Goal: Task Accomplishment & Management: Manage account settings

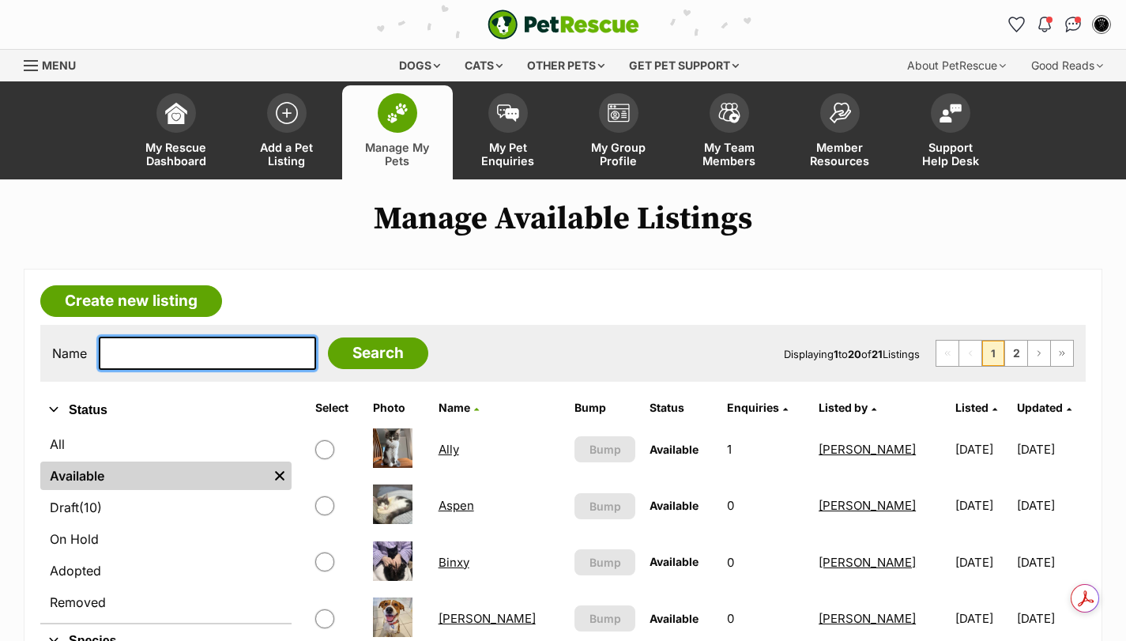
click at [199, 358] on input "text" at bounding box center [207, 353] width 217 height 33
type input "moana"
click at [328, 337] on input "Search" at bounding box center [378, 353] width 100 height 32
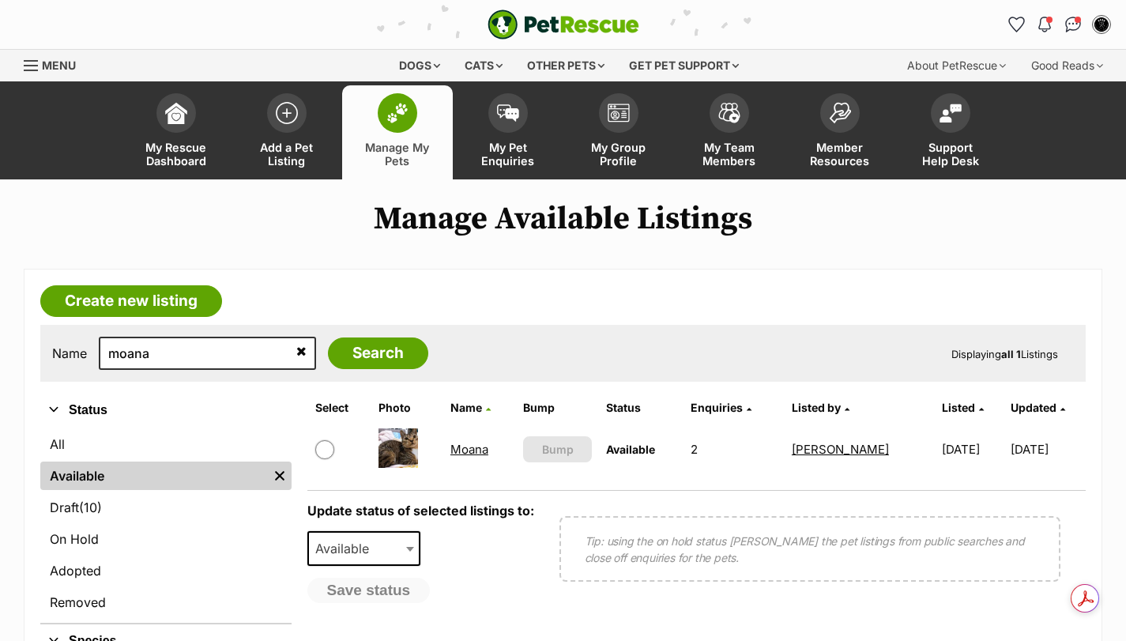
click at [476, 452] on link "Moana" at bounding box center [469, 449] width 38 height 15
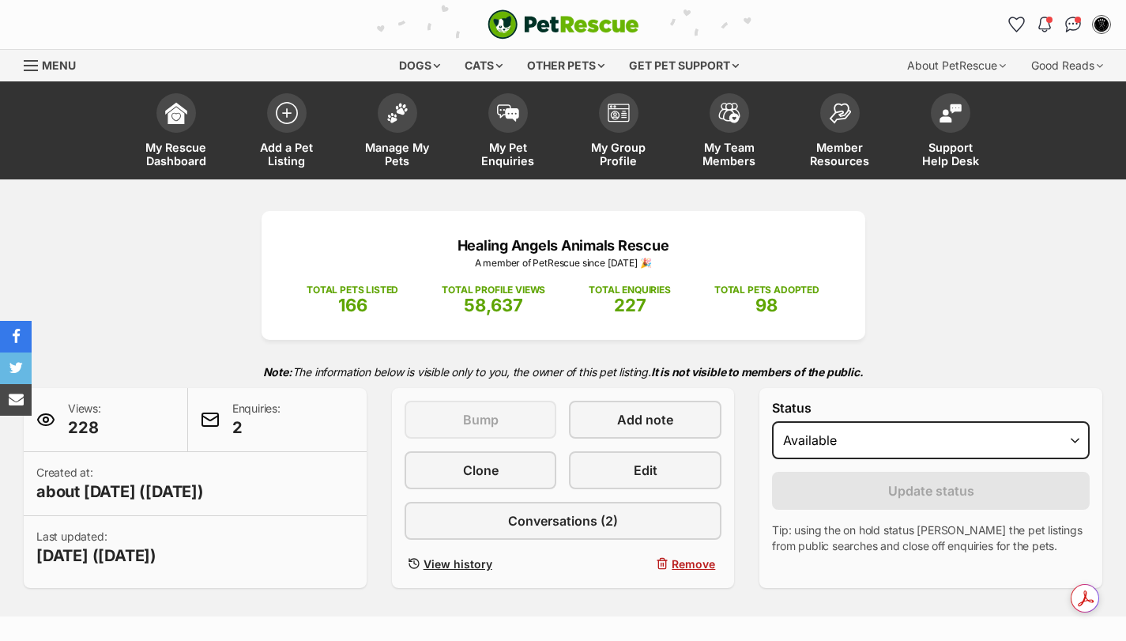
select select "on_hold"
click at [772, 421] on select "Draft - not available as listing has enquires Available On hold Adopted" at bounding box center [931, 440] width 318 height 38
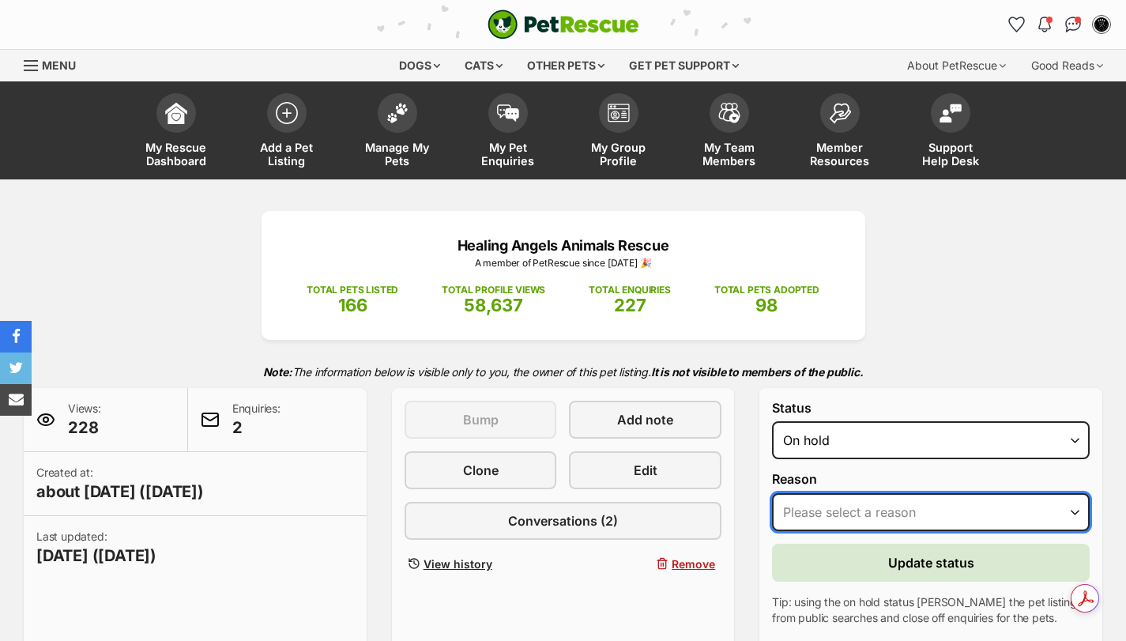
click at [839, 514] on select "Please select a reason Medical reasons Reviewing applications Adoption pending …" at bounding box center [931, 512] width 318 height 38
select select "adoption_pending"
click at [772, 493] on select "Please select a reason Medical reasons Reviewing applications Adoption pending …" at bounding box center [931, 512] width 318 height 38
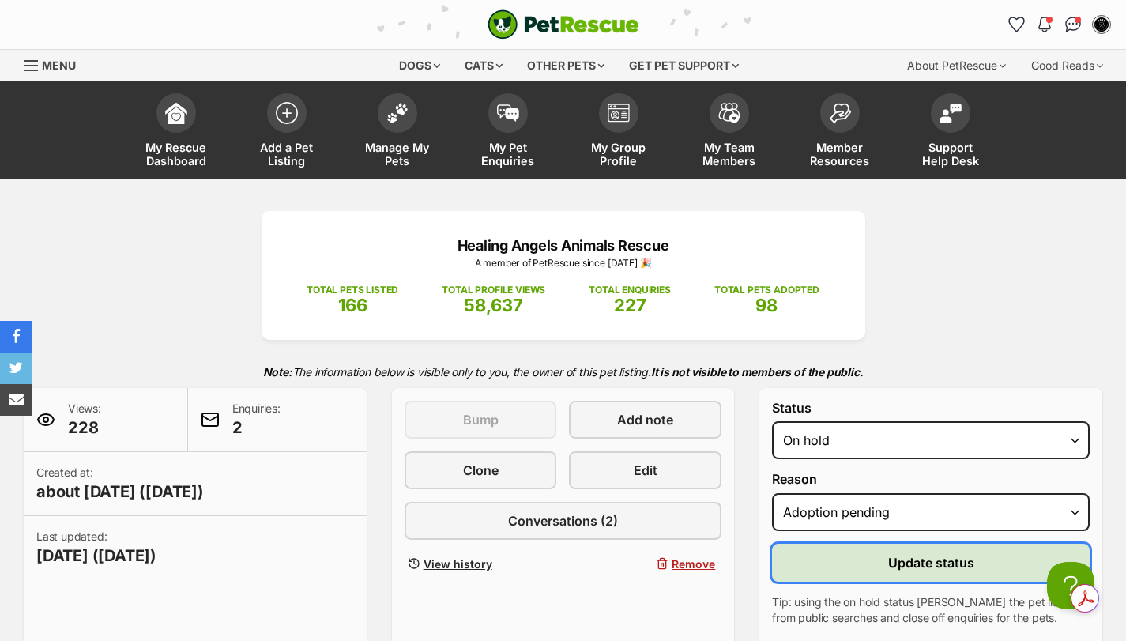
click at [878, 559] on button "Update status" at bounding box center [931, 563] width 318 height 38
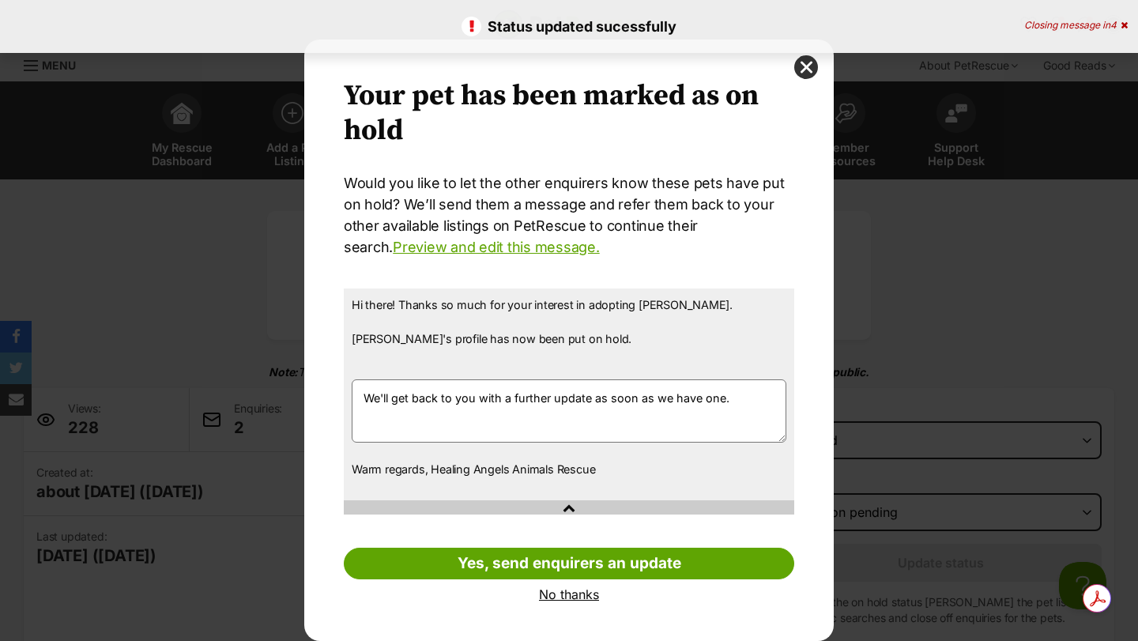
click at [567, 596] on link "No thanks" at bounding box center [569, 594] width 450 height 14
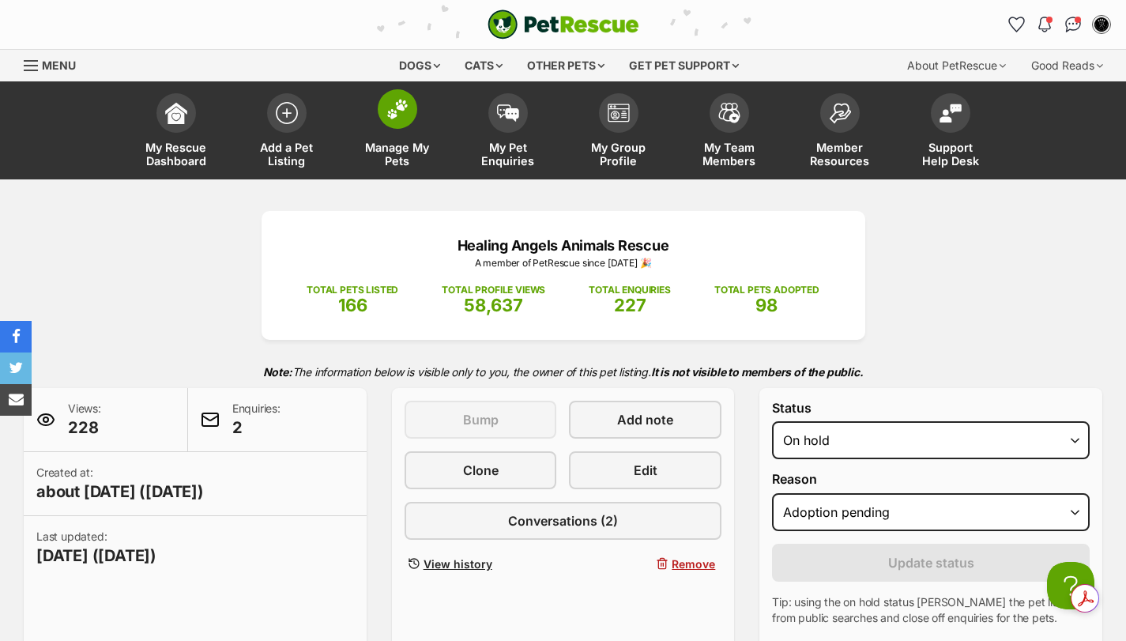
click at [395, 118] on img at bounding box center [397, 109] width 22 height 21
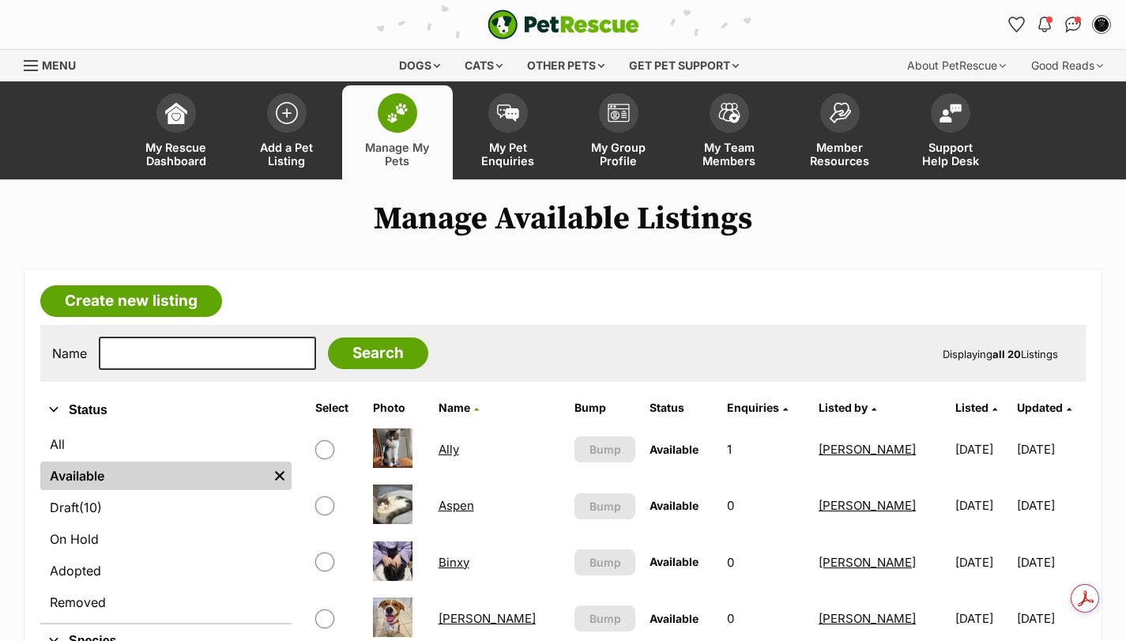
click at [454, 454] on link "Ally" at bounding box center [449, 449] width 21 height 15
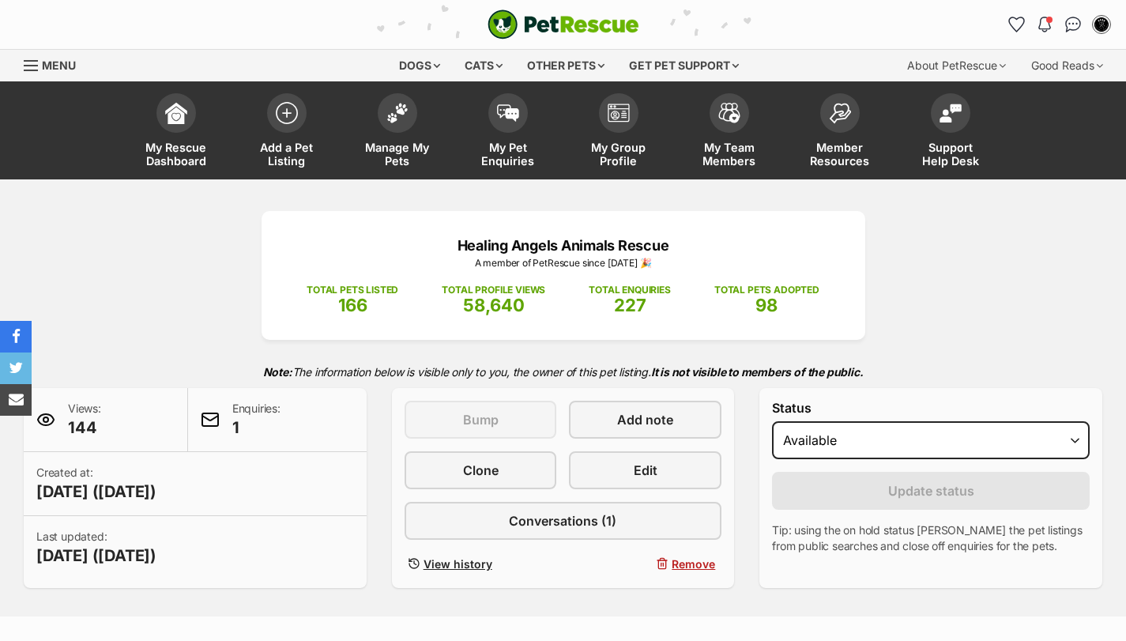
click at [859, 426] on select "Draft - not available as listing has enquires Available On hold Adopted" at bounding box center [931, 440] width 318 height 38
select select "on_hold"
click at [772, 421] on select "Draft - not available as listing has enquires Available On hold Adopted" at bounding box center [931, 440] width 318 height 38
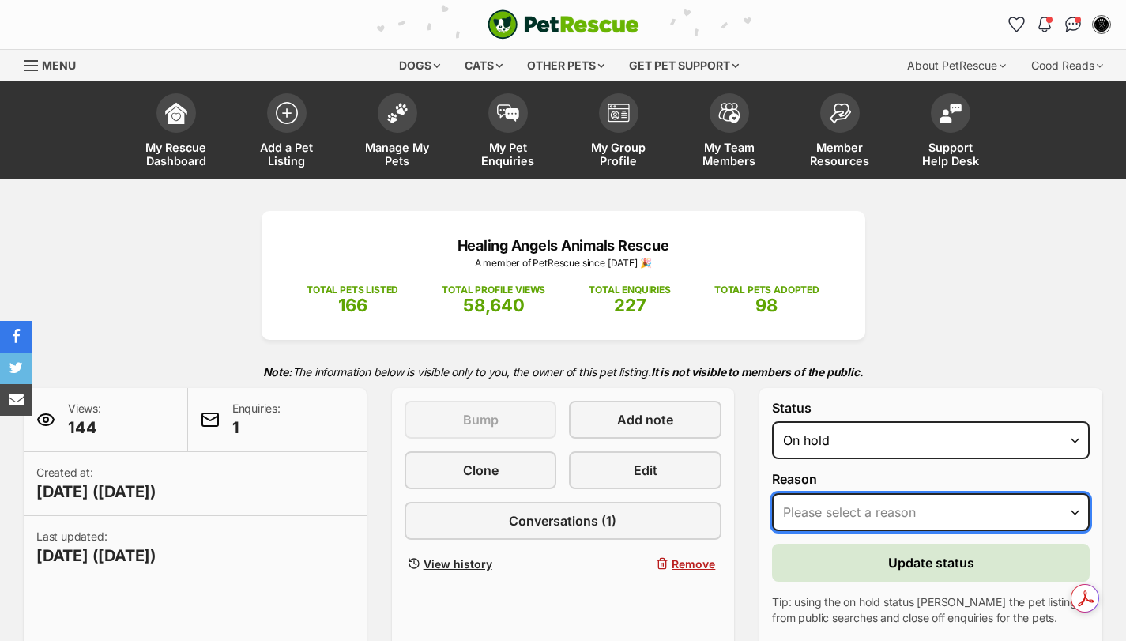
click at [841, 504] on select "Please select a reason Medical reasons Reviewing applications Adoption pending …" at bounding box center [931, 512] width 318 height 38
click at [772, 493] on select "Please select a reason Medical reasons Reviewing applications Adoption pending …" at bounding box center [931, 512] width 318 height 38
drag, startPoint x: 849, startPoint y: 516, endPoint x: 850, endPoint y: 504, distance: 11.9
click at [849, 516] on select "Please select a reason Medical reasons Reviewing applications Adoption pending …" at bounding box center [931, 512] width 318 height 38
select select "reviewing_applications"
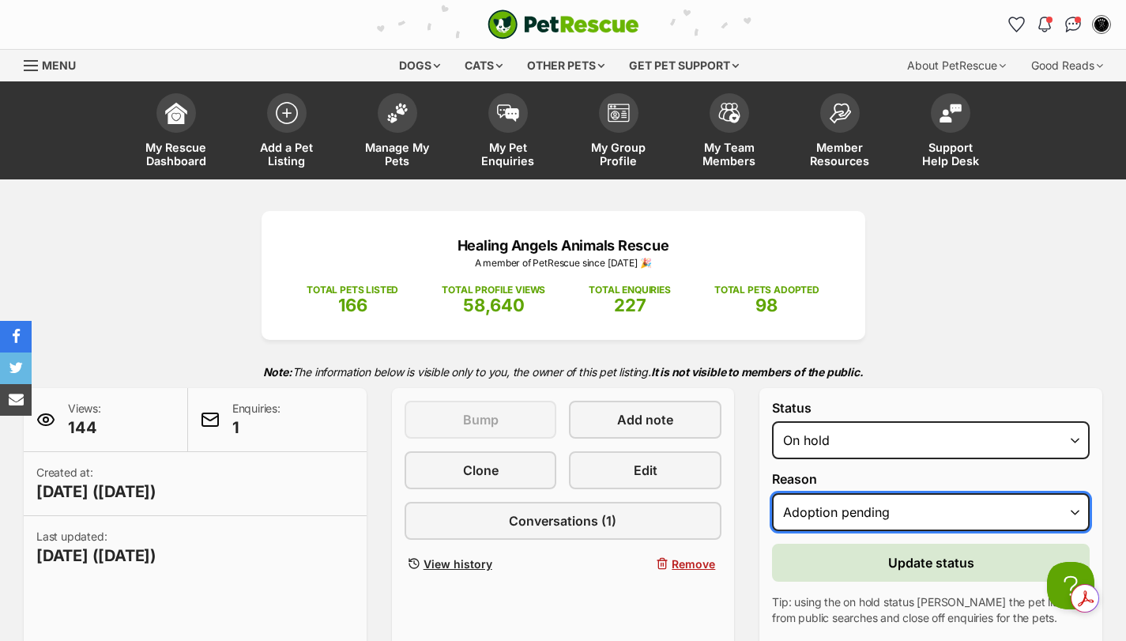
click at [772, 493] on select "Please select a reason Medical reasons Reviewing applications Adoption pending …" at bounding box center [931, 512] width 318 height 38
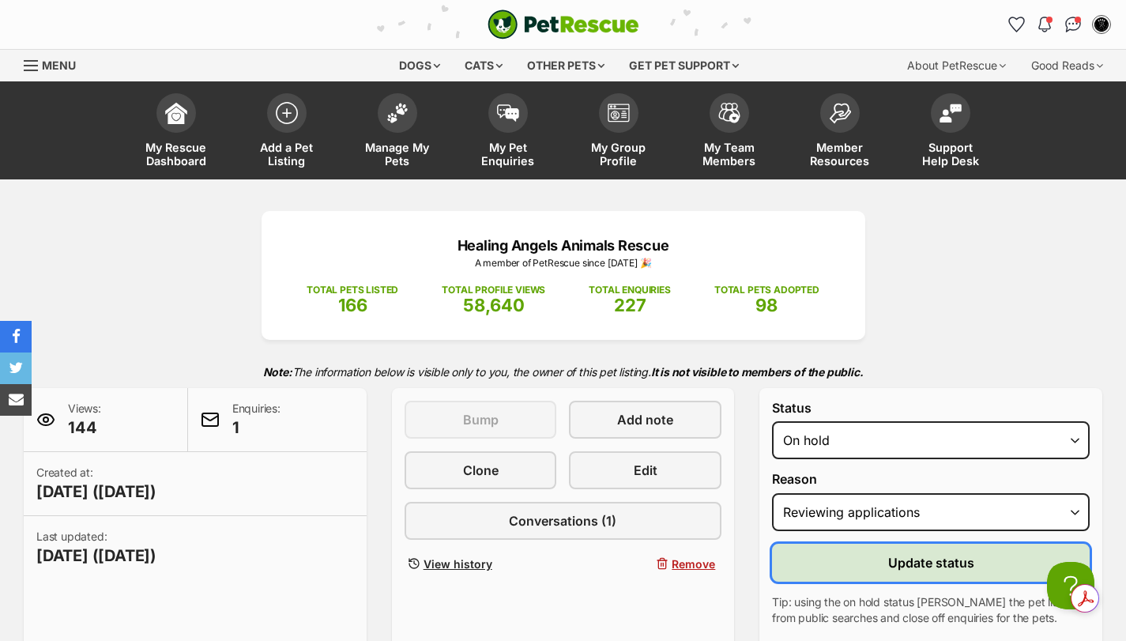
click at [871, 571] on button "Update status" at bounding box center [931, 563] width 318 height 38
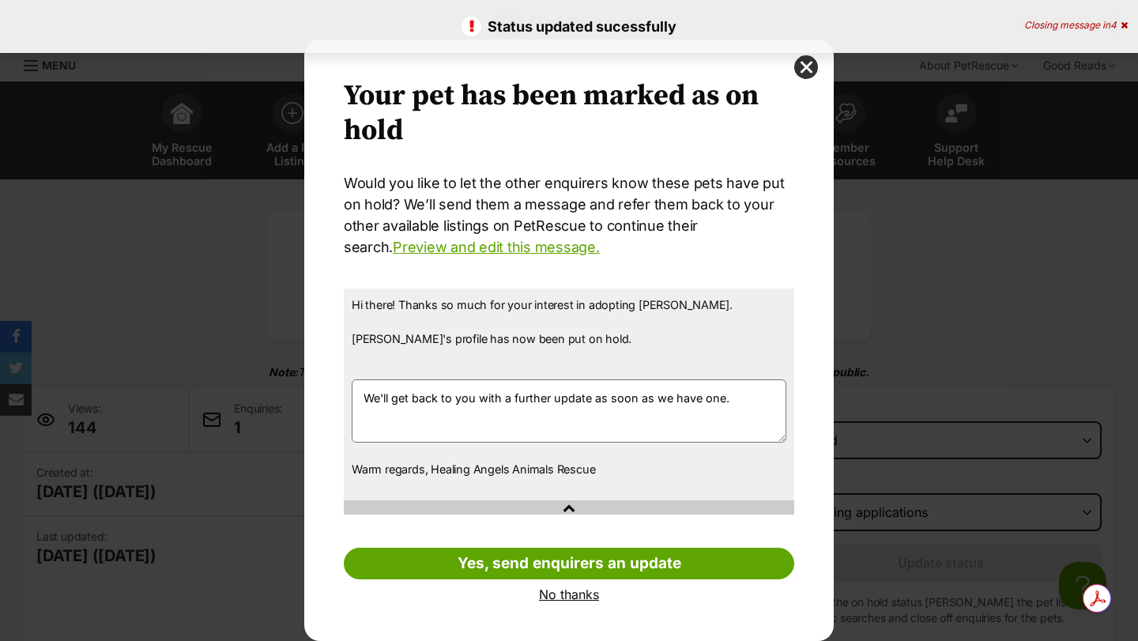
click at [578, 585] on div "Your pet has been marked as on hold Your pets have been marked as on hold Would…" at bounding box center [569, 340] width 450 height 522
click at [577, 593] on link "No thanks" at bounding box center [569, 594] width 450 height 14
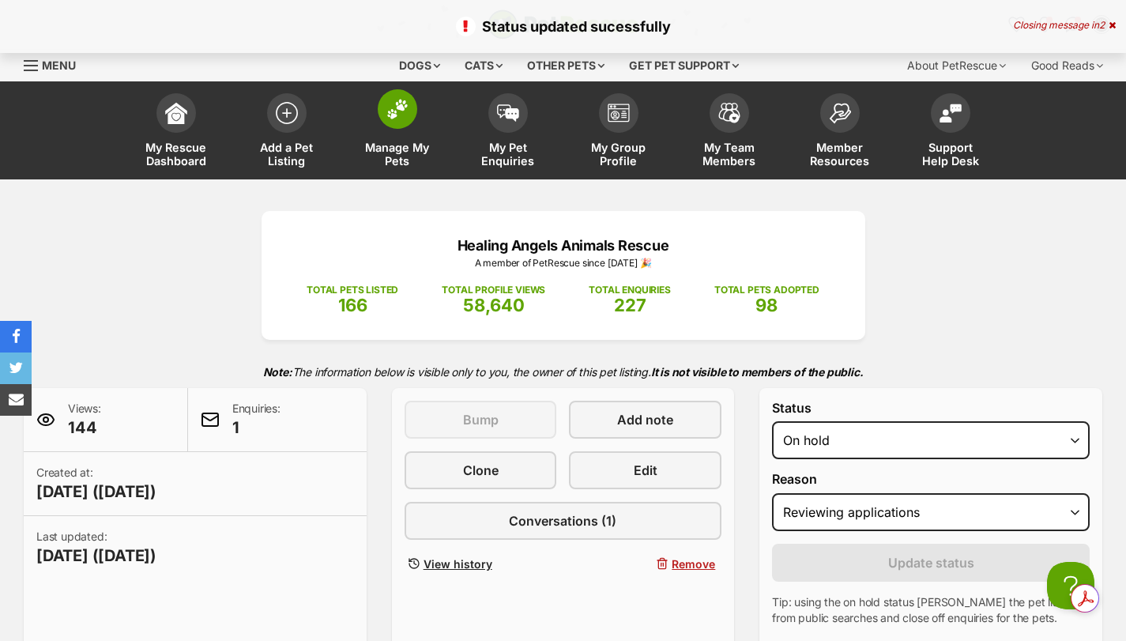
click at [397, 118] on img at bounding box center [397, 109] width 22 height 21
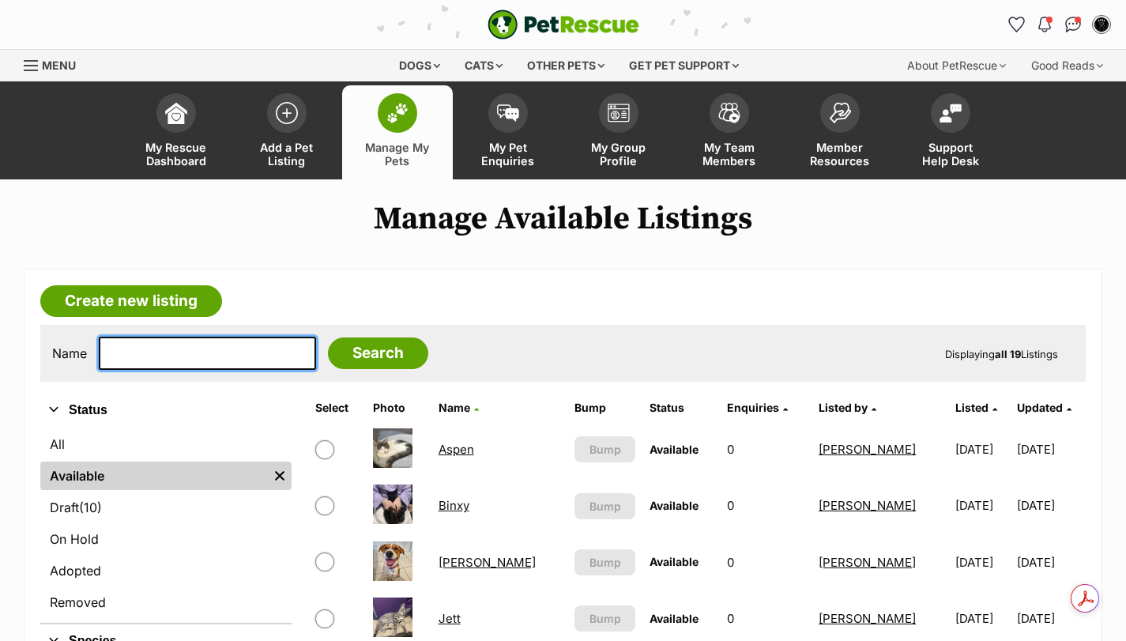
click at [193, 356] on input "text" at bounding box center [207, 353] width 217 height 33
type input "Tofu"
click at [328, 337] on input "Search" at bounding box center [378, 353] width 100 height 32
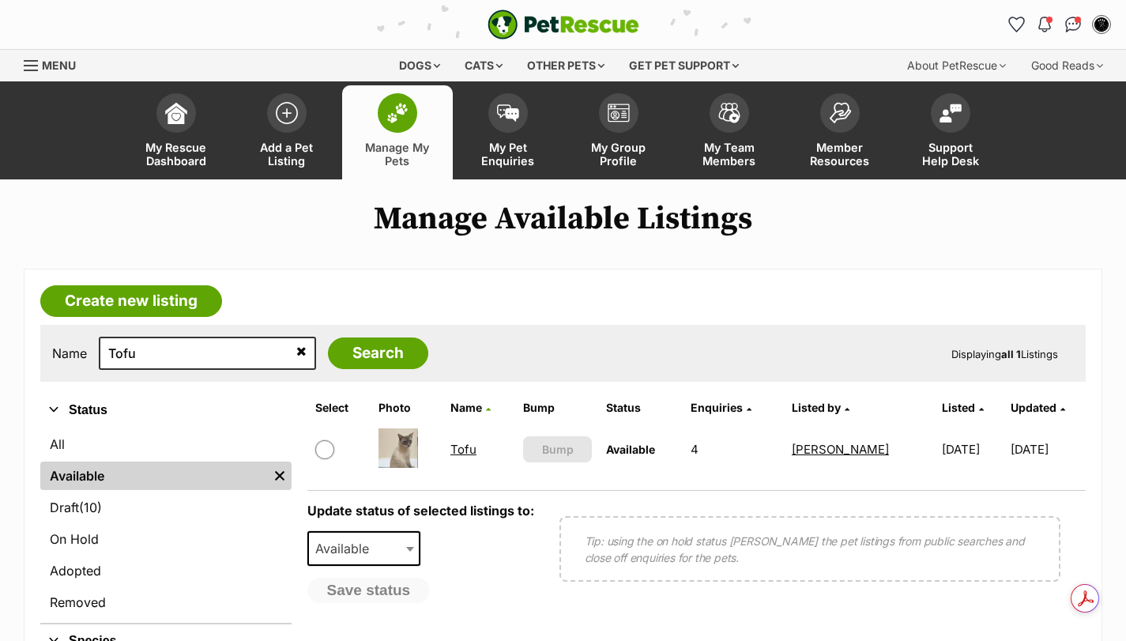
click at [454, 442] on link "Tofu" at bounding box center [463, 449] width 26 height 15
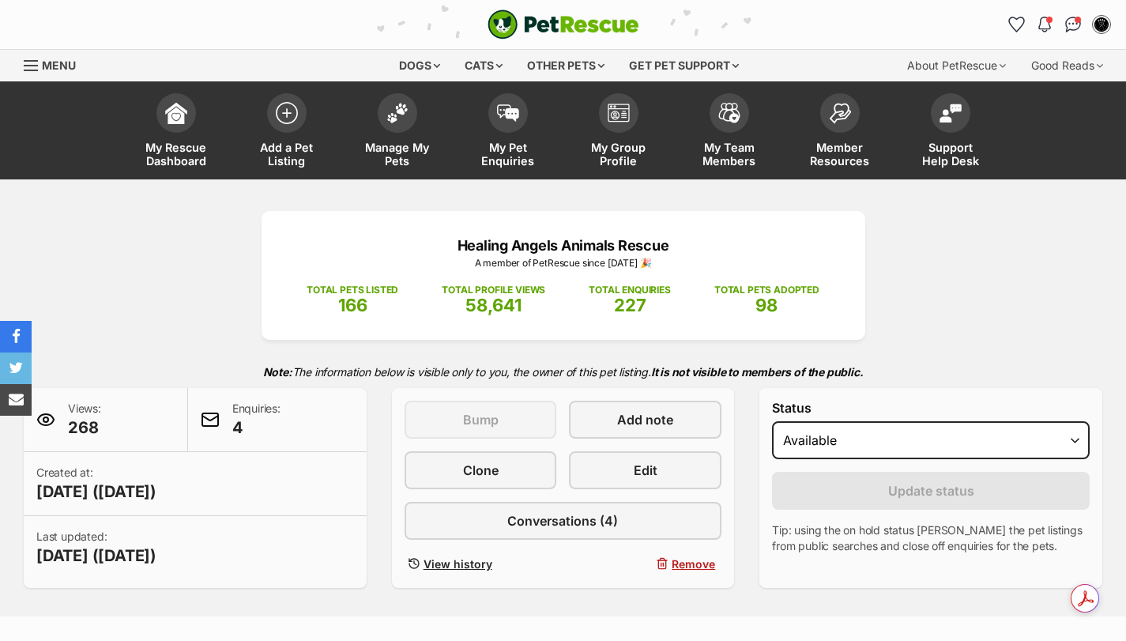
select select "on_hold"
click at [772, 421] on select "Draft - not available as listing has enquires Available On hold Adopted" at bounding box center [931, 440] width 318 height 38
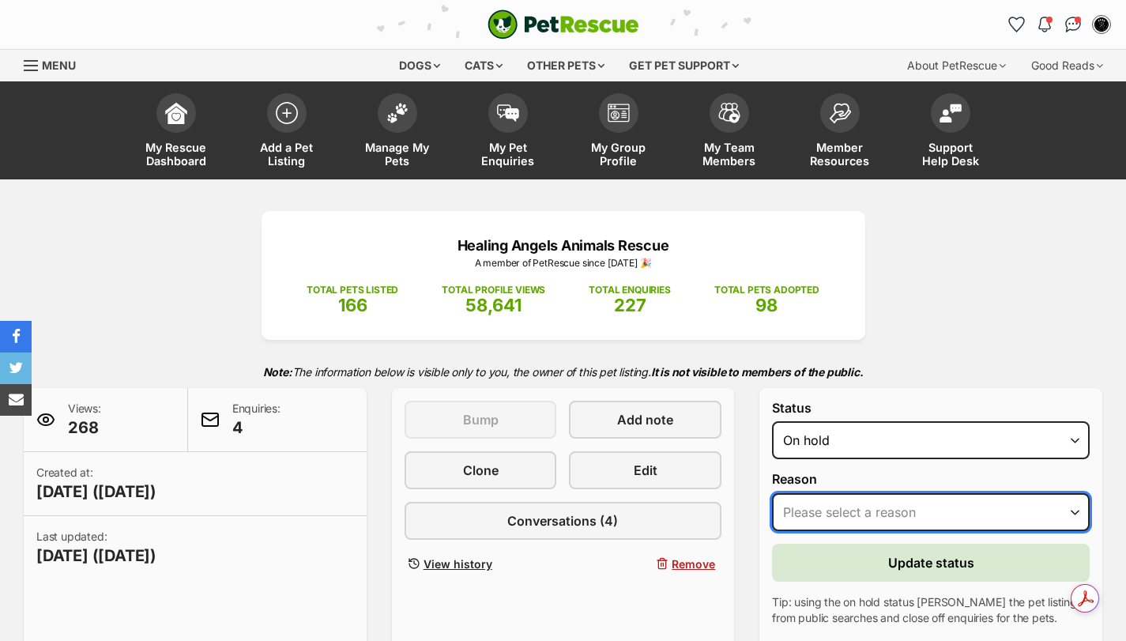
click at [830, 509] on select "Please select a reason Medical reasons Reviewing applications Adoption pending …" at bounding box center [931, 512] width 318 height 38
select select "reviewing_applications"
click at [772, 493] on select "Please select a reason Medical reasons Reviewing applications Adoption pending …" at bounding box center [931, 512] width 318 height 38
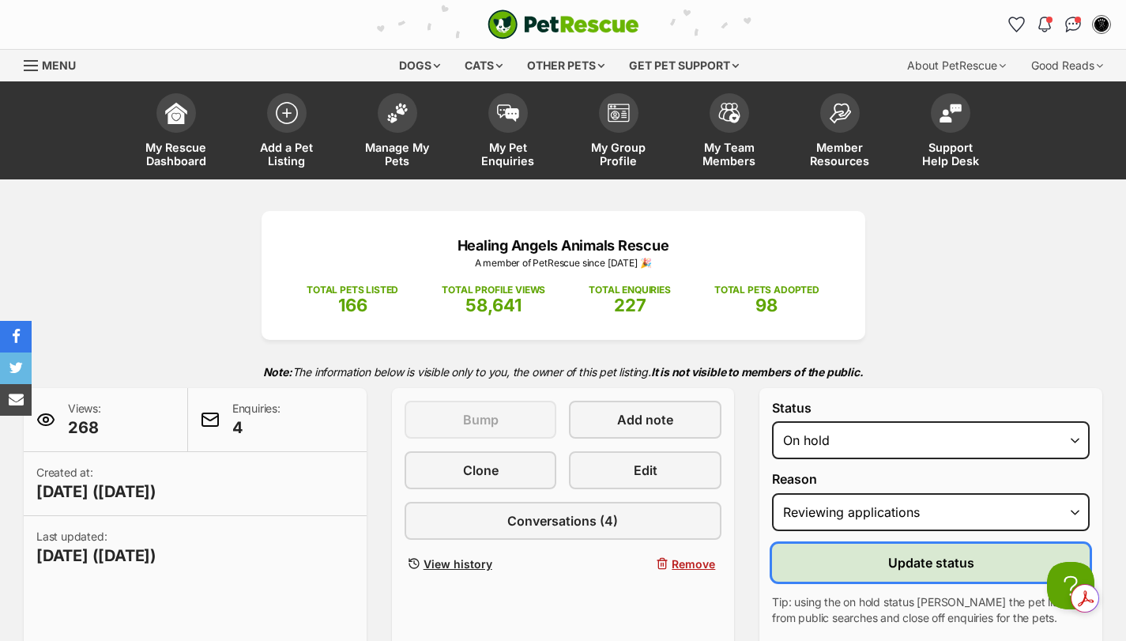
click at [882, 573] on button "Update status" at bounding box center [931, 563] width 318 height 38
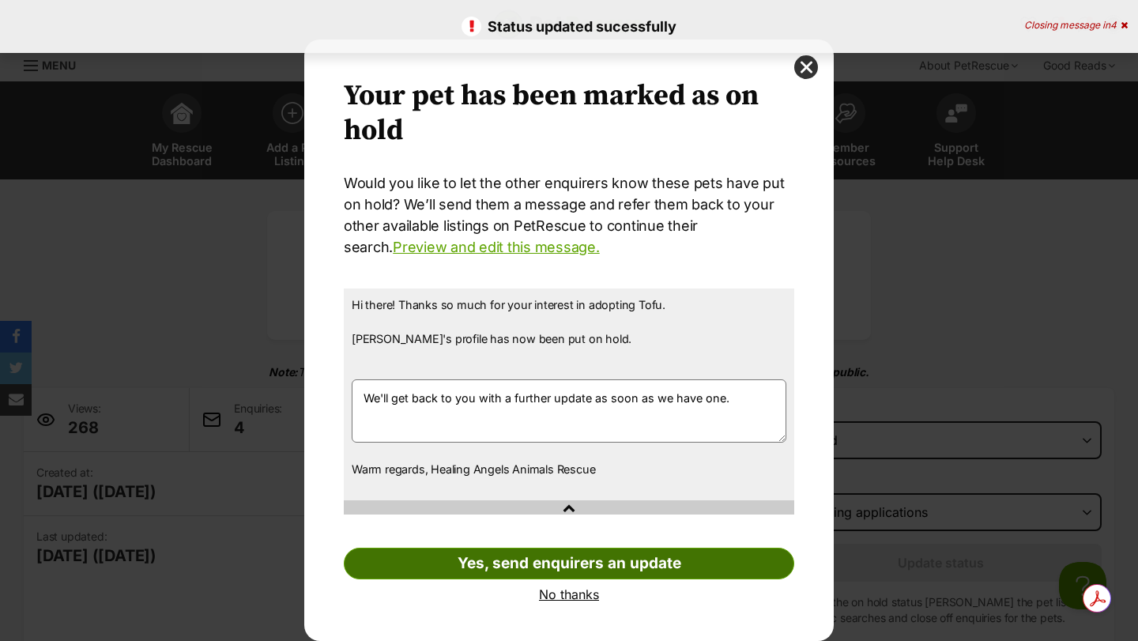
click at [566, 566] on link "Yes, send enquirers an update" at bounding box center [569, 564] width 450 height 32
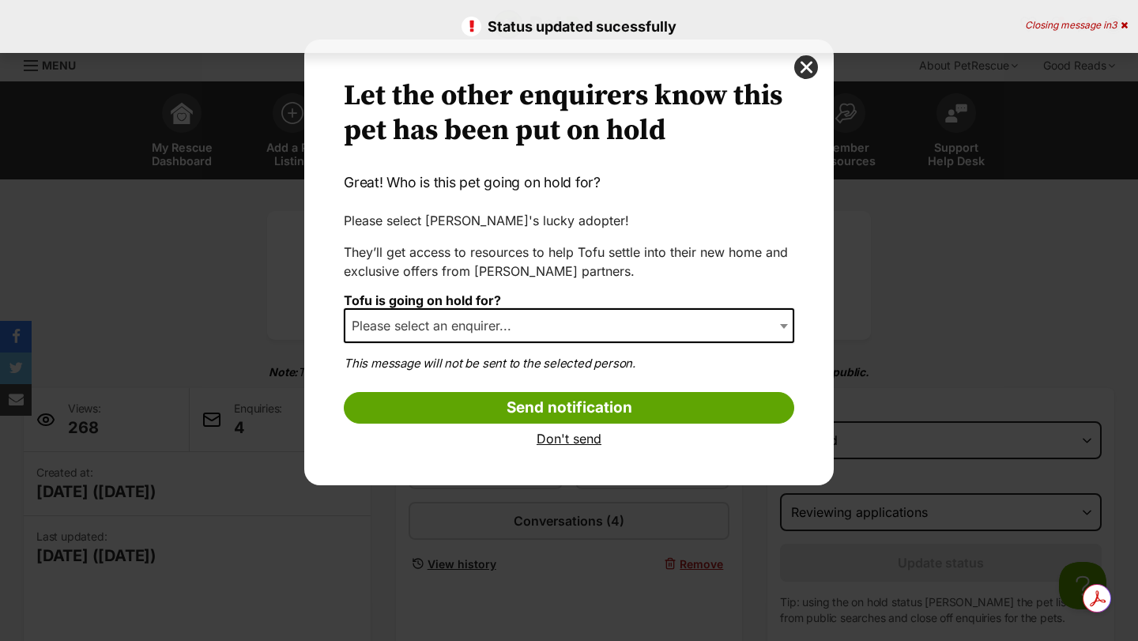
click at [405, 332] on span "Please select an enquirer..." at bounding box center [436, 325] width 182 height 22
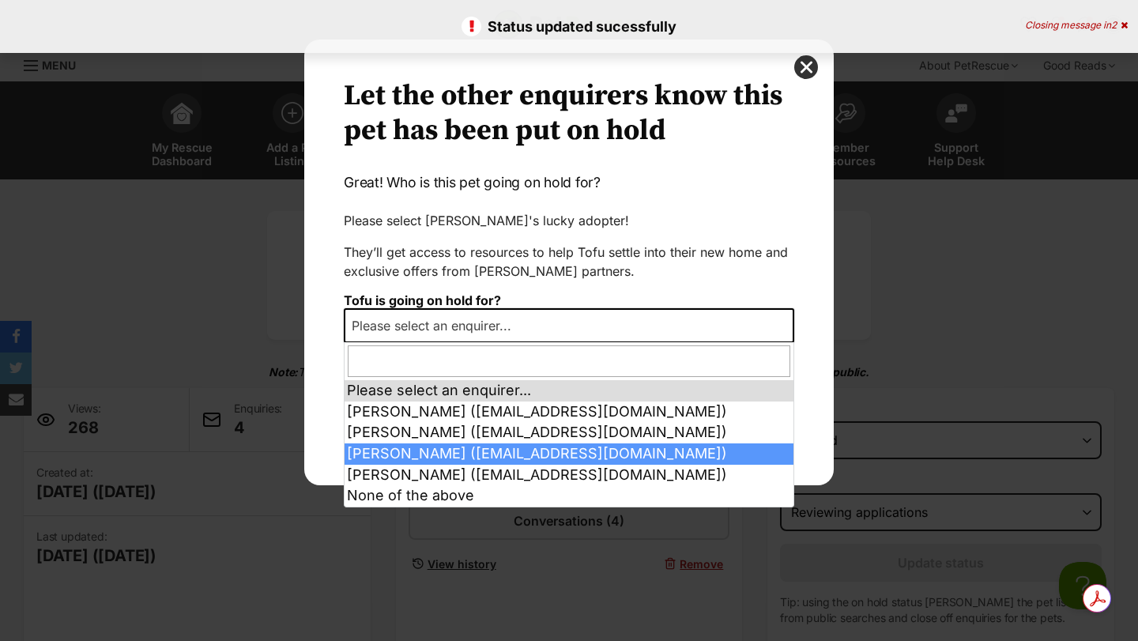
select select "2018151"
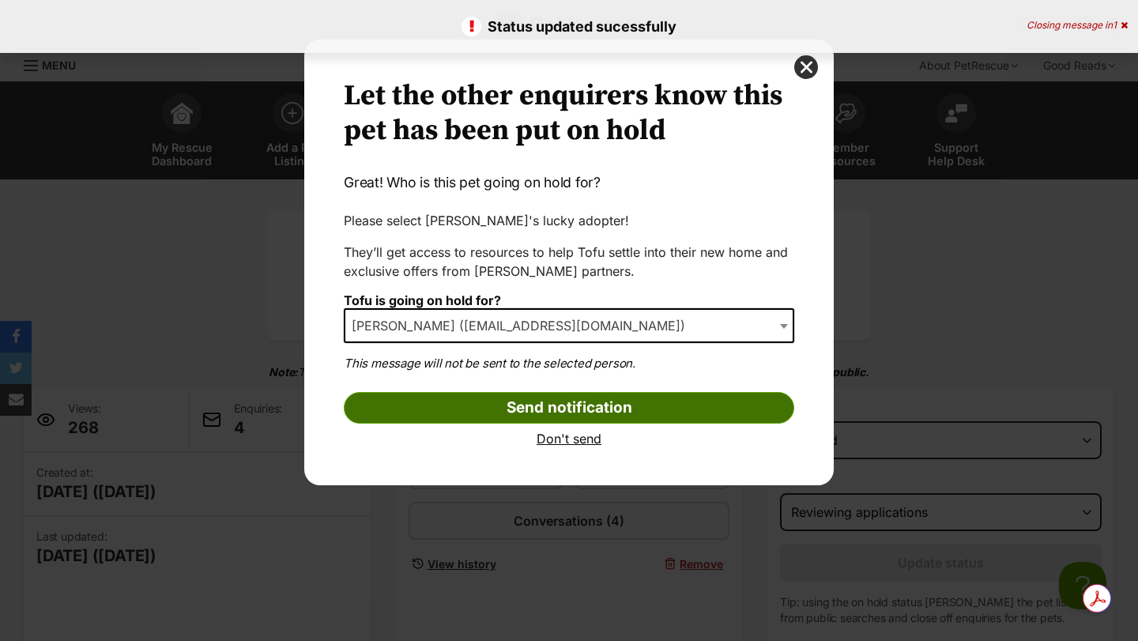
click at [460, 405] on input "Send notification" at bounding box center [569, 408] width 450 height 32
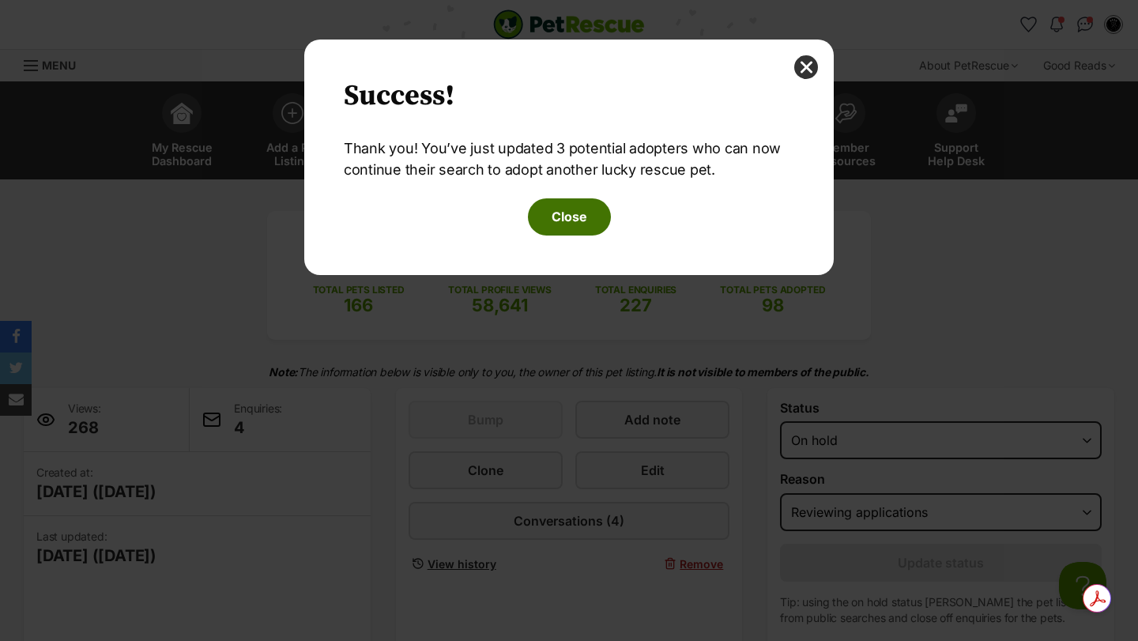
click at [570, 224] on button "Close" at bounding box center [569, 216] width 83 height 36
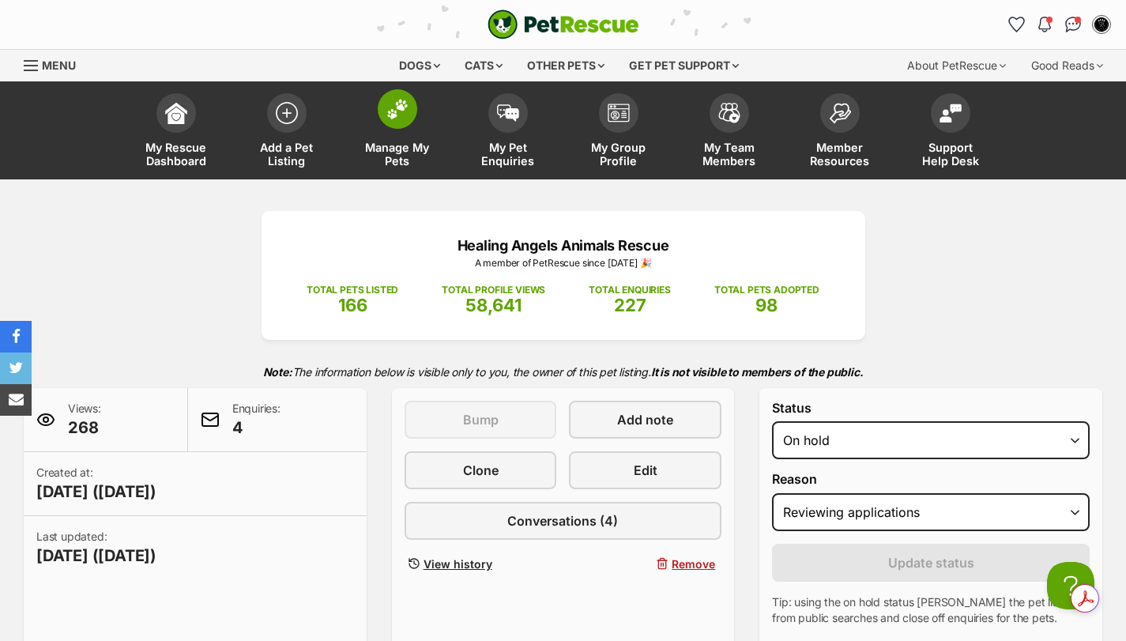
click at [413, 109] on span at bounding box center [398, 109] width 40 height 40
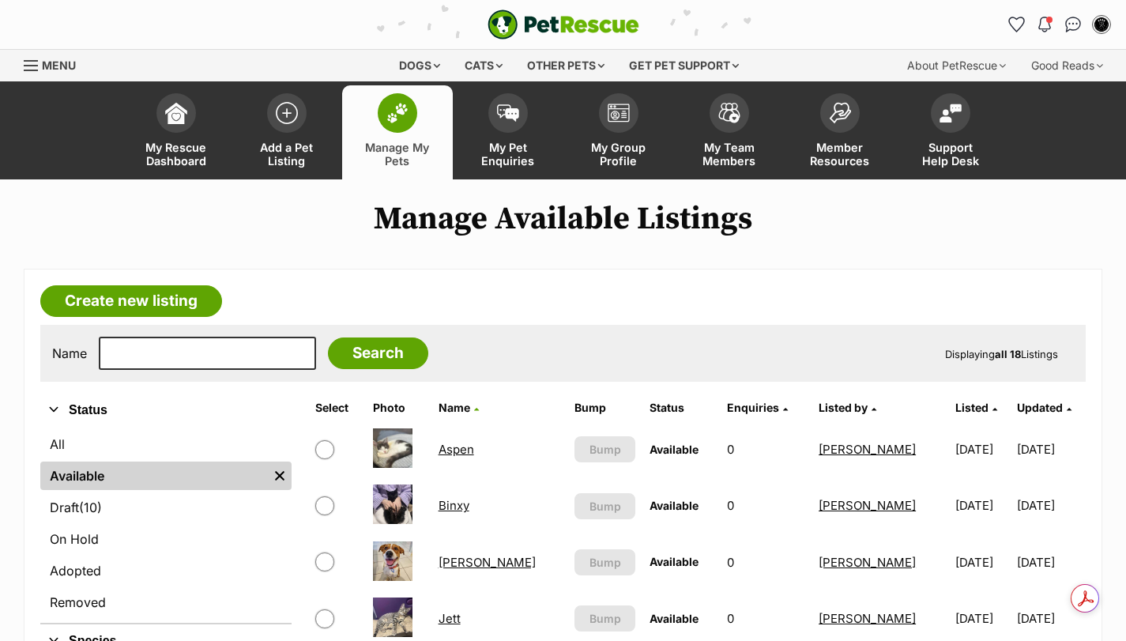
click at [194, 355] on input "text" at bounding box center [207, 353] width 217 height 33
type input "smokey"
click at [328, 337] on input "Search" at bounding box center [378, 353] width 100 height 32
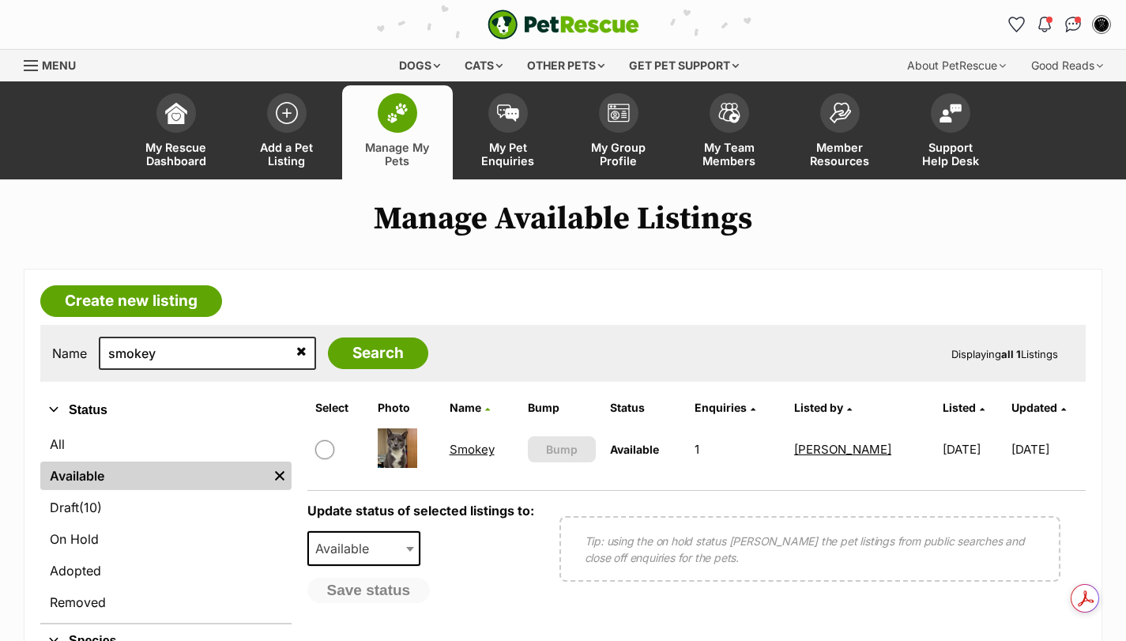
click at [465, 450] on link "Smokey" at bounding box center [472, 449] width 45 height 15
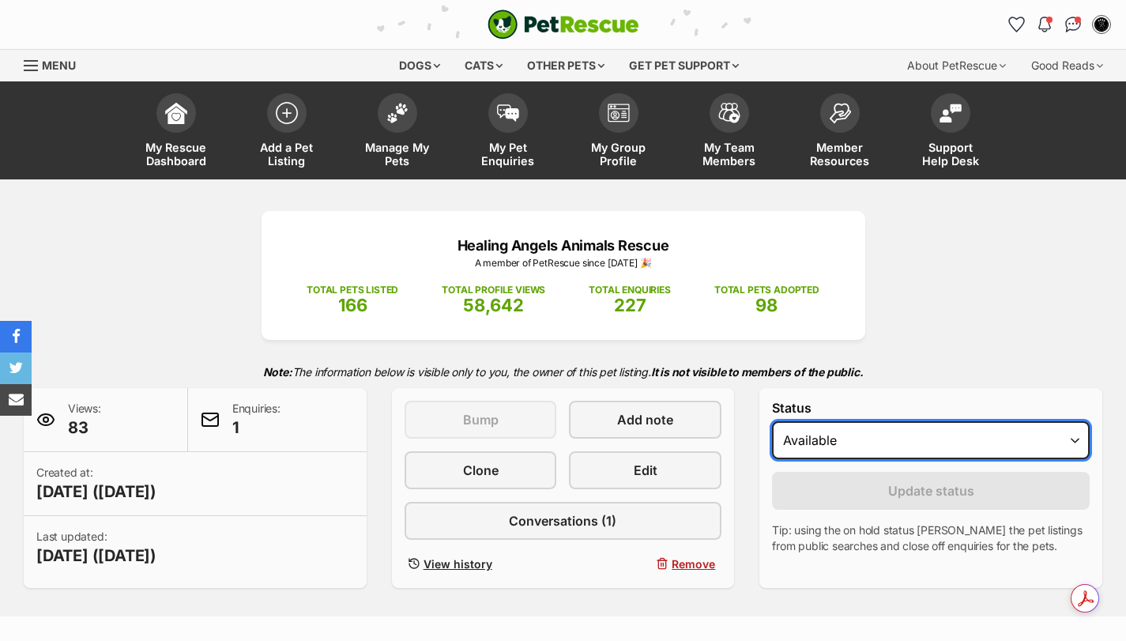
click at [828, 446] on select "Draft - not available as listing has enquires Available On hold Adopted" at bounding box center [931, 440] width 318 height 38
select select "on_hold"
click at [772, 421] on select "Draft - not available as listing has enquires Available On hold Adopted" at bounding box center [931, 440] width 318 height 38
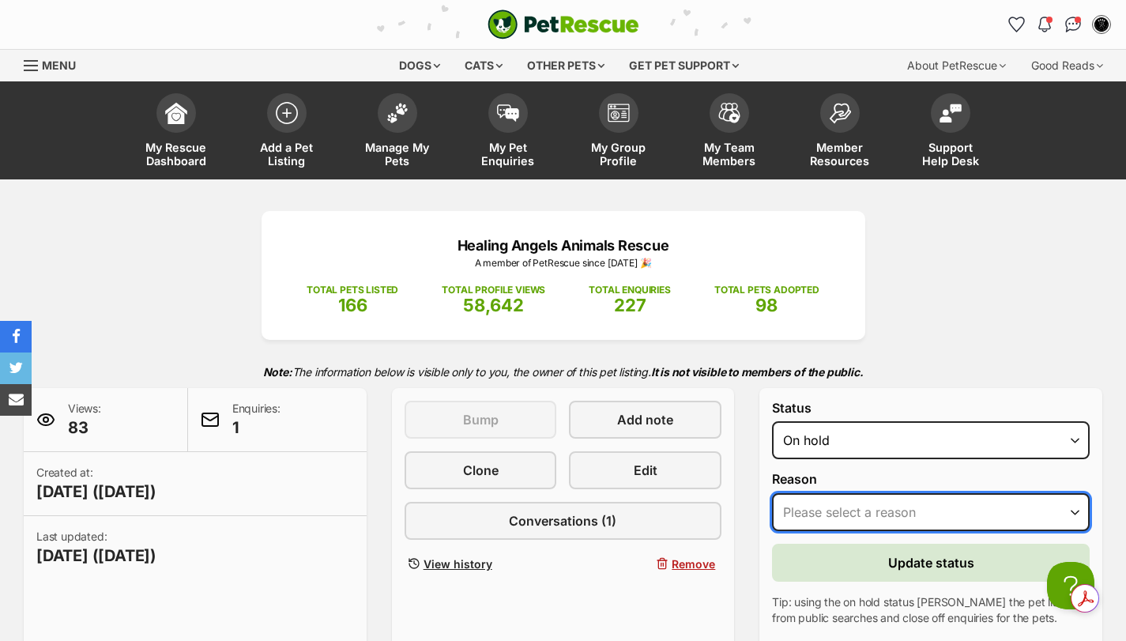
click at [831, 510] on select "Please select a reason Medical reasons Reviewing applications Adoption pending …" at bounding box center [931, 512] width 318 height 38
select select "reviewing_applications"
click at [772, 493] on select "Please select a reason Medical reasons Reviewing applications Adoption pending …" at bounding box center [931, 512] width 318 height 38
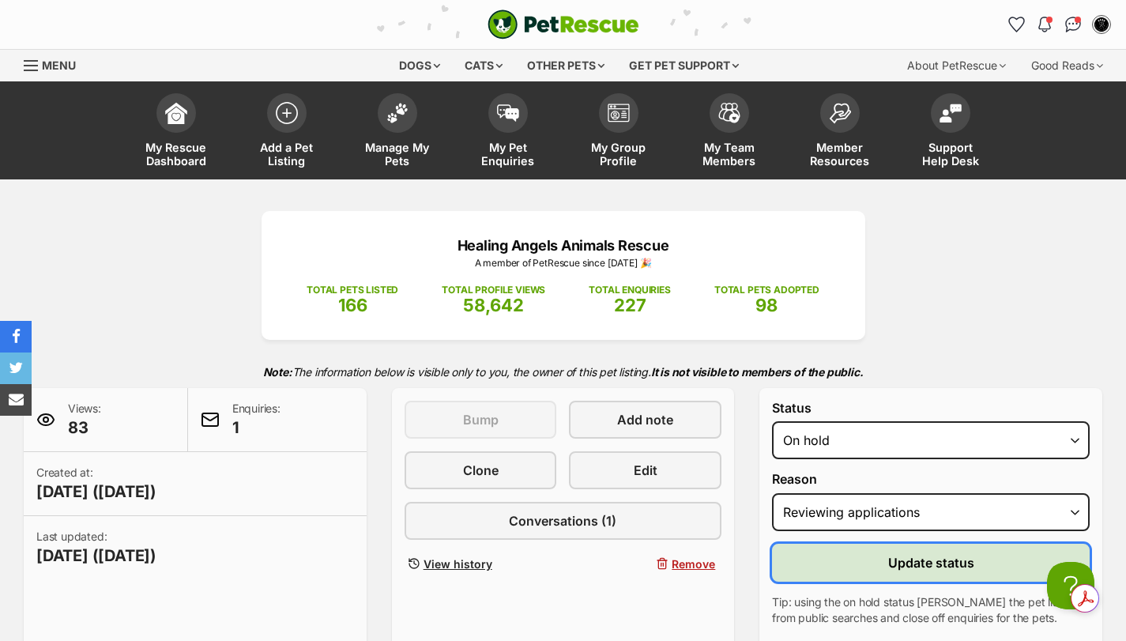
click at [841, 556] on button "Update status" at bounding box center [931, 563] width 318 height 38
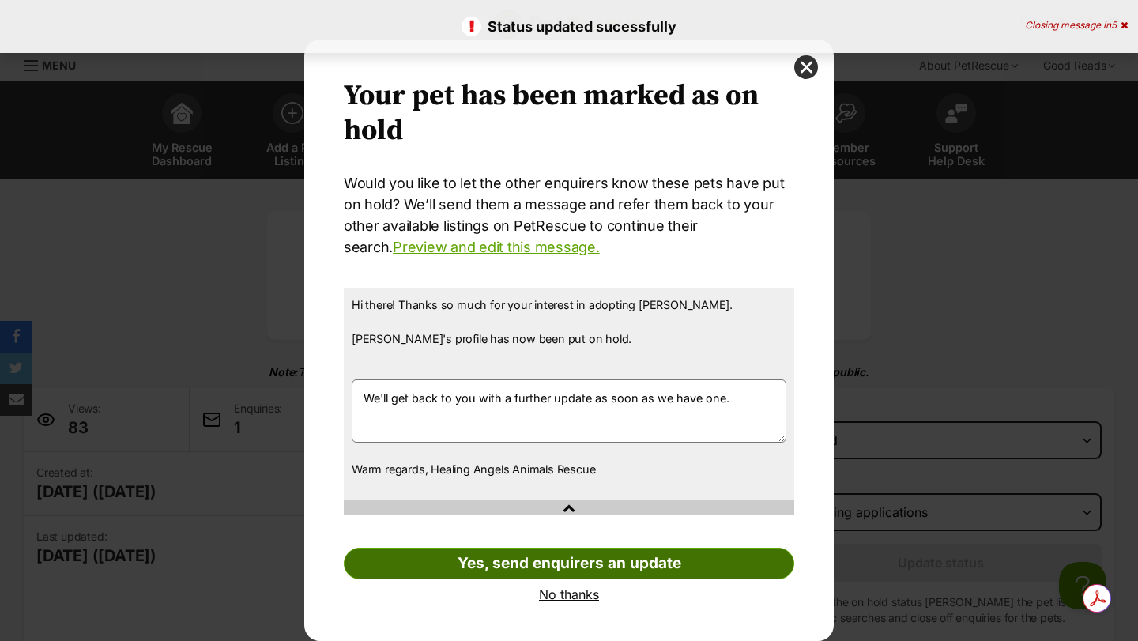
click at [529, 559] on link "Yes, send enquirers an update" at bounding box center [569, 564] width 450 height 32
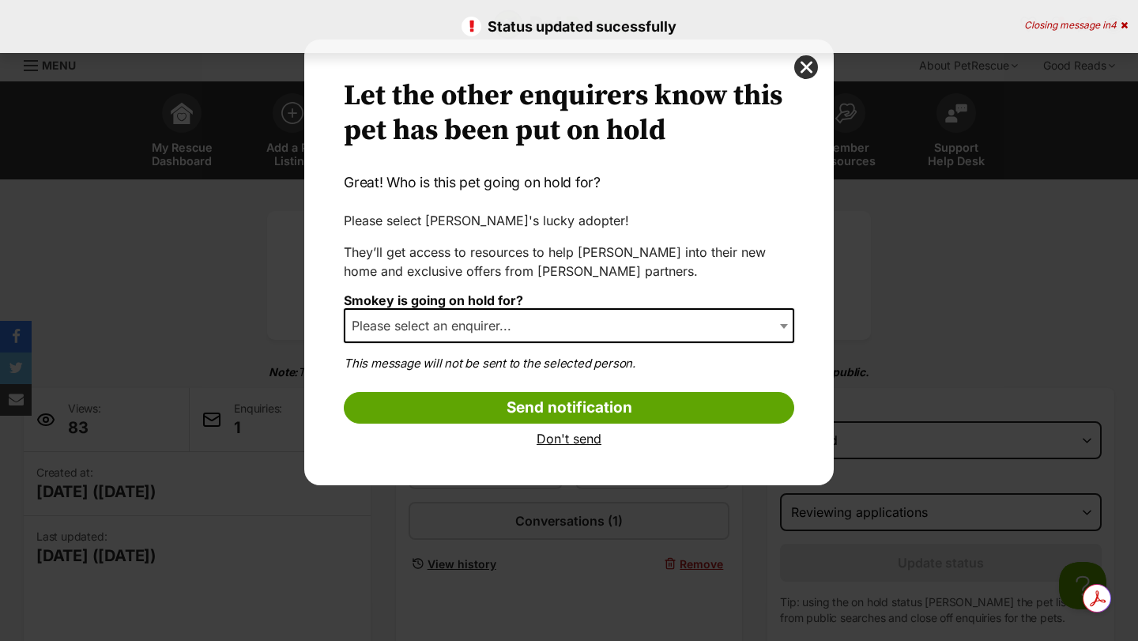
click at [413, 327] on span "Please select an enquirer..." at bounding box center [436, 325] width 182 height 22
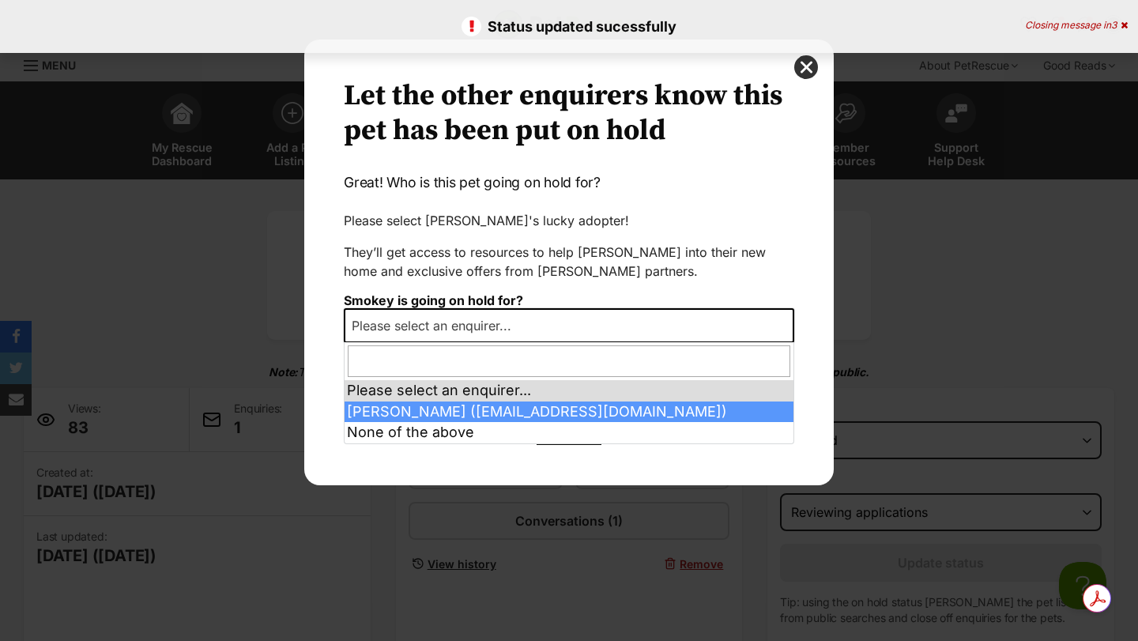
select select "2018393"
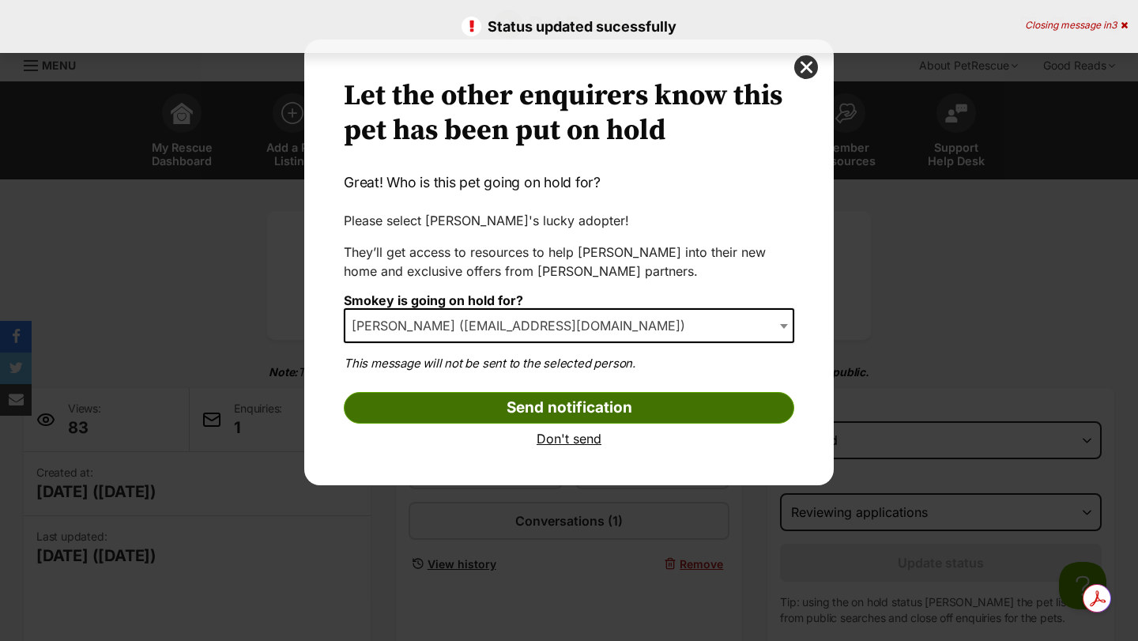
click at [415, 401] on input "Send notification" at bounding box center [569, 408] width 450 height 32
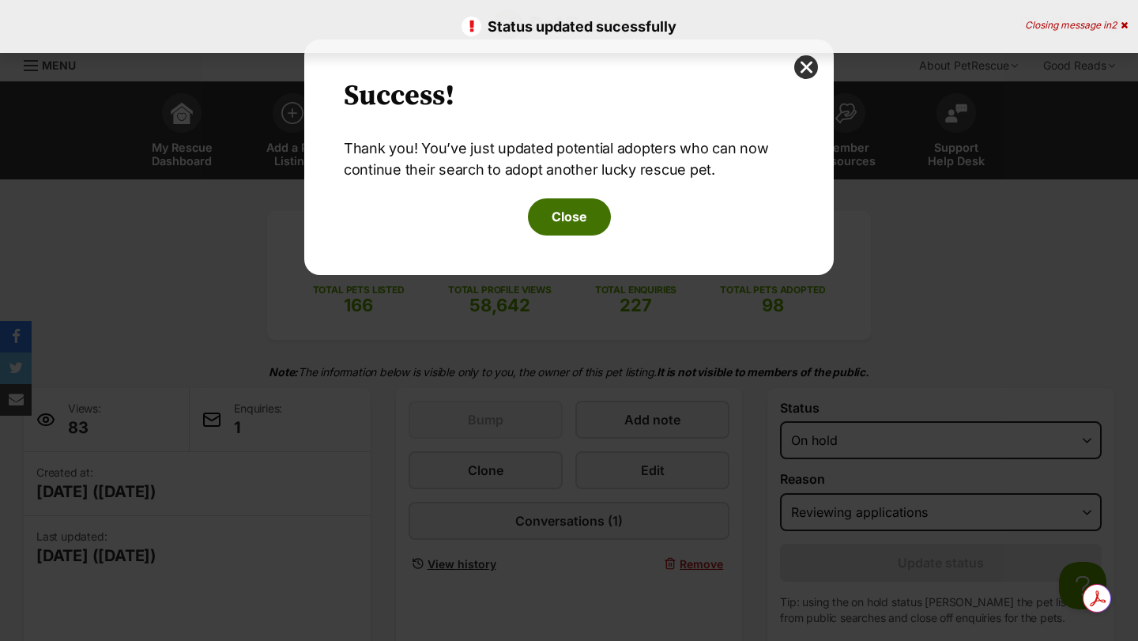
click at [570, 208] on button "Close" at bounding box center [569, 216] width 83 height 36
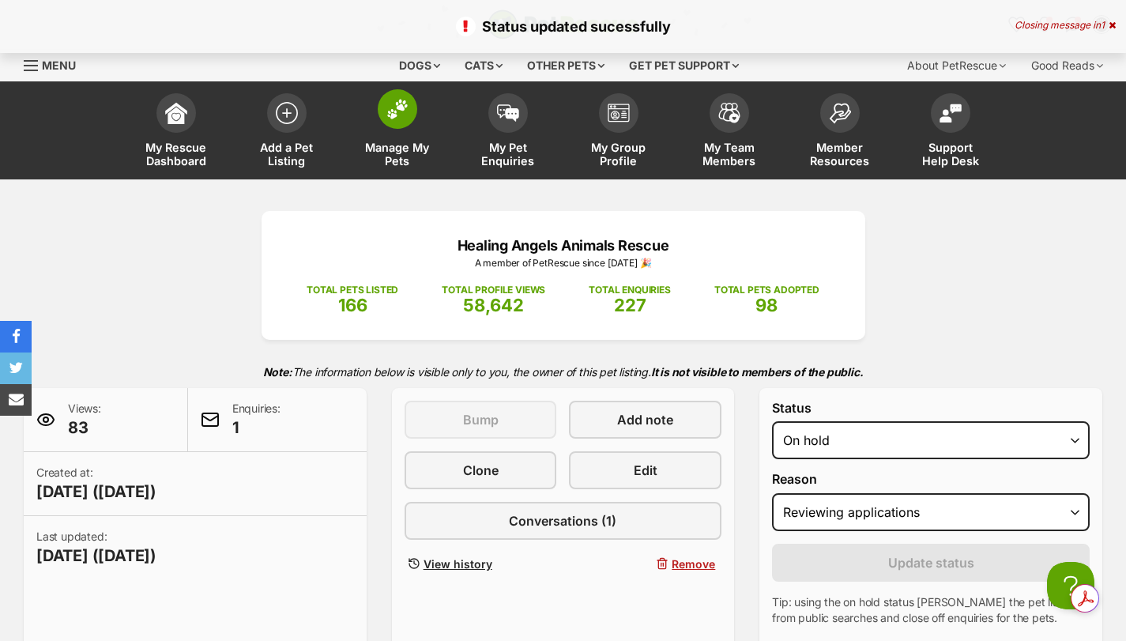
click at [401, 106] on img at bounding box center [397, 109] width 22 height 21
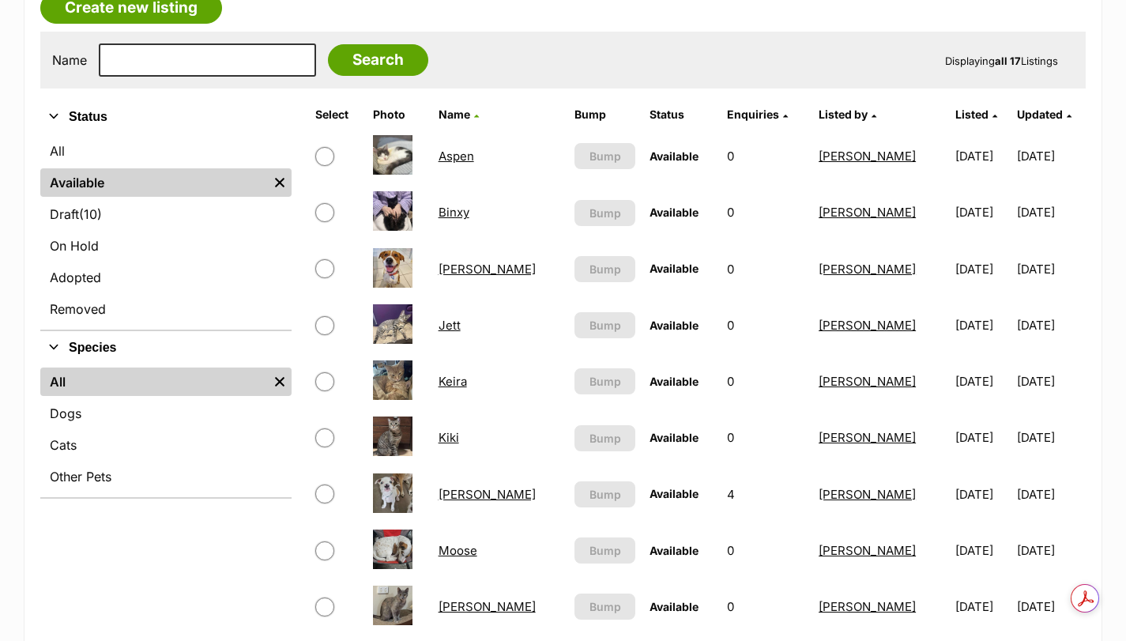
scroll to position [290, 0]
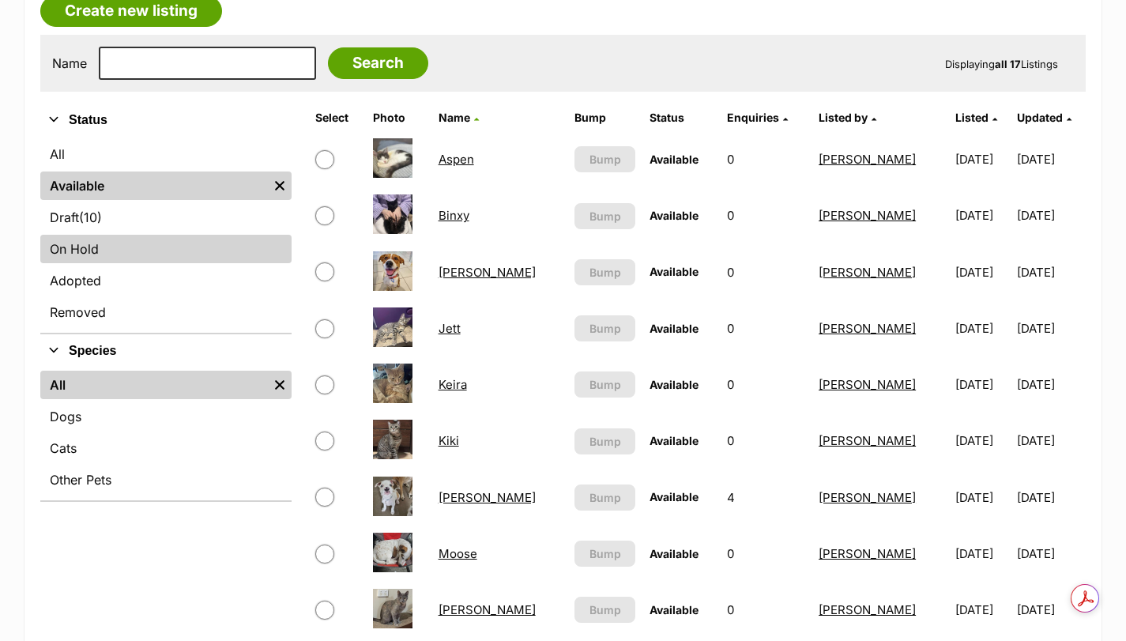
click at [85, 251] on link "On Hold" at bounding box center [165, 249] width 251 height 28
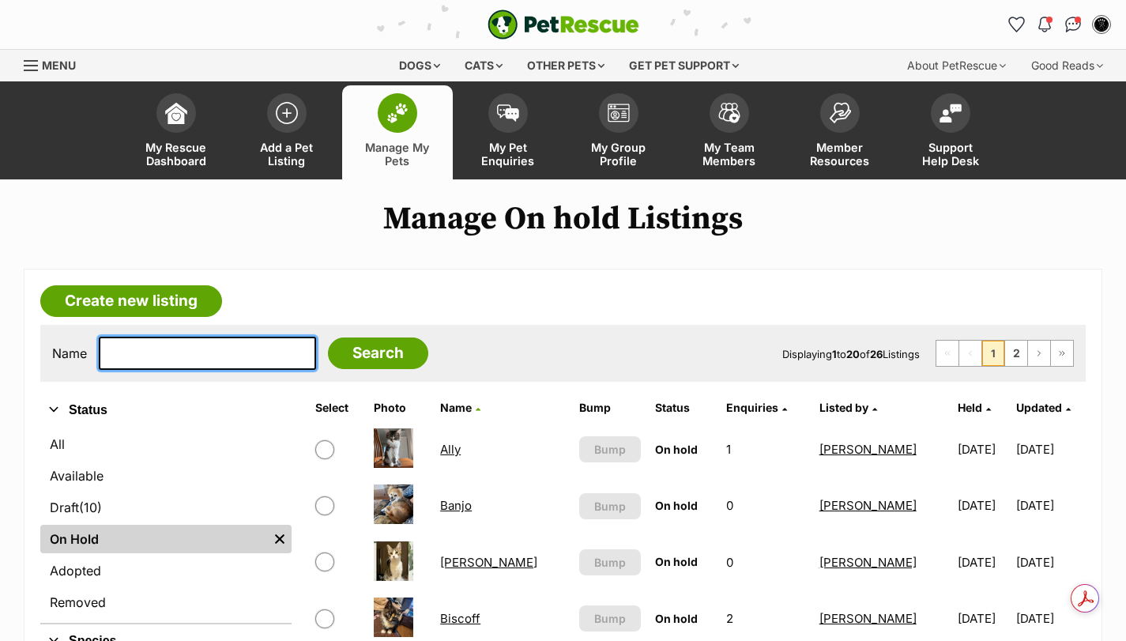
click at [142, 356] on input "text" at bounding box center [207, 353] width 217 height 33
type input "bonnie"
click at [328, 337] on input "Search" at bounding box center [378, 353] width 100 height 32
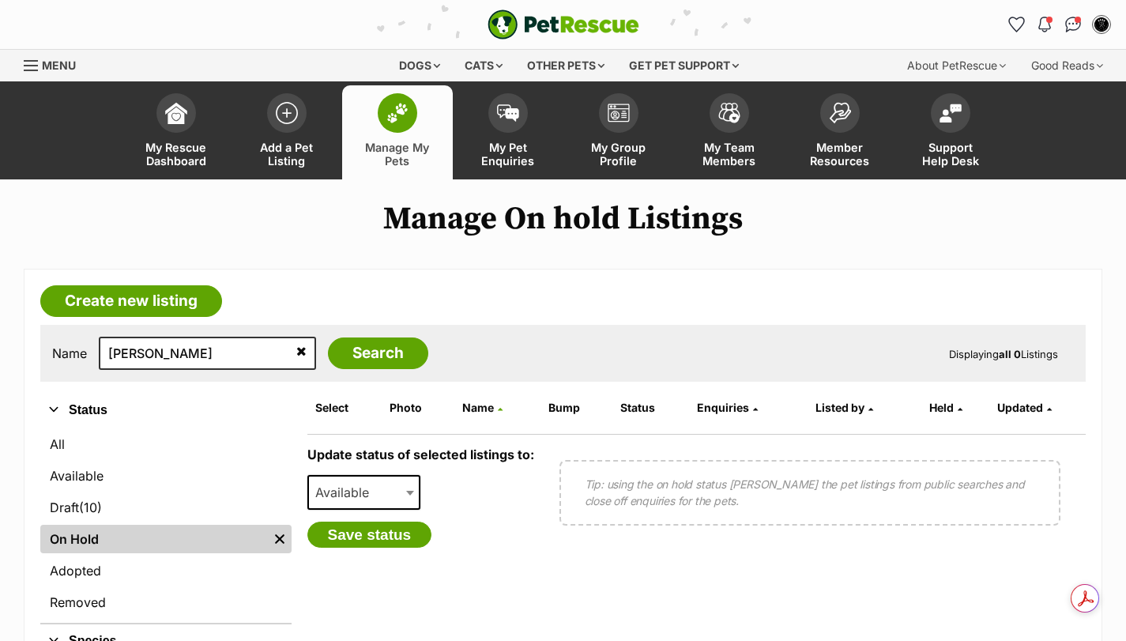
click at [408, 122] on span at bounding box center [398, 113] width 40 height 40
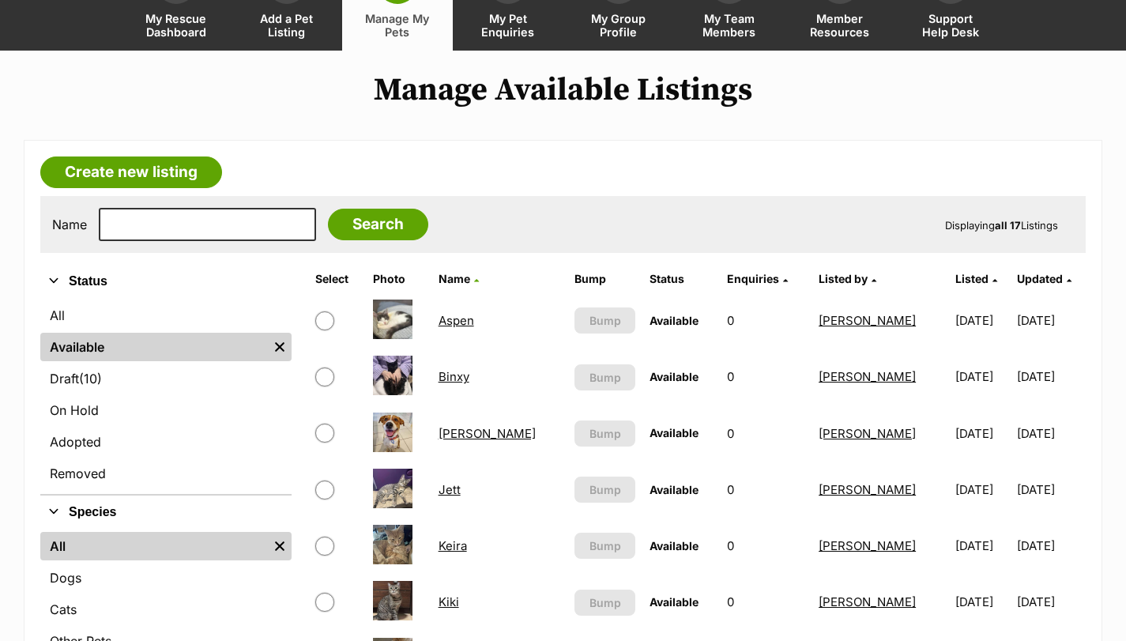
scroll to position [132, 0]
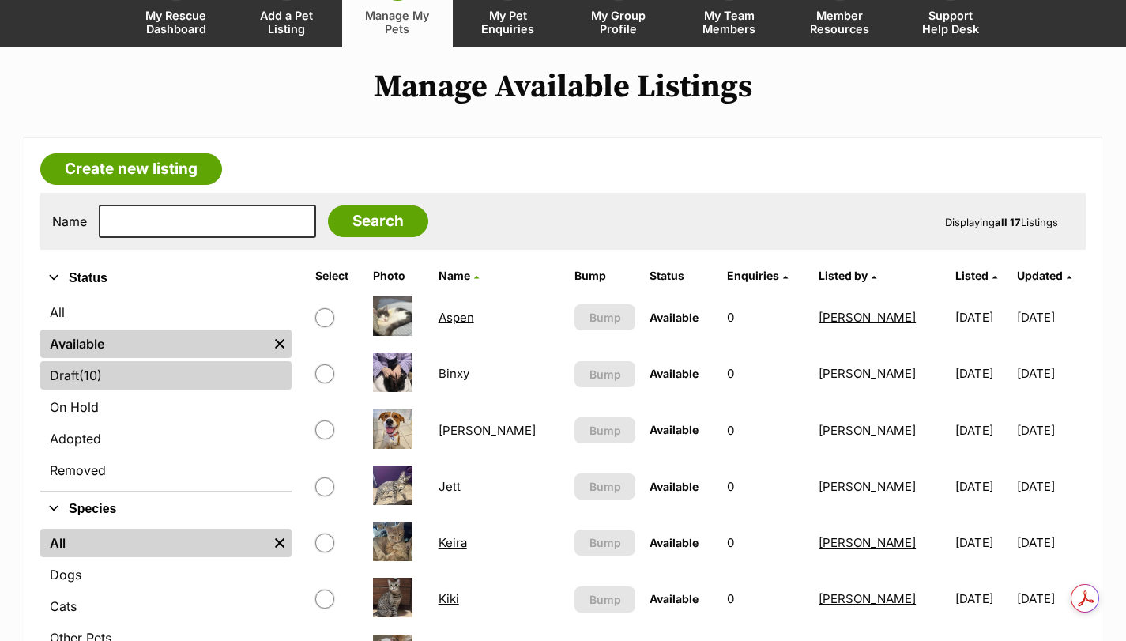
click at [95, 381] on span "(10)" at bounding box center [90, 375] width 23 height 19
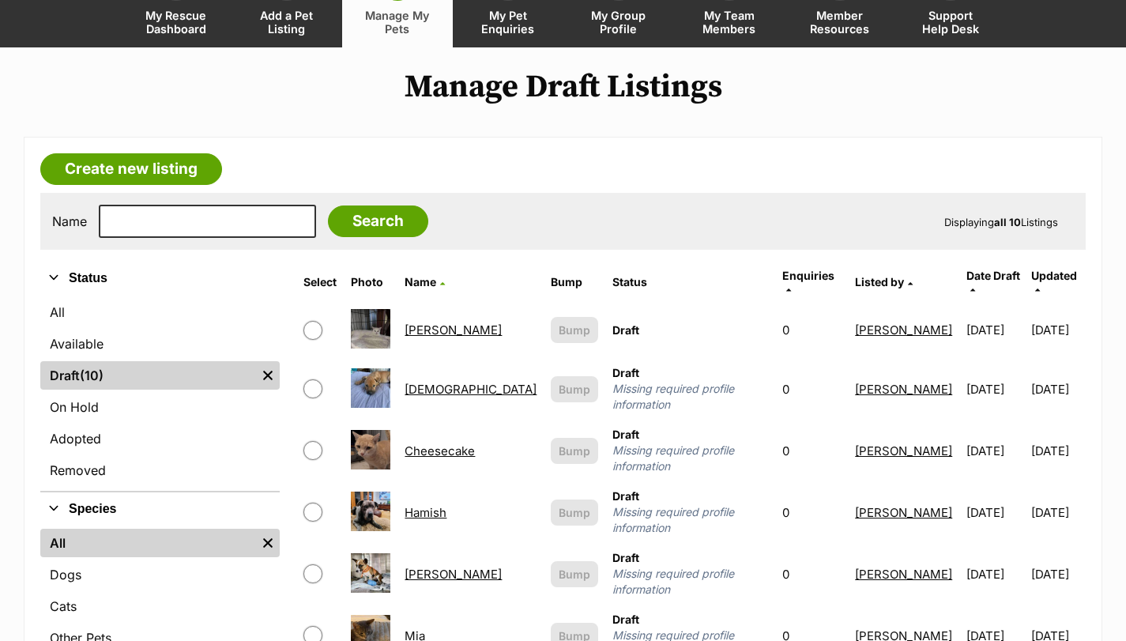
click at [441, 382] on link "[DEMOGRAPHIC_DATA]" at bounding box center [471, 389] width 132 height 15
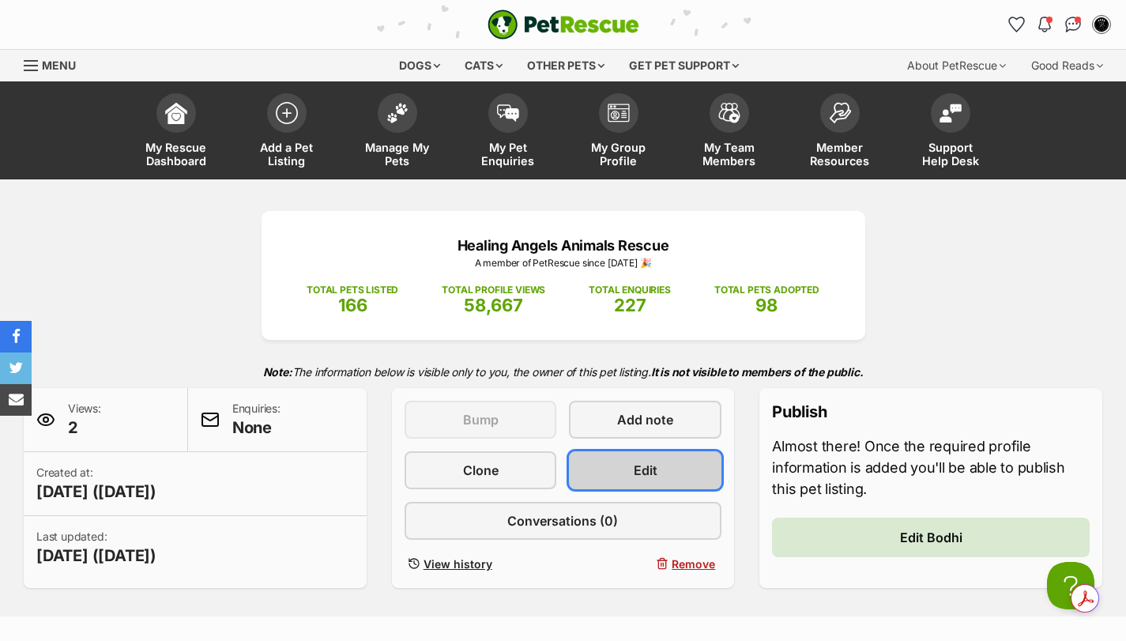
click at [711, 472] on link "Edit" at bounding box center [645, 470] width 152 height 38
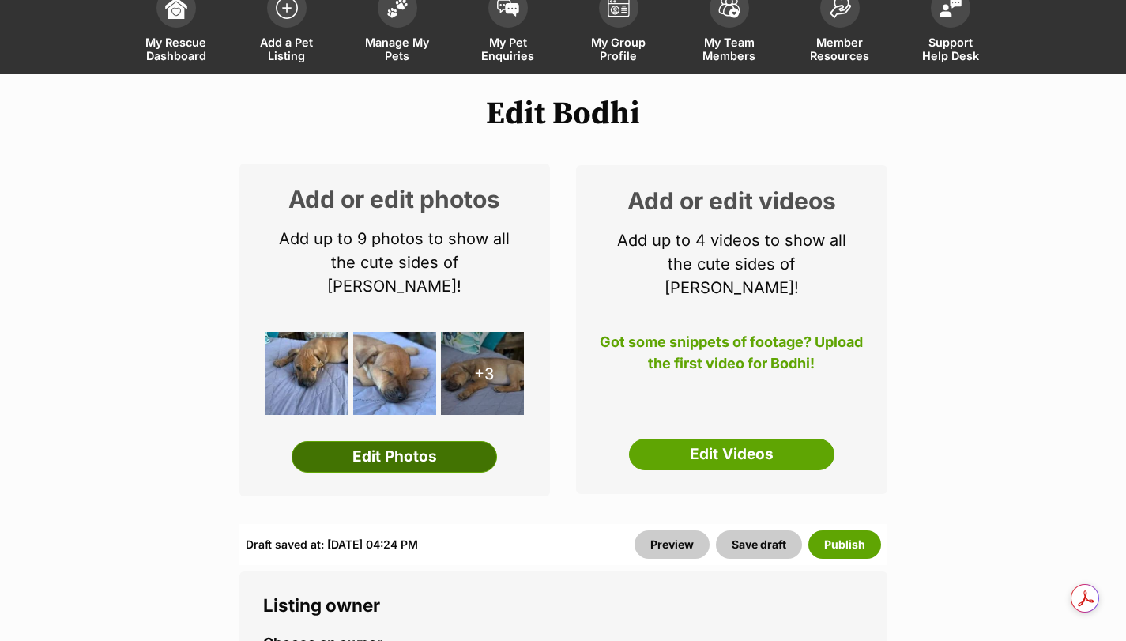
click at [429, 441] on link "Edit Photos" at bounding box center [394, 457] width 205 height 32
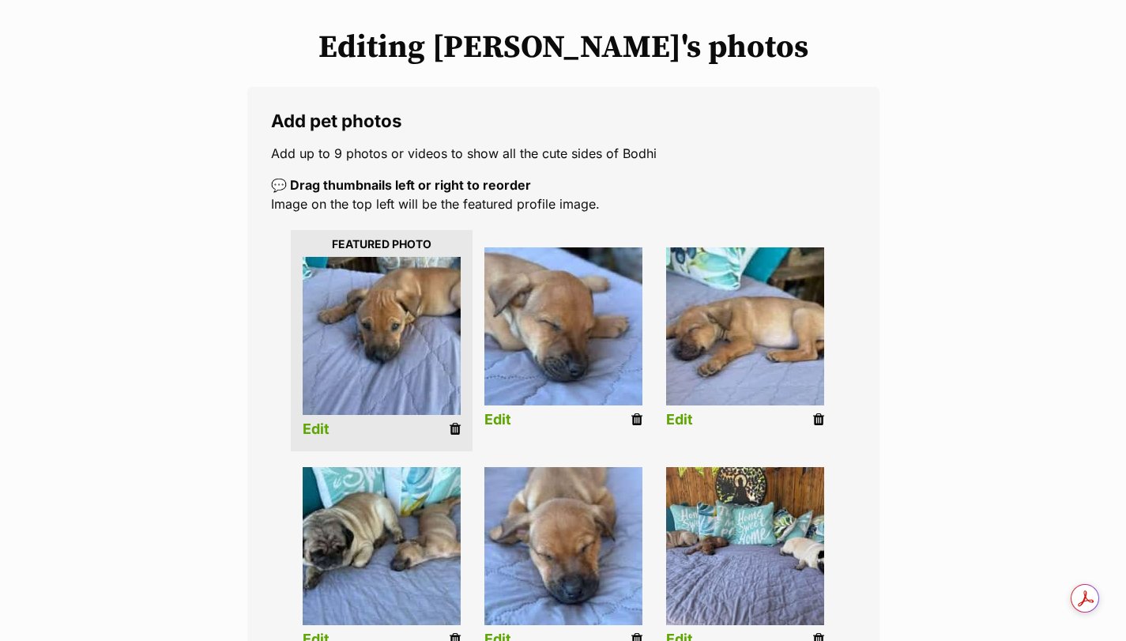
scroll to position [263, 0]
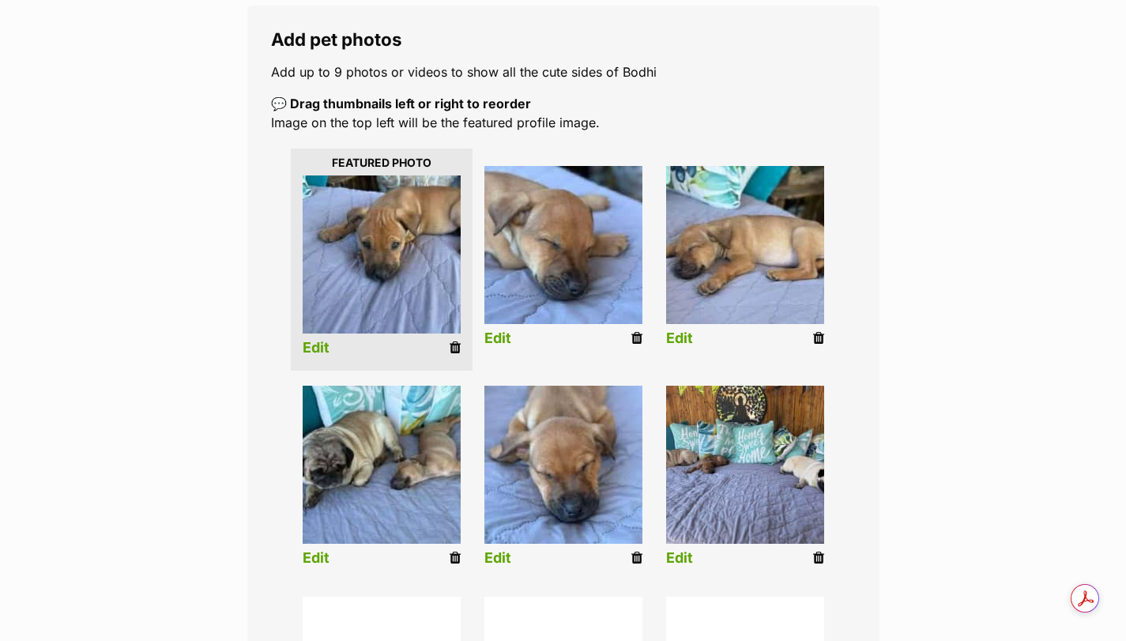
click at [318, 343] on link "Edit" at bounding box center [316, 348] width 27 height 17
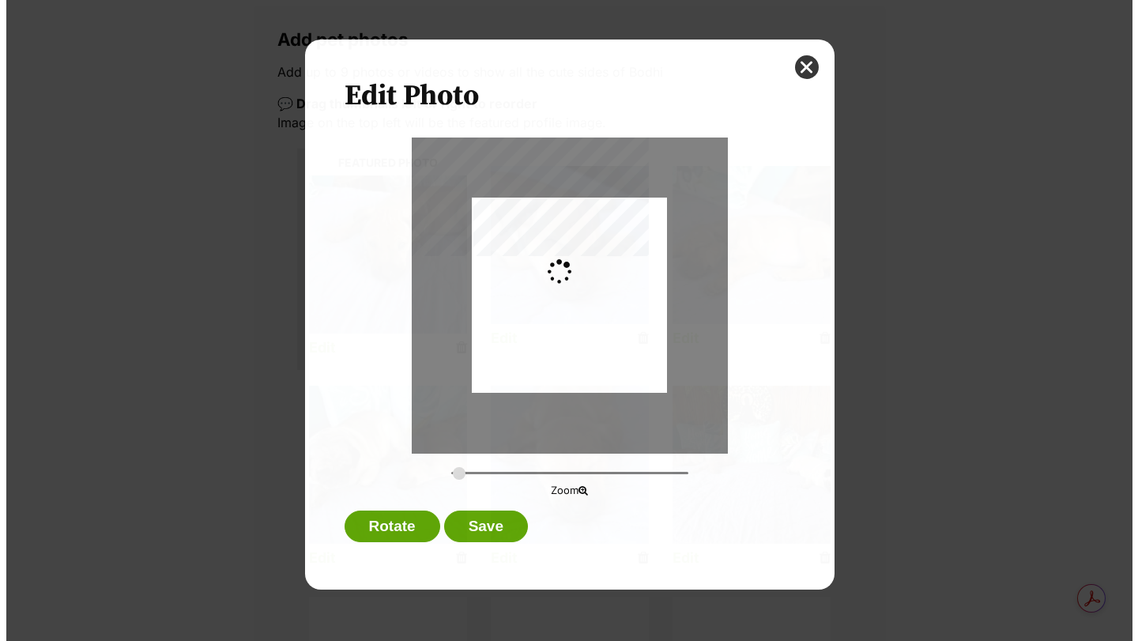
scroll to position [0, 0]
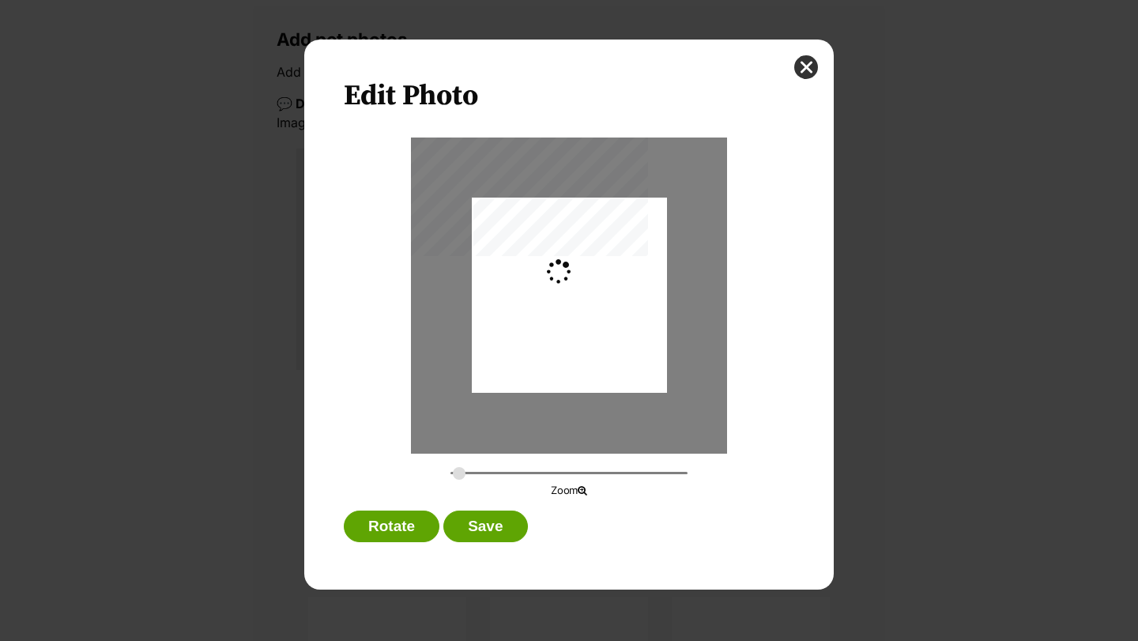
type input "0.3659"
drag, startPoint x: 555, startPoint y: 322, endPoint x: 529, endPoint y: 314, distance: 26.7
click at [529, 314] on div "Dialog Window - Close (Press escape to close)" at bounding box center [543, 295] width 260 height 195
click at [469, 532] on button "Save" at bounding box center [485, 526] width 84 height 32
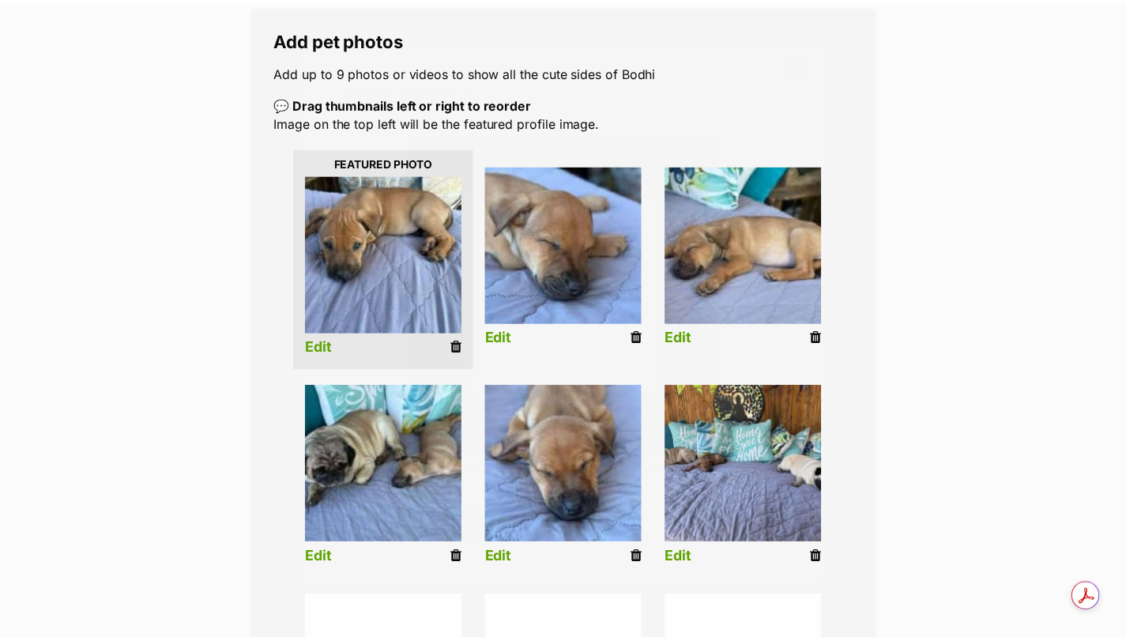
scroll to position [263, 0]
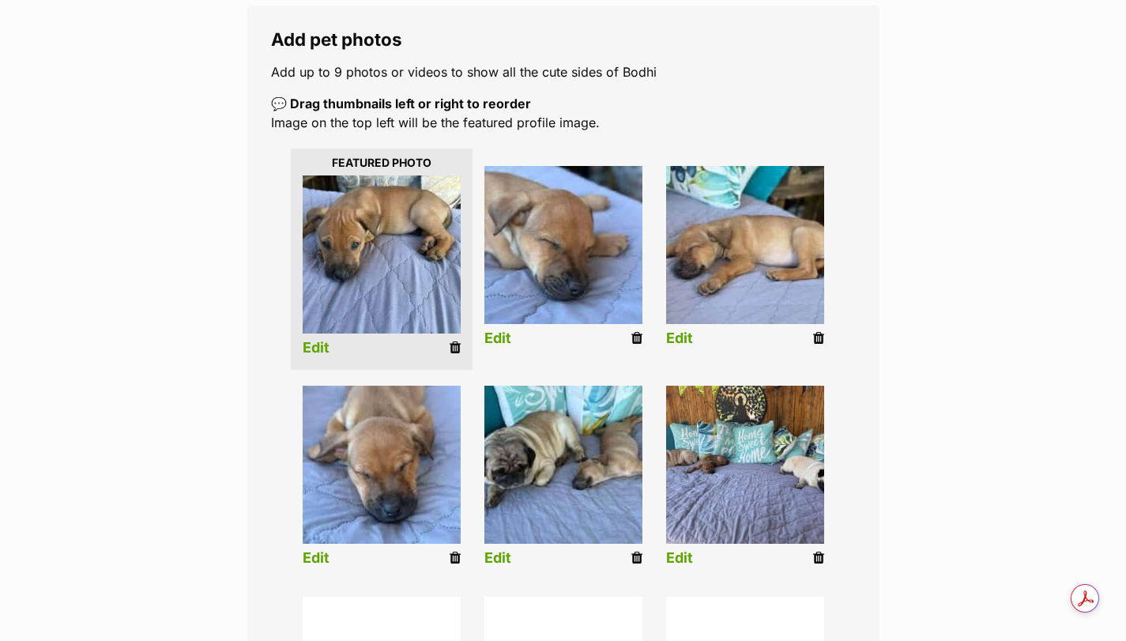
click at [680, 559] on link "Edit" at bounding box center [679, 558] width 27 height 17
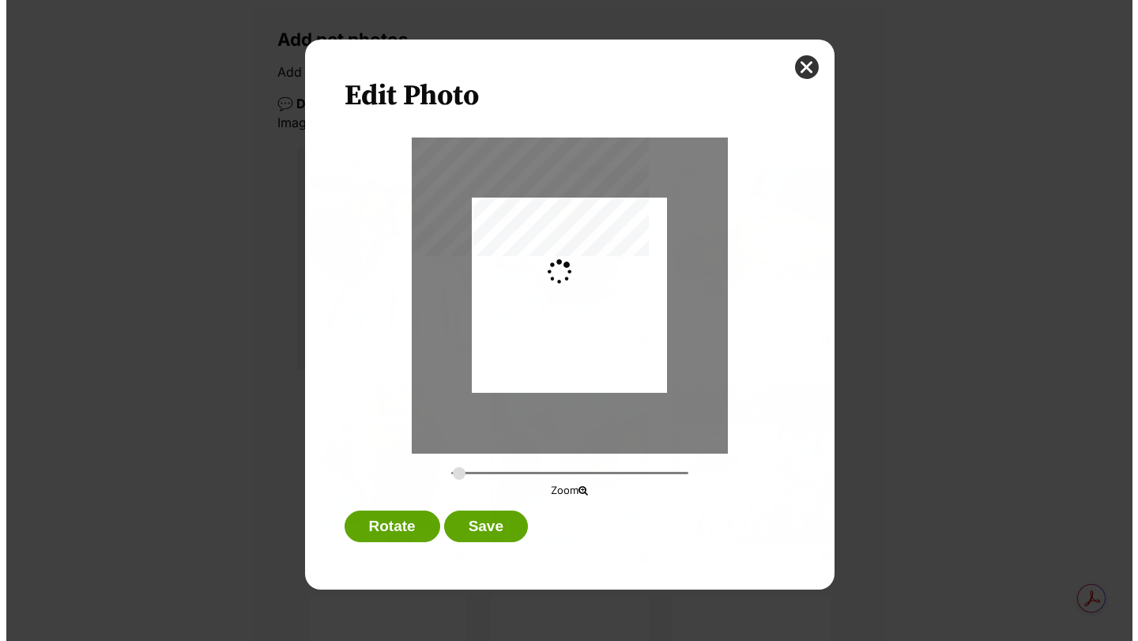
scroll to position [0, 0]
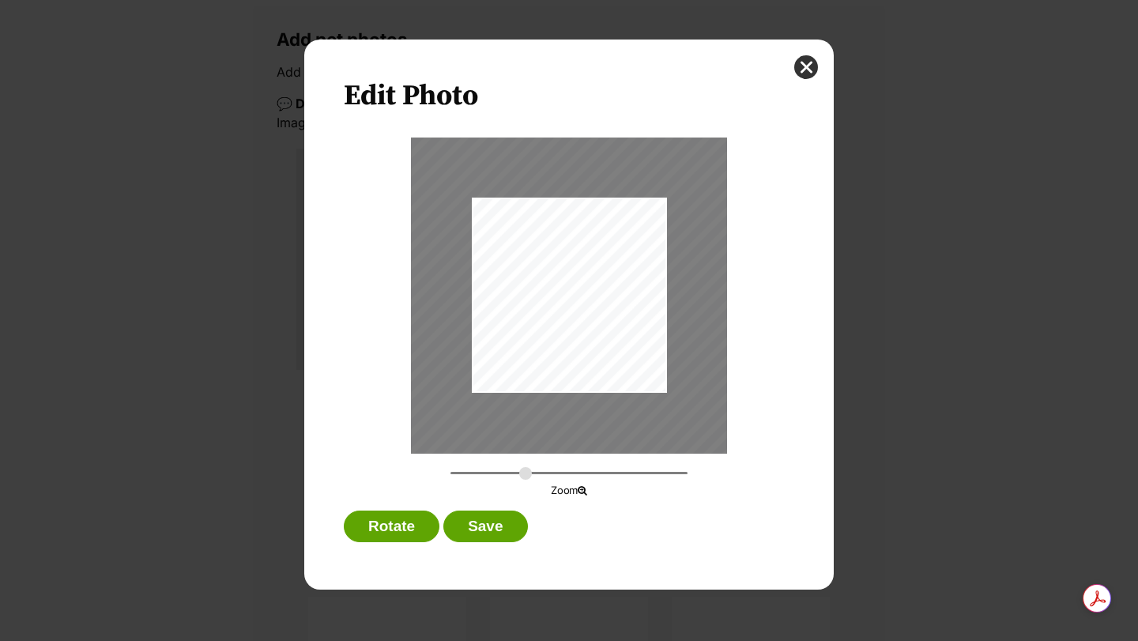
drag, startPoint x: 460, startPoint y: 474, endPoint x: 525, endPoint y: 467, distance: 66.0
type input "0.7133"
click at [525, 467] on input "Dialog Window - Close (Press escape to close)" at bounding box center [568, 472] width 237 height 15
drag, startPoint x: 524, startPoint y: 347, endPoint x: 620, endPoint y: 341, distance: 96.6
click at [620, 341] on div "Dialog Window - Close (Press escape to close)" at bounding box center [666, 288] width 507 height 380
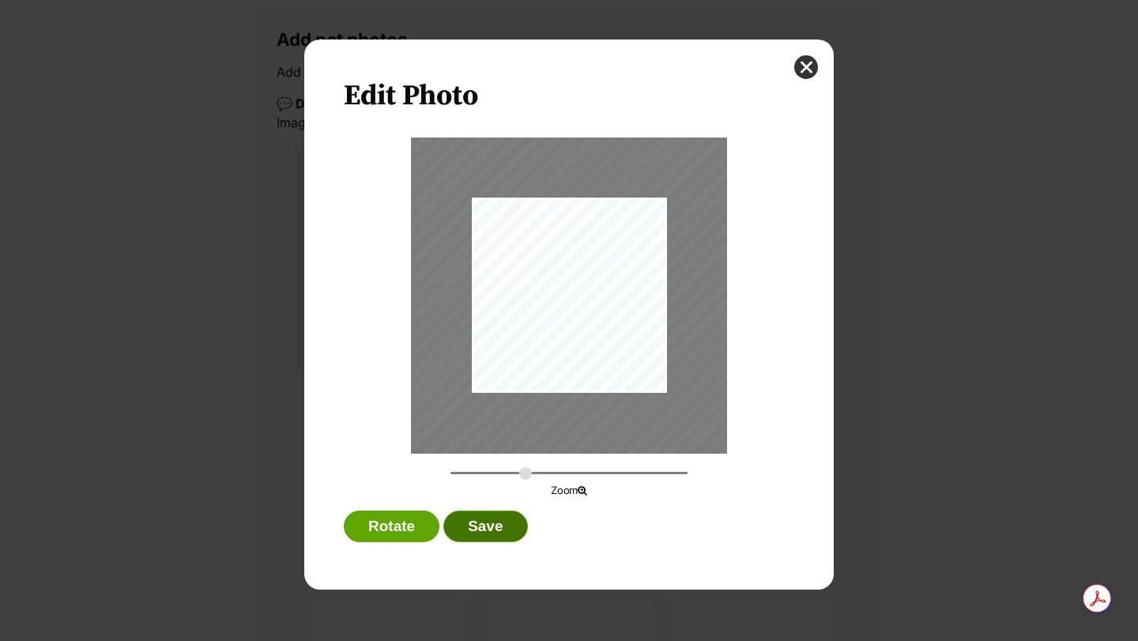
click at [508, 529] on button "Save" at bounding box center [485, 526] width 84 height 32
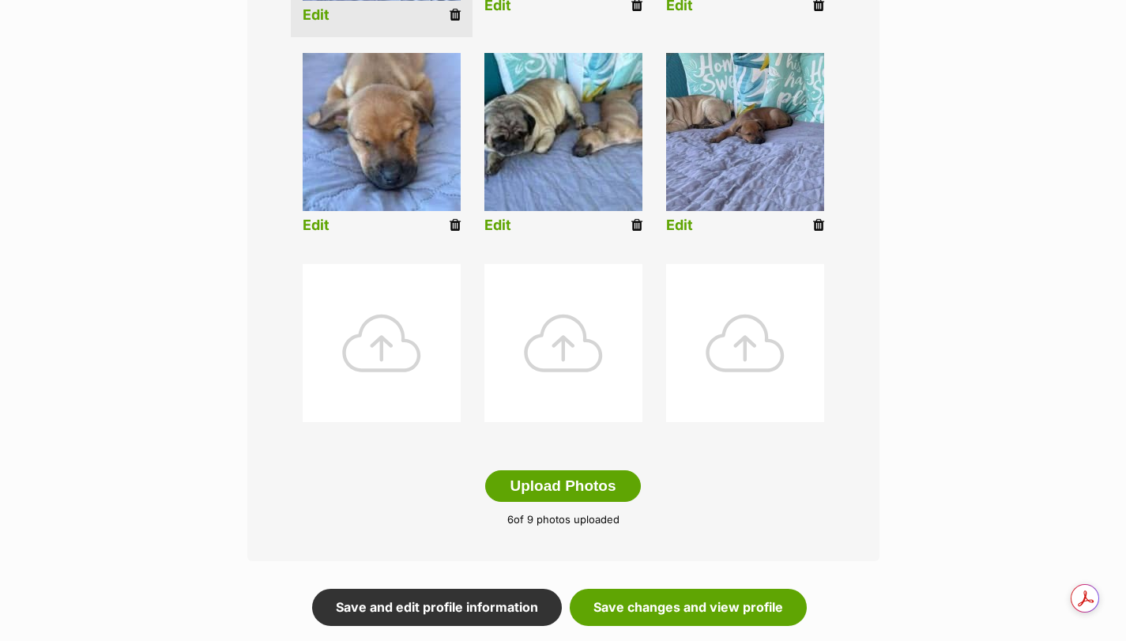
scroll to position [632, 0]
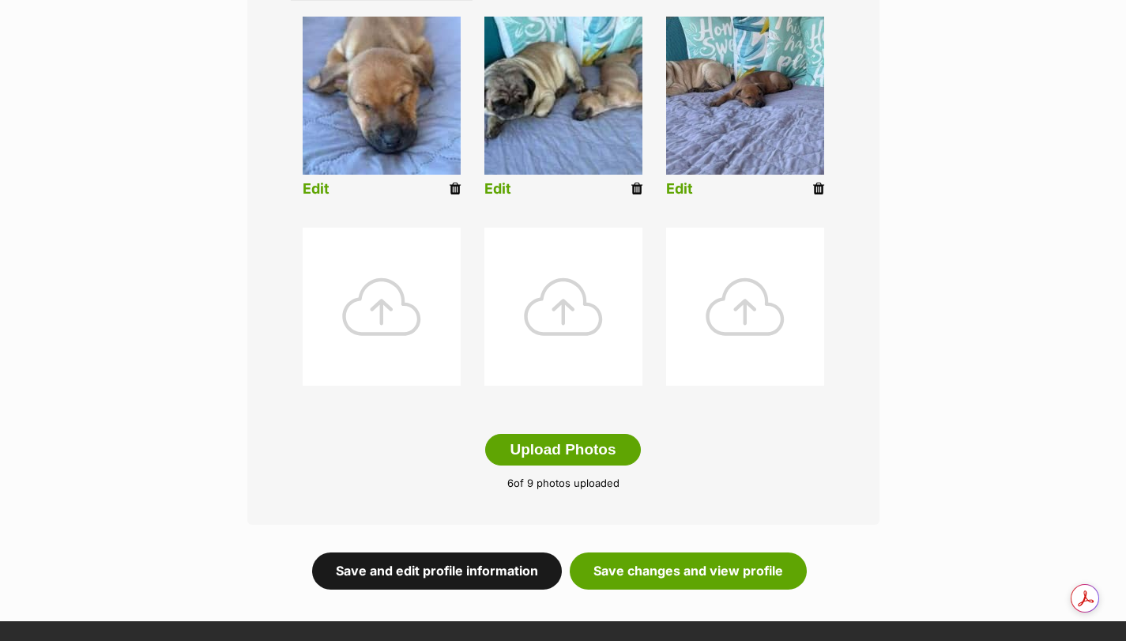
click at [469, 567] on link "Save and edit profile information" at bounding box center [437, 570] width 250 height 36
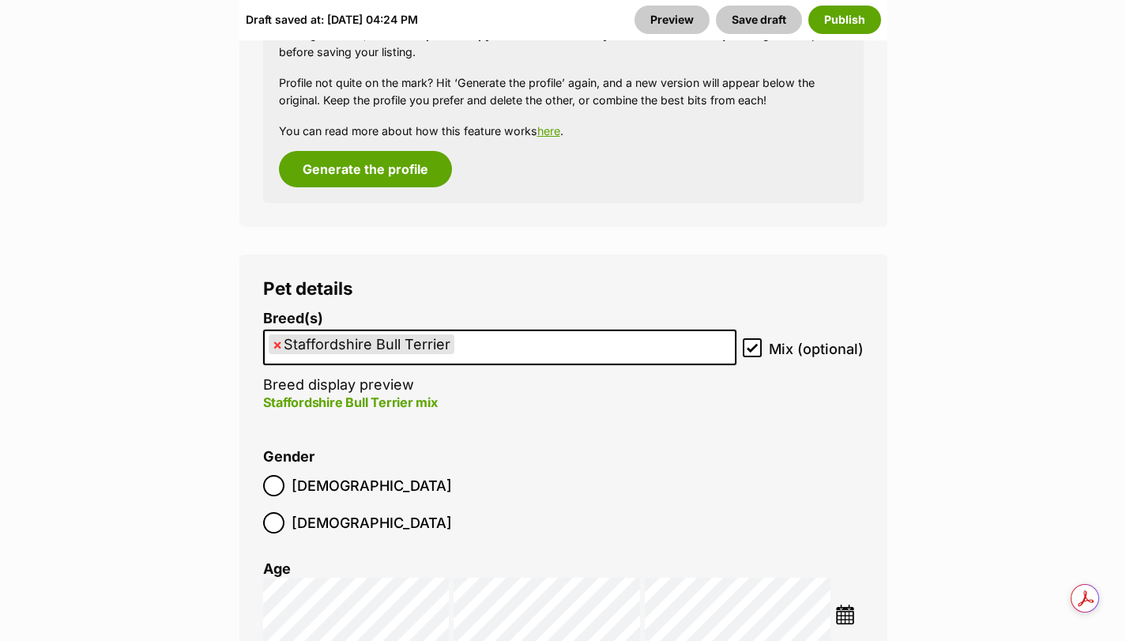
scroll to position [2080, 0]
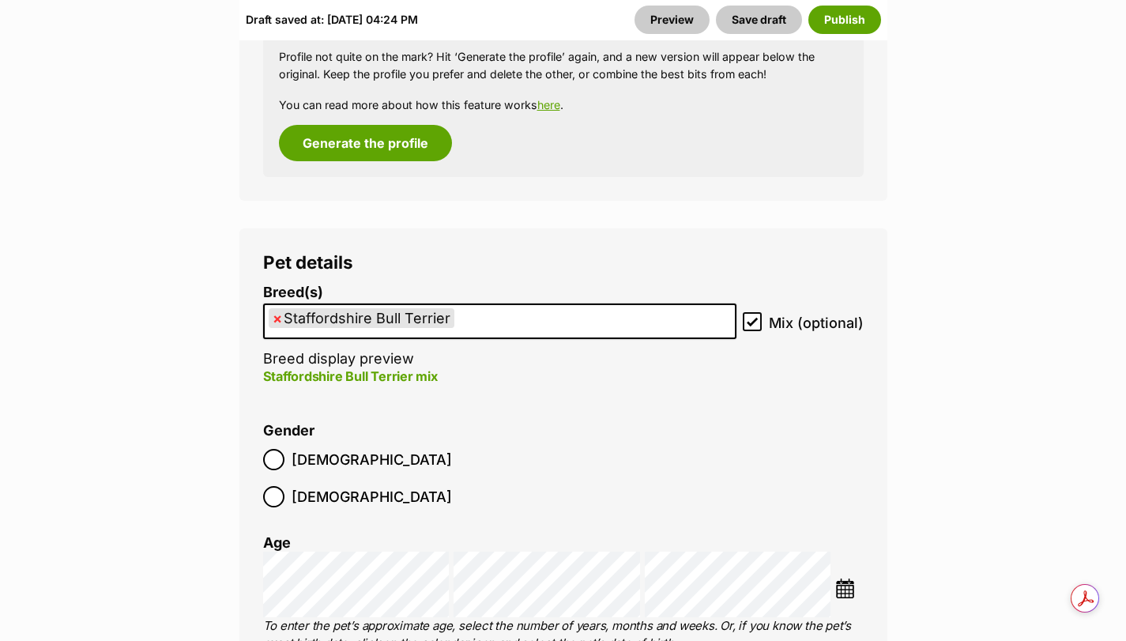
click at [634, 397] on ol "Breed(s) Staffordshire Bull Terrier Affenpinscher Afghan Hound Airedale Terrier…" at bounding box center [563, 575] width 600 height 583
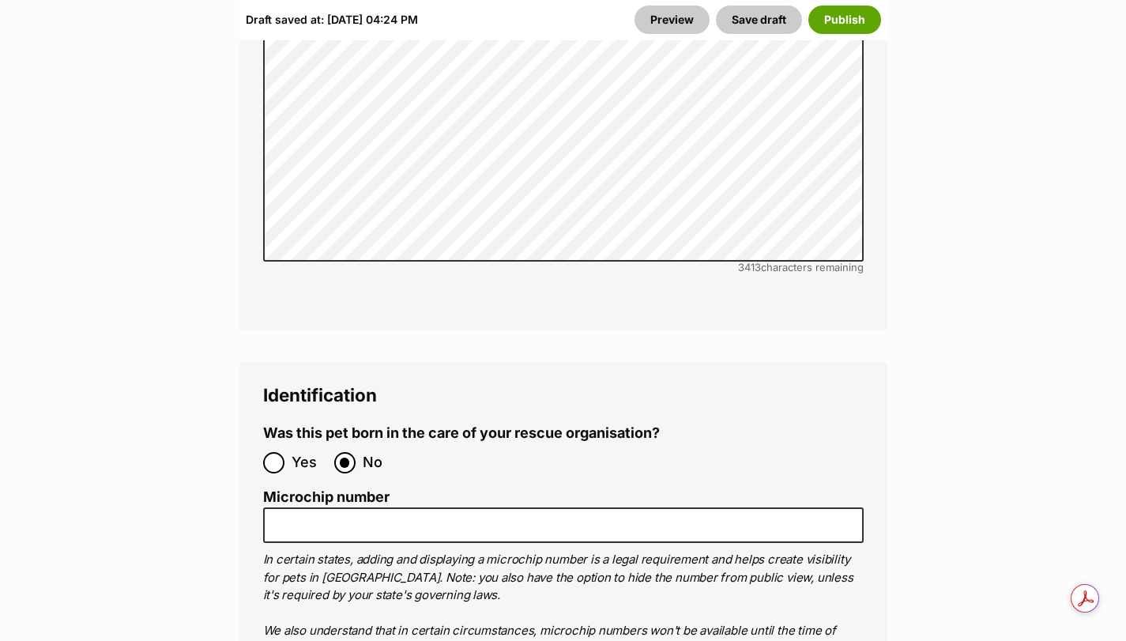
scroll to position [5241, 0]
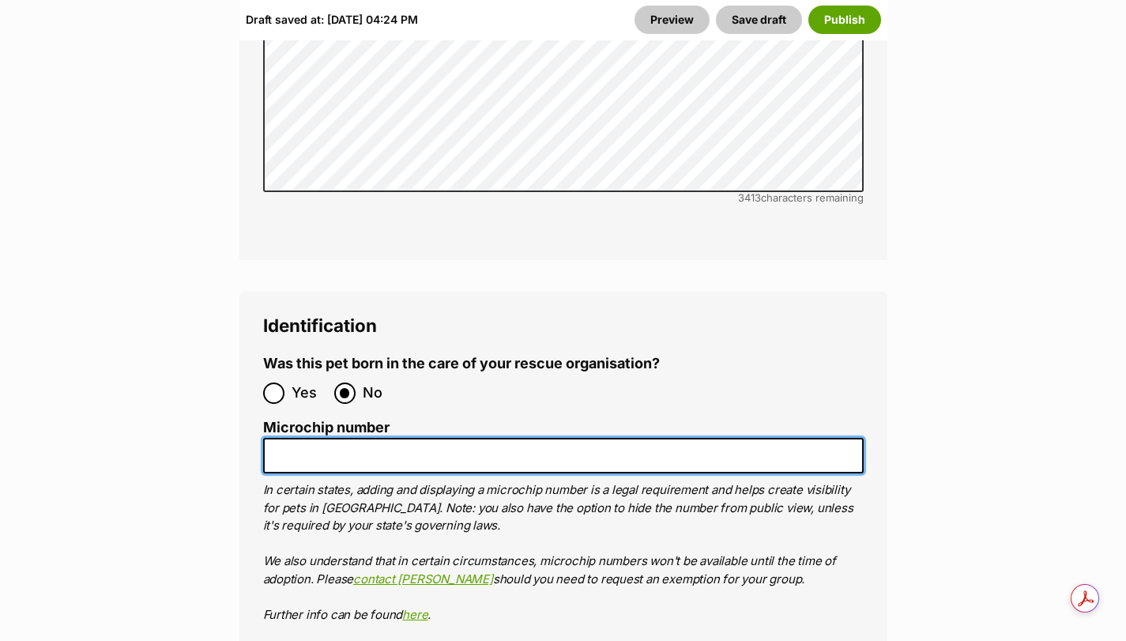
click at [363, 438] on input "Microchip number" at bounding box center [563, 456] width 600 height 36
paste input "953010007974324"
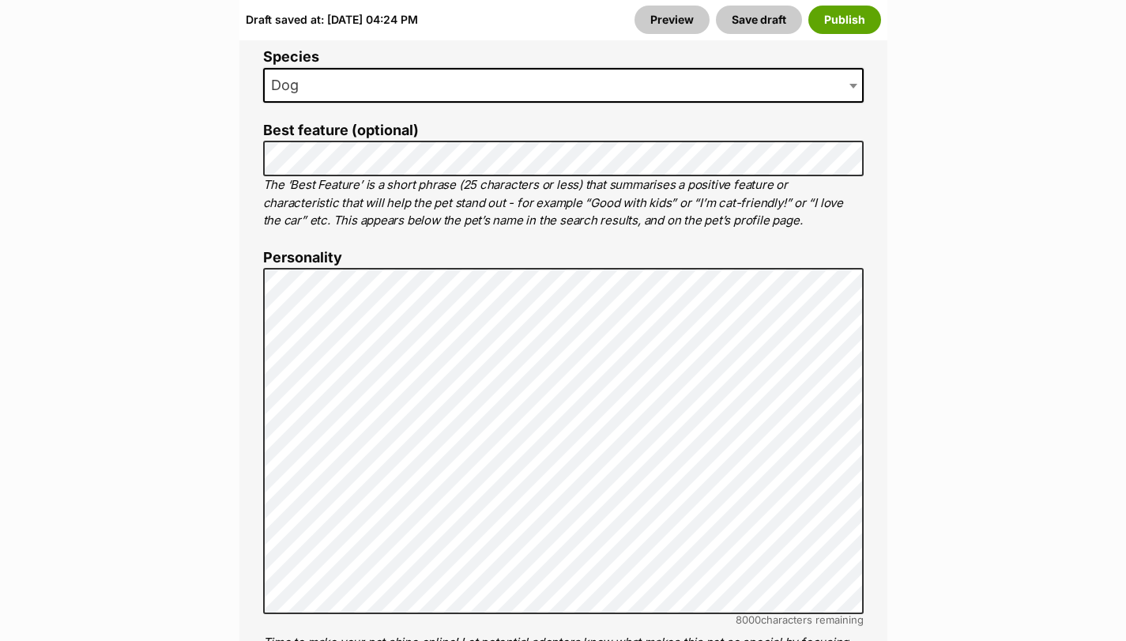
scroll to position [1106, 0]
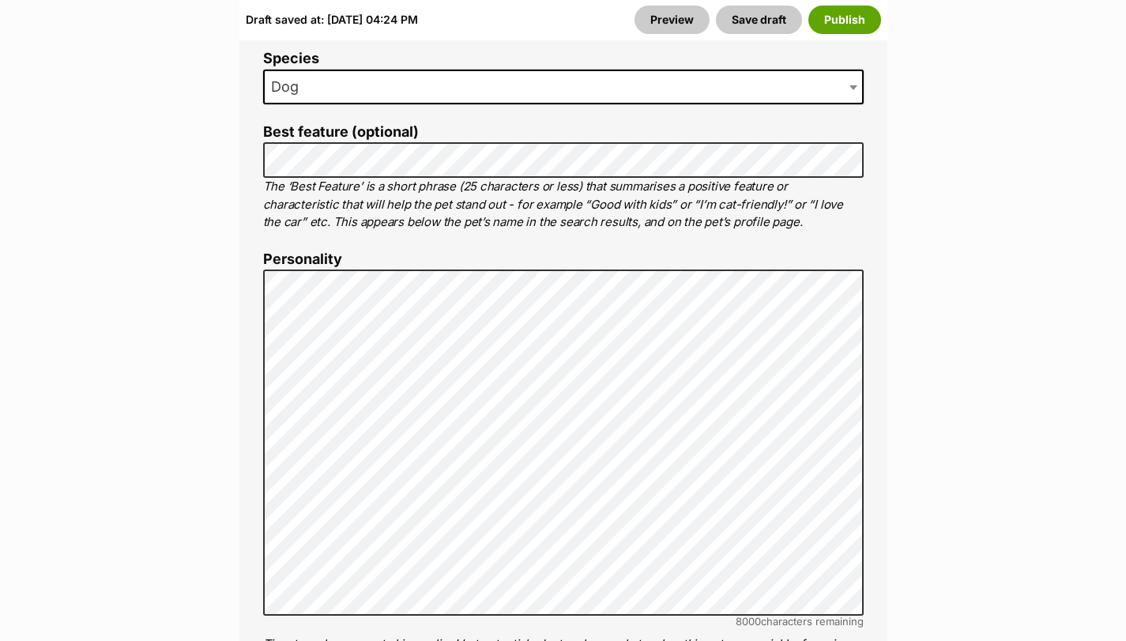
type input "953010007974324"
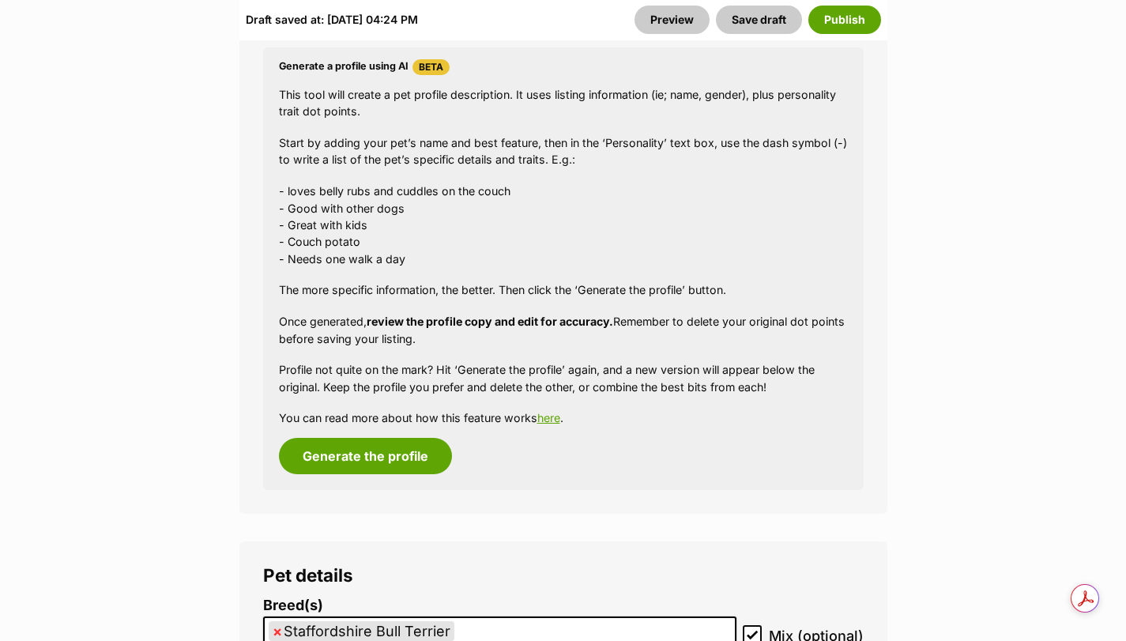
scroll to position [1843, 0]
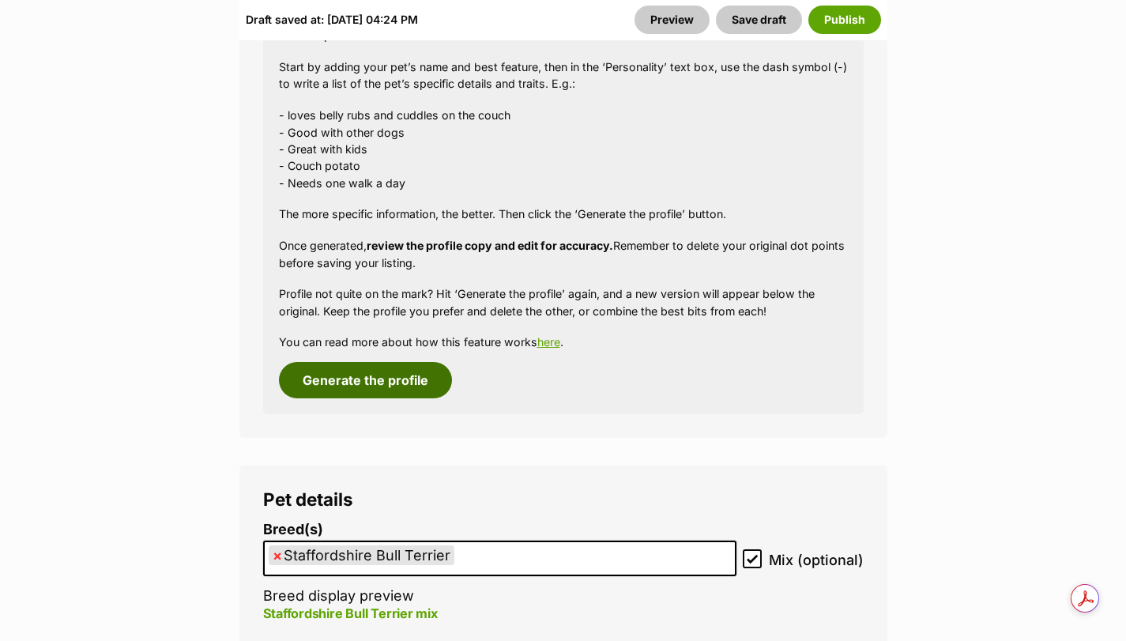
click at [317, 362] on button "Generate the profile" at bounding box center [365, 380] width 173 height 36
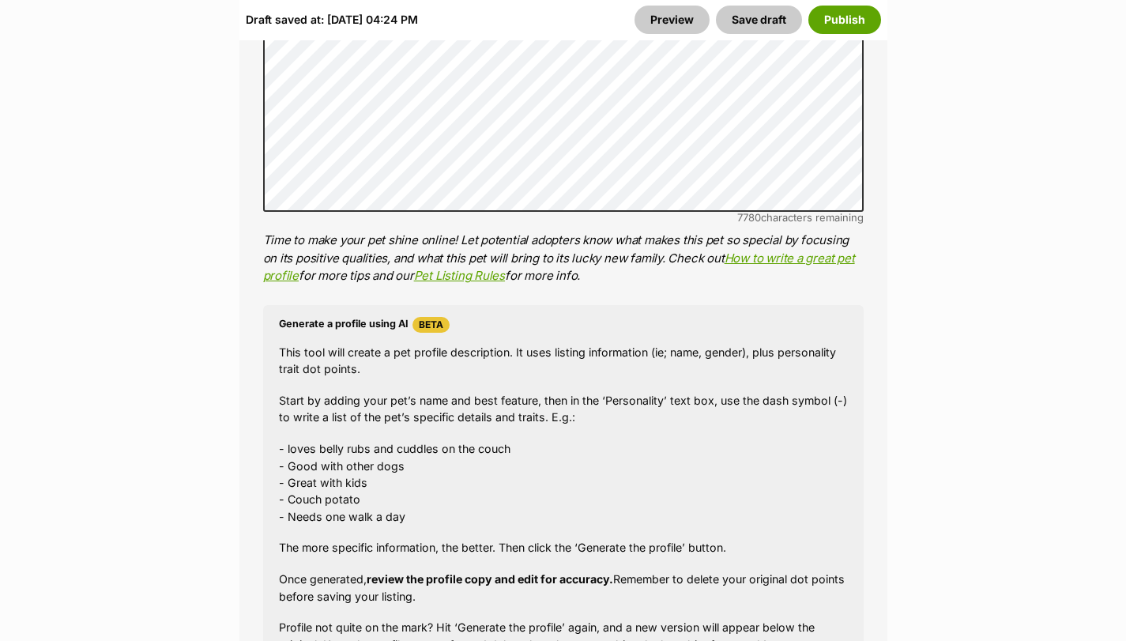
scroll to position [1205, 0]
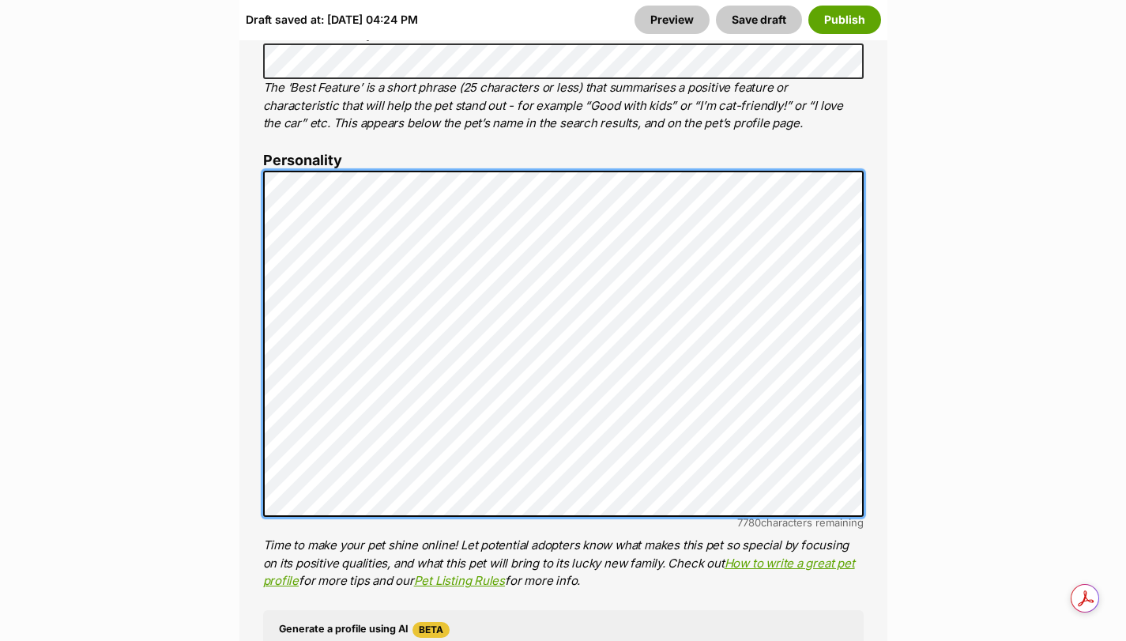
click at [250, 150] on div "About This Pet Name Henlo there, it looks like you might be using the pet name …" at bounding box center [563, 414] width 648 height 1323
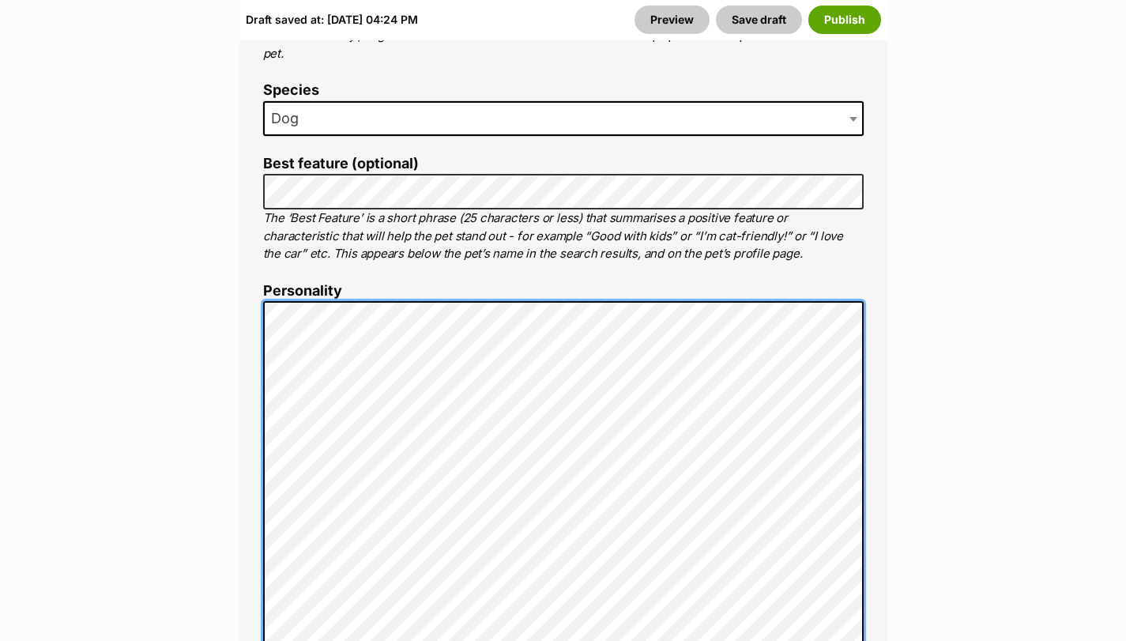
scroll to position [1073, 0]
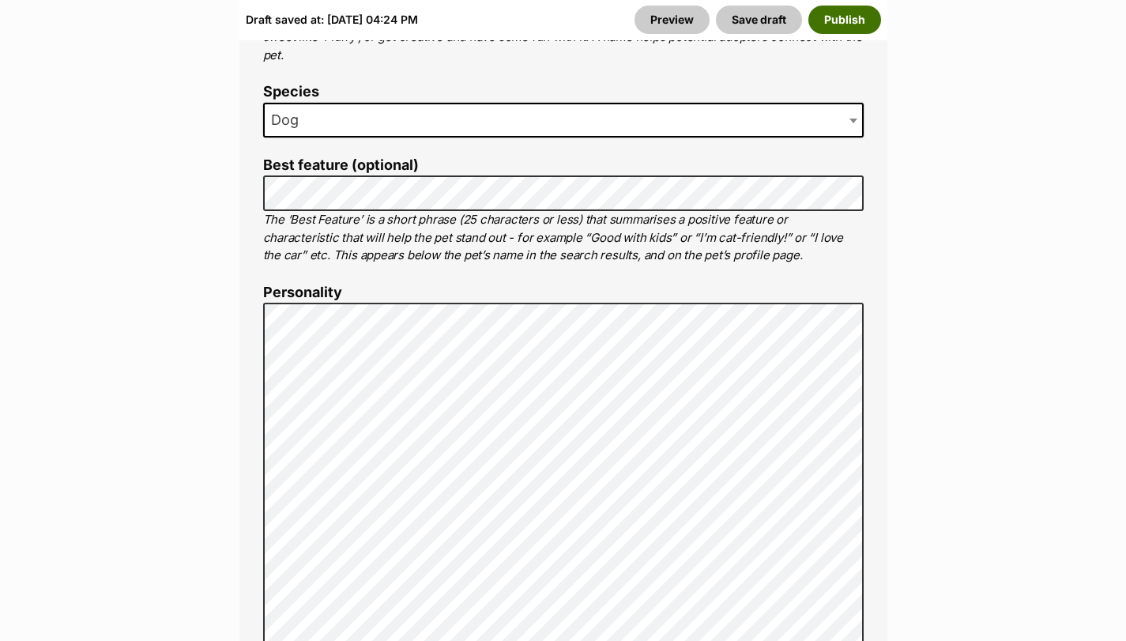
click at [860, 17] on button "Publish" at bounding box center [844, 20] width 73 height 28
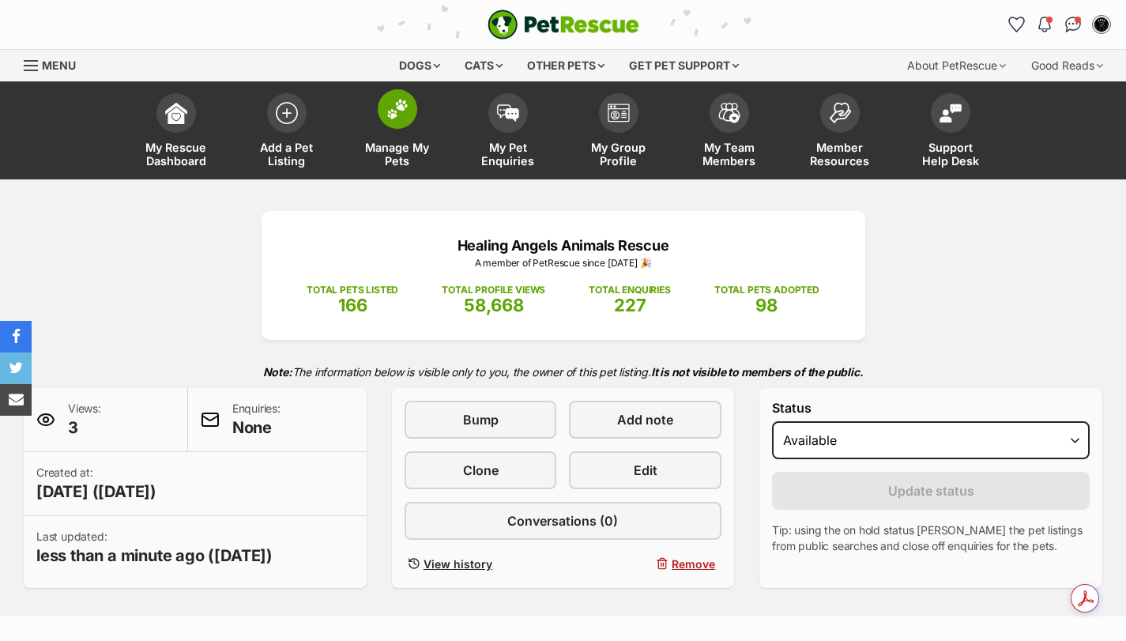
click at [392, 109] on img at bounding box center [397, 109] width 22 height 21
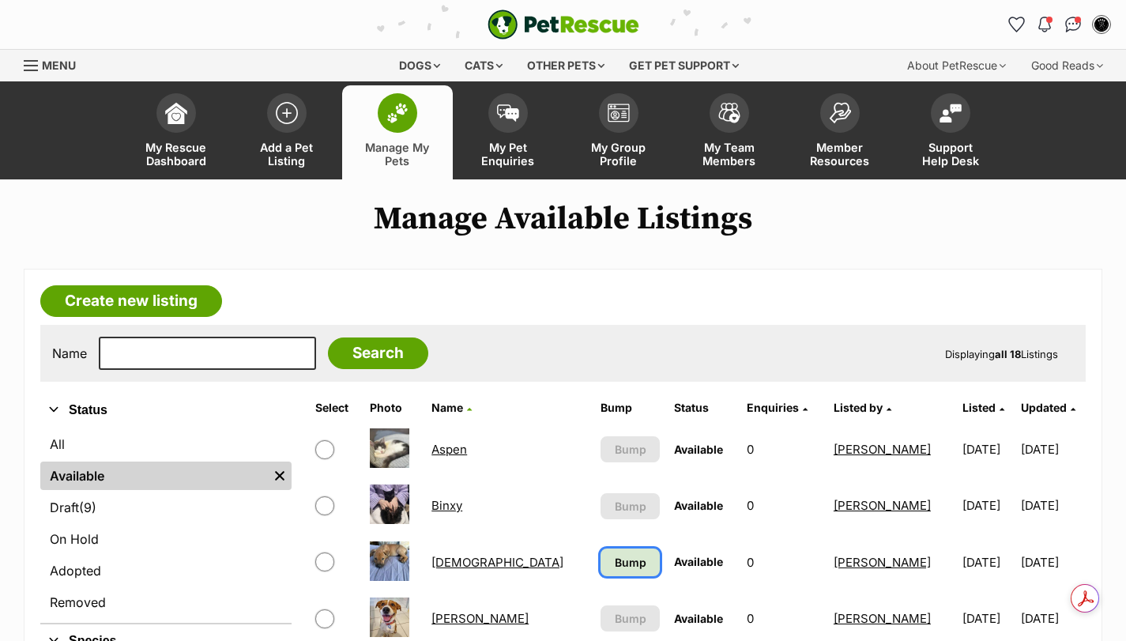
click at [615, 567] on span "Bump" at bounding box center [631, 562] width 32 height 17
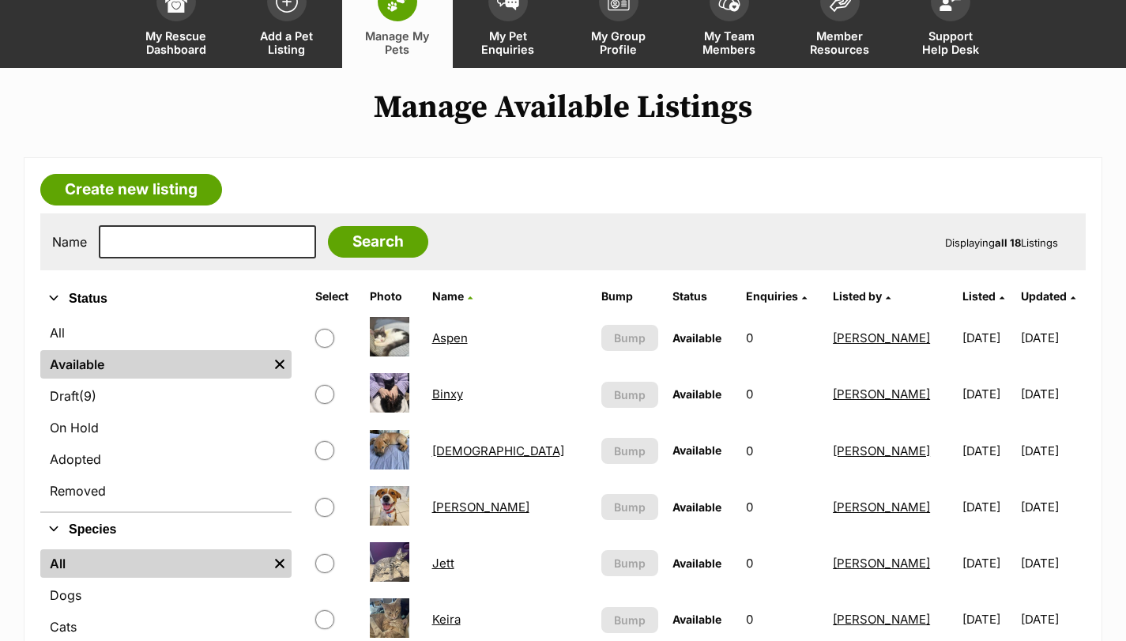
scroll to position [158, 0]
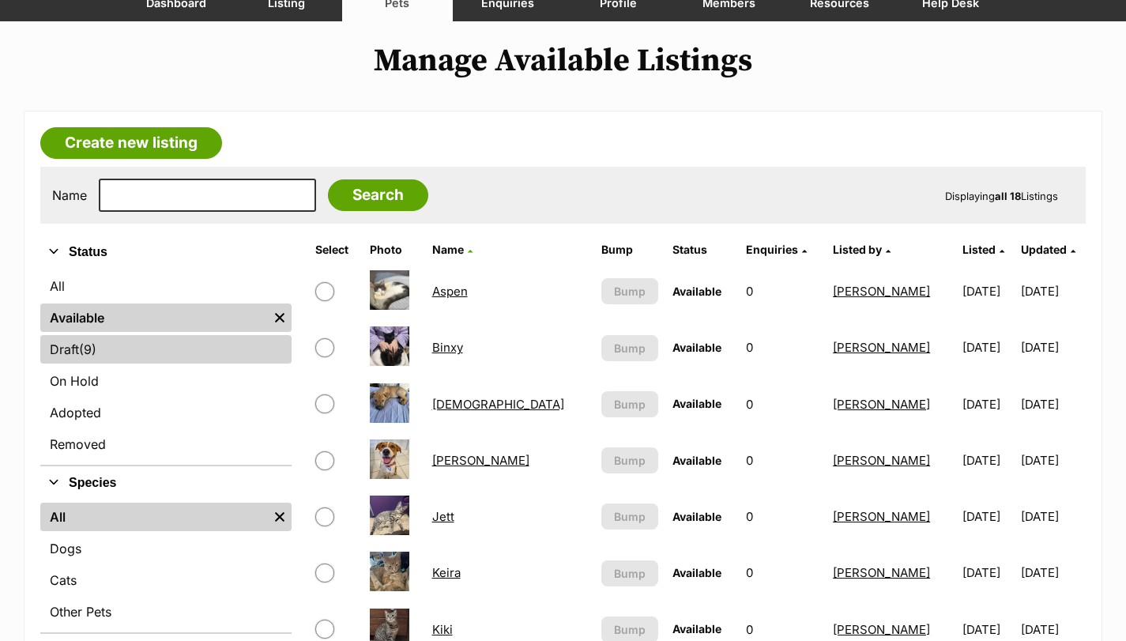
click at [53, 346] on link "Draft (9) Items" at bounding box center [165, 349] width 251 height 28
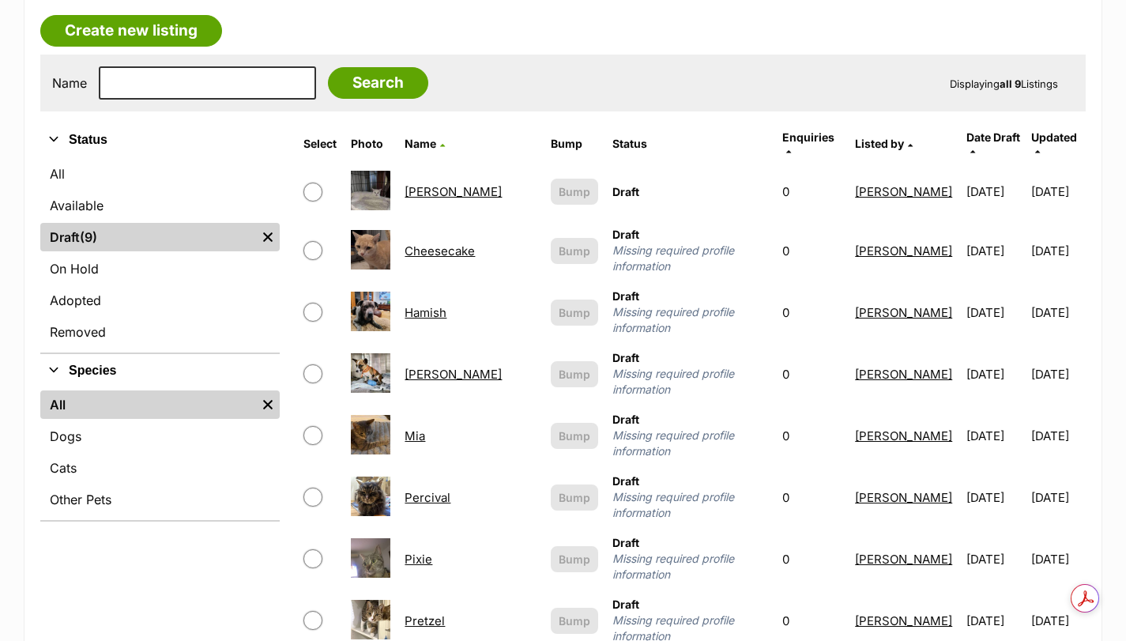
scroll to position [290, 0]
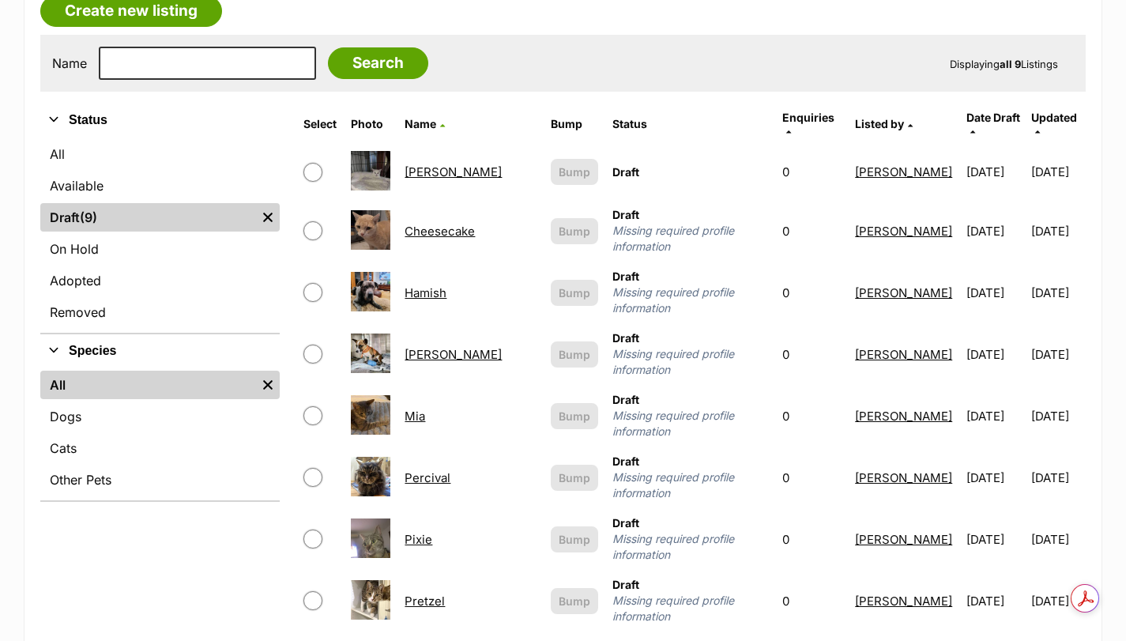
click at [426, 347] on link "[PERSON_NAME]" at bounding box center [453, 354] width 97 height 15
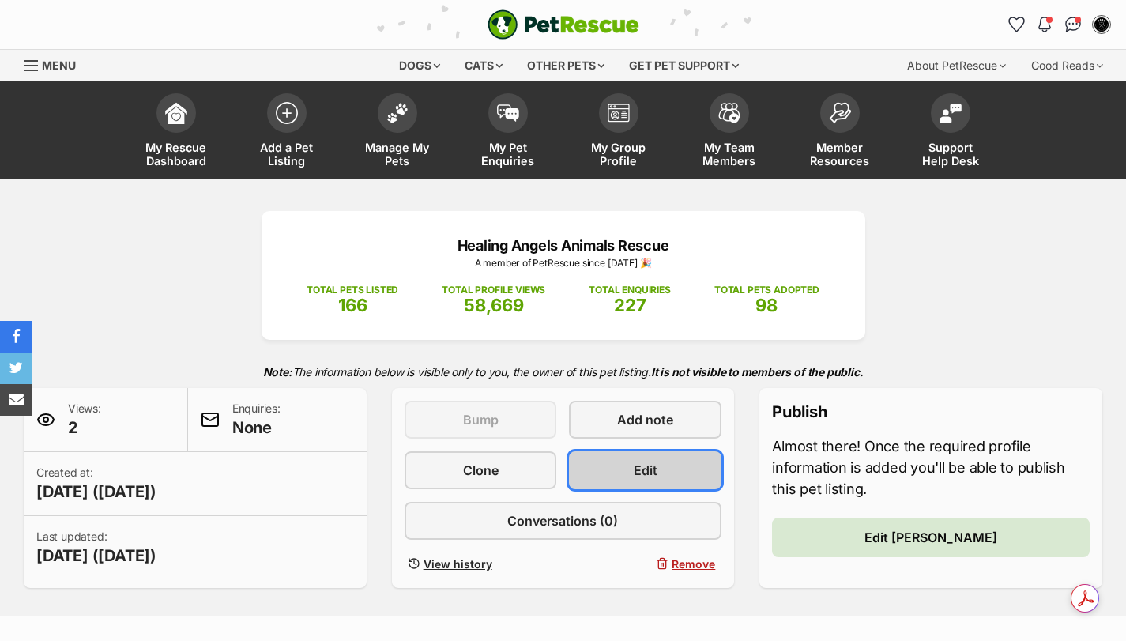
click at [671, 472] on link "Edit" at bounding box center [645, 470] width 152 height 38
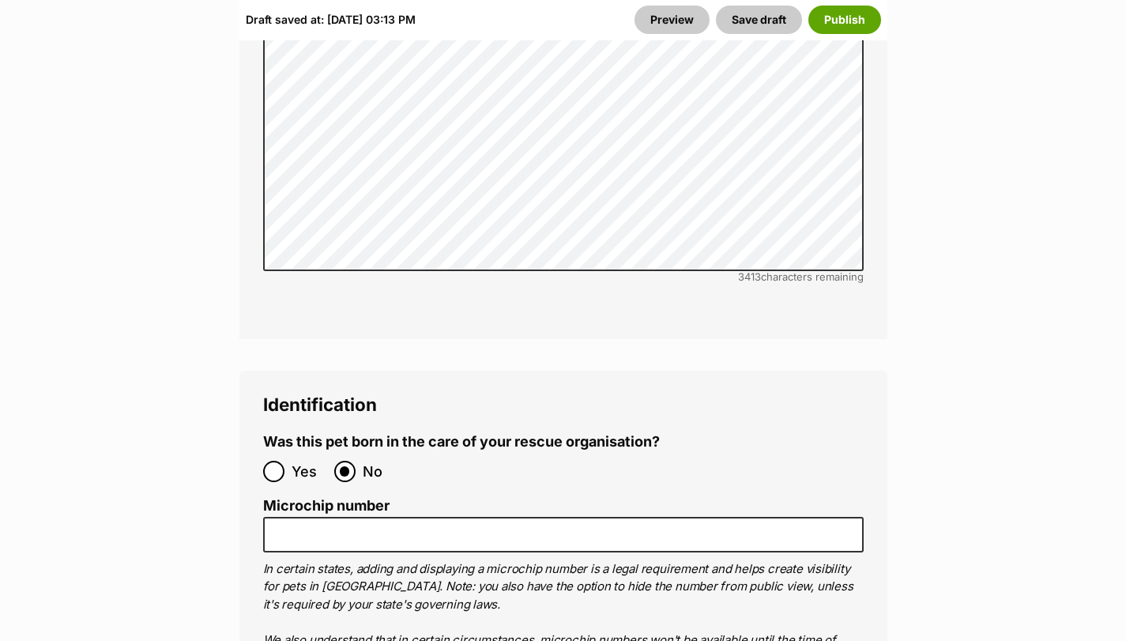
scroll to position [5213, 0]
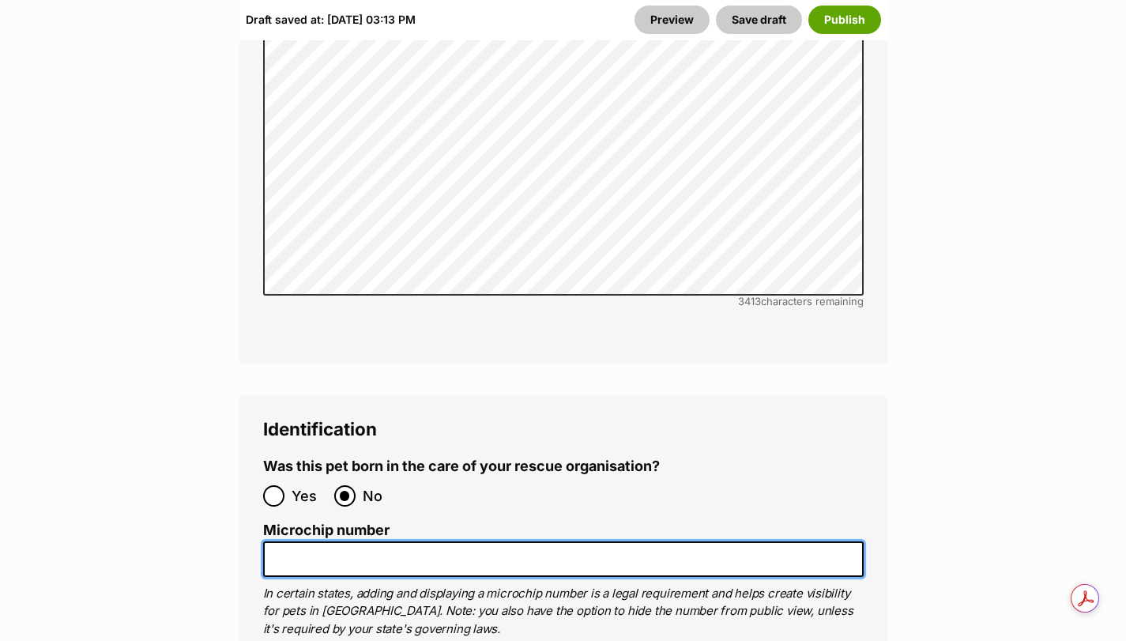
click at [420, 541] on input "Microchip number" at bounding box center [563, 559] width 600 height 36
paste input "900164002349984"
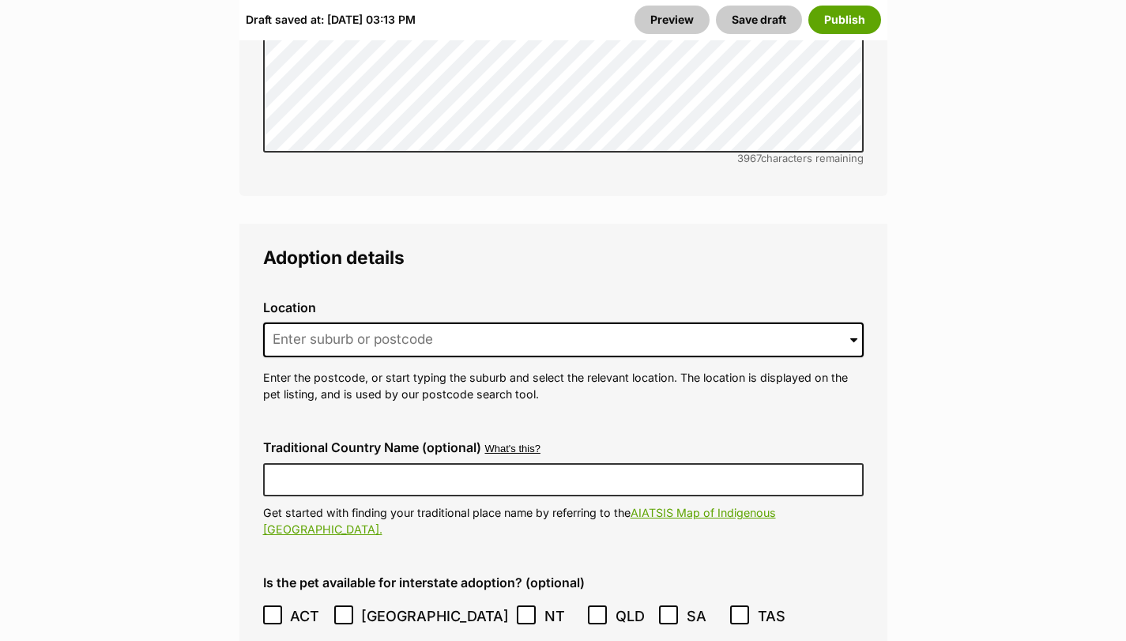
scroll to position [3896, 0]
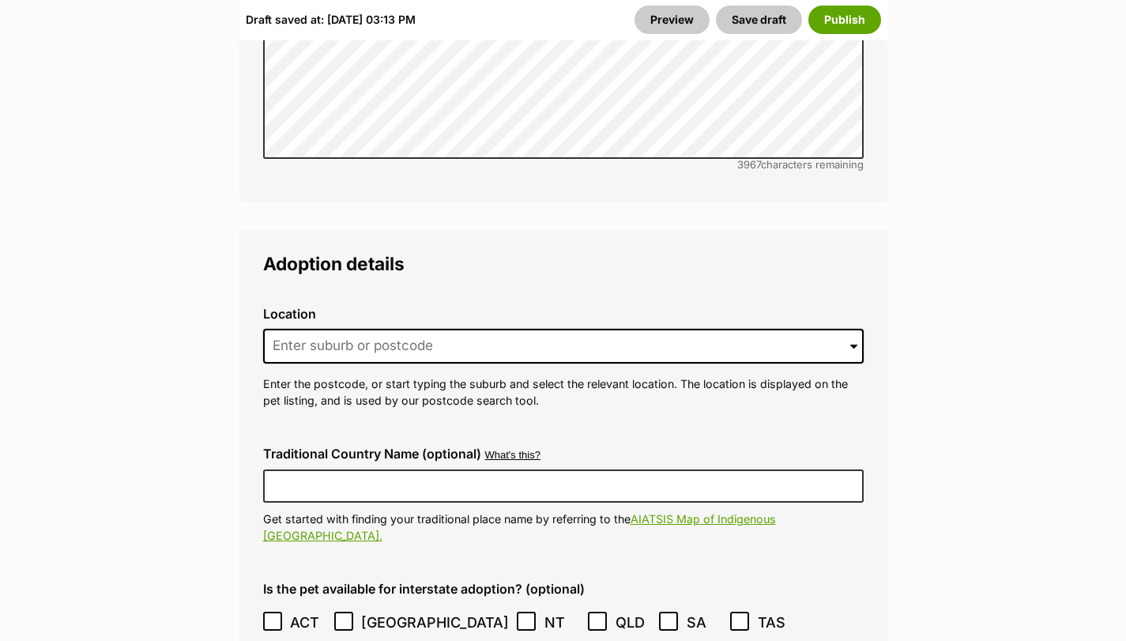
type input "900164002349984"
click at [438, 329] on input at bounding box center [563, 346] width 600 height 35
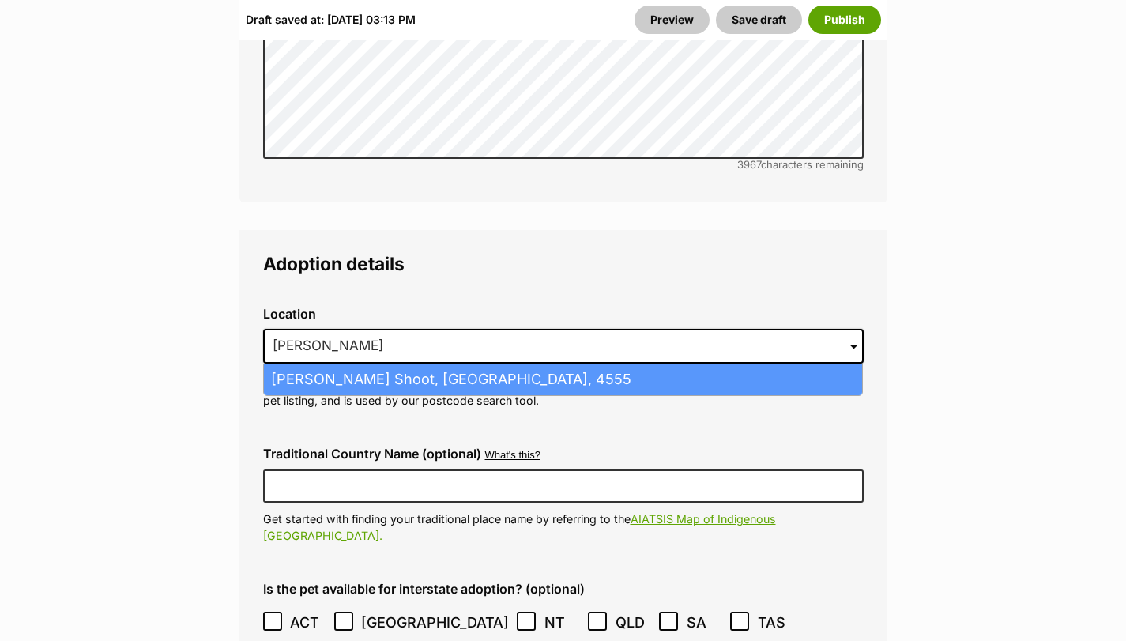
click at [432, 364] on li "Landers Shoot, Queensland, 4555" at bounding box center [563, 379] width 598 height 31
type input "Landers Shoot, Queensland, 4555"
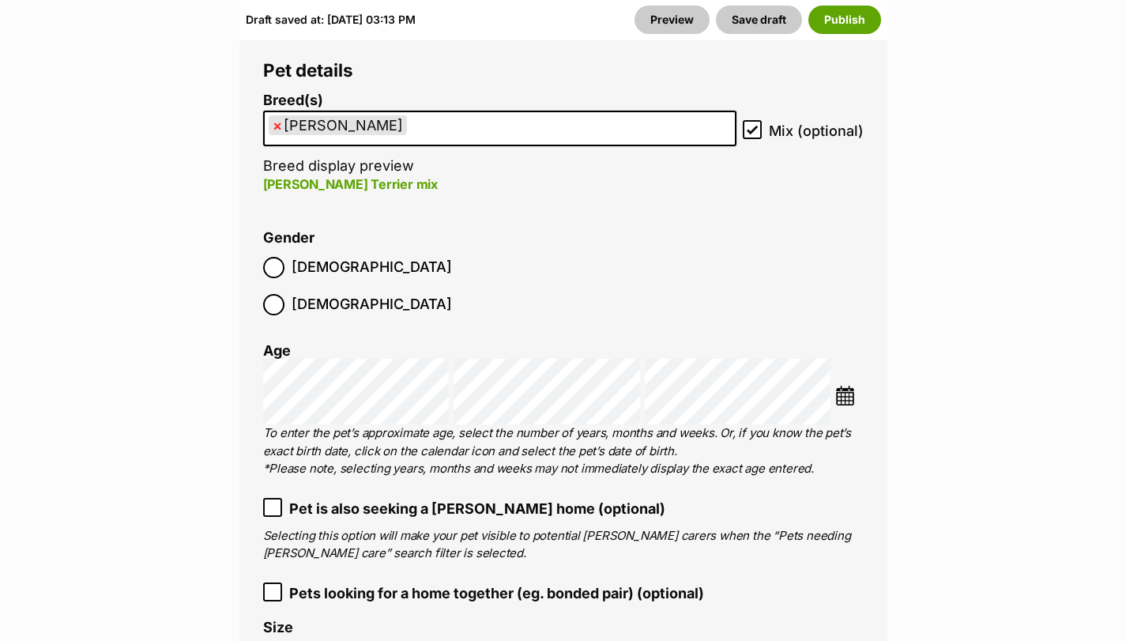
scroll to position [2342, 0]
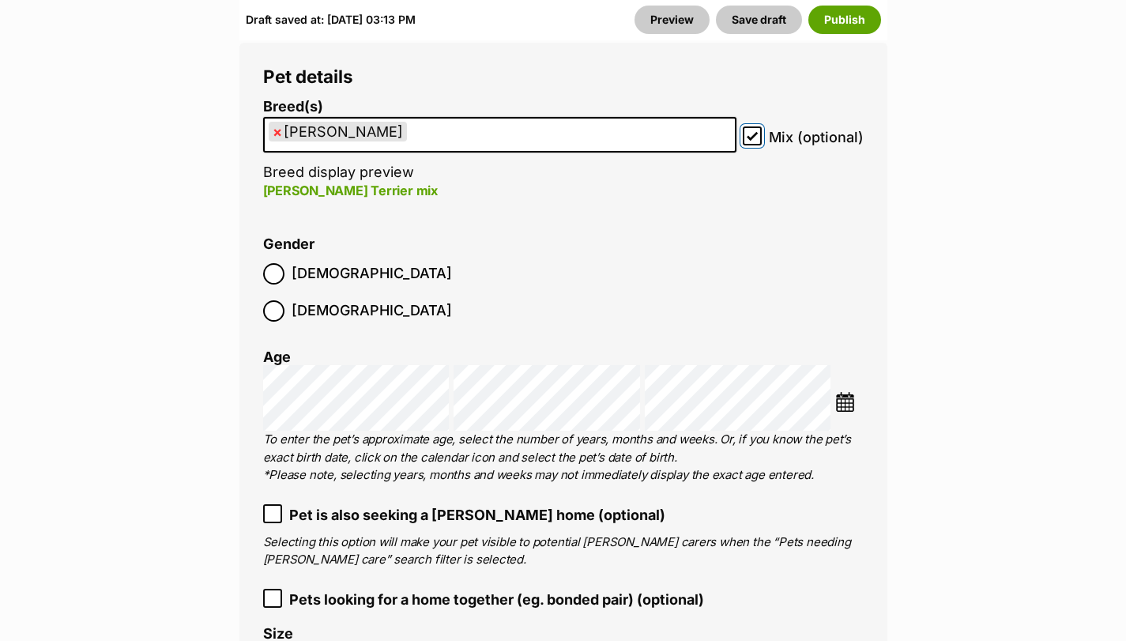
click at [759, 126] on input "Mix (optional)" at bounding box center [752, 135] width 19 height 19
click at [758, 130] on icon at bounding box center [752, 135] width 11 height 11
click at [758, 126] on input "Mix (optional)" at bounding box center [752, 135] width 19 height 19
checkbox input "true"
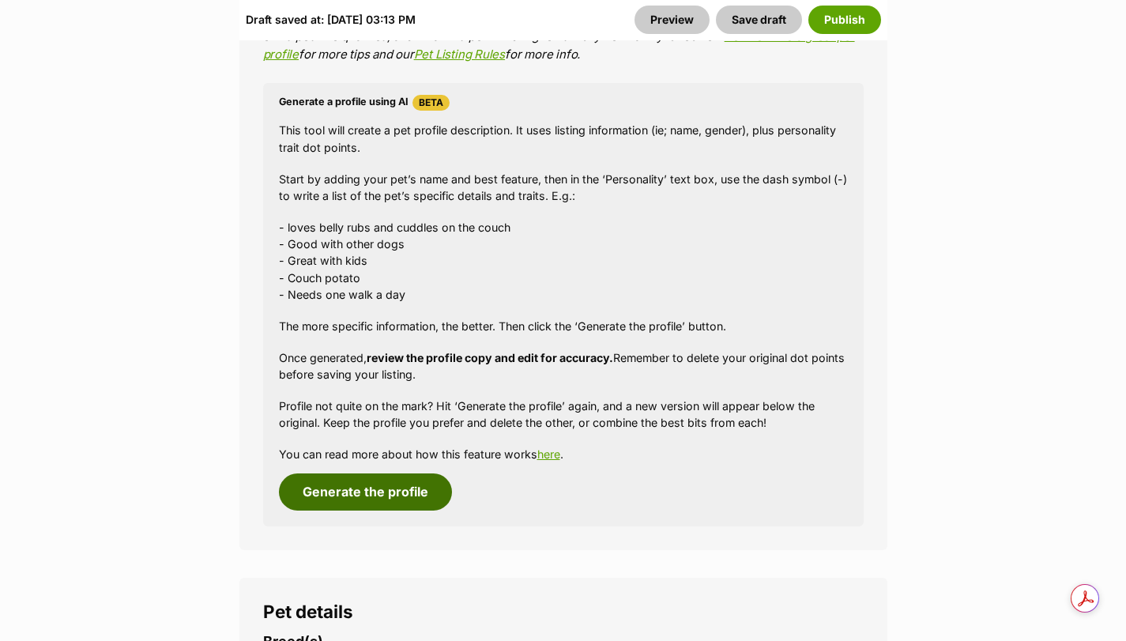
scroll to position [1816, 0]
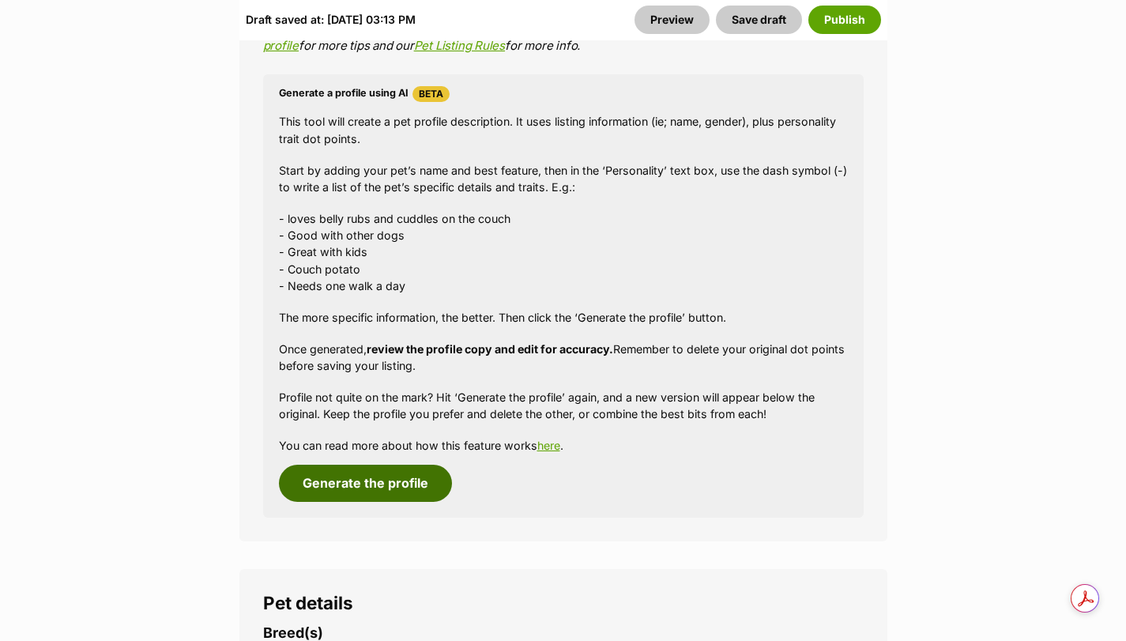
click at [422, 465] on button "Generate the profile" at bounding box center [365, 483] width 173 height 36
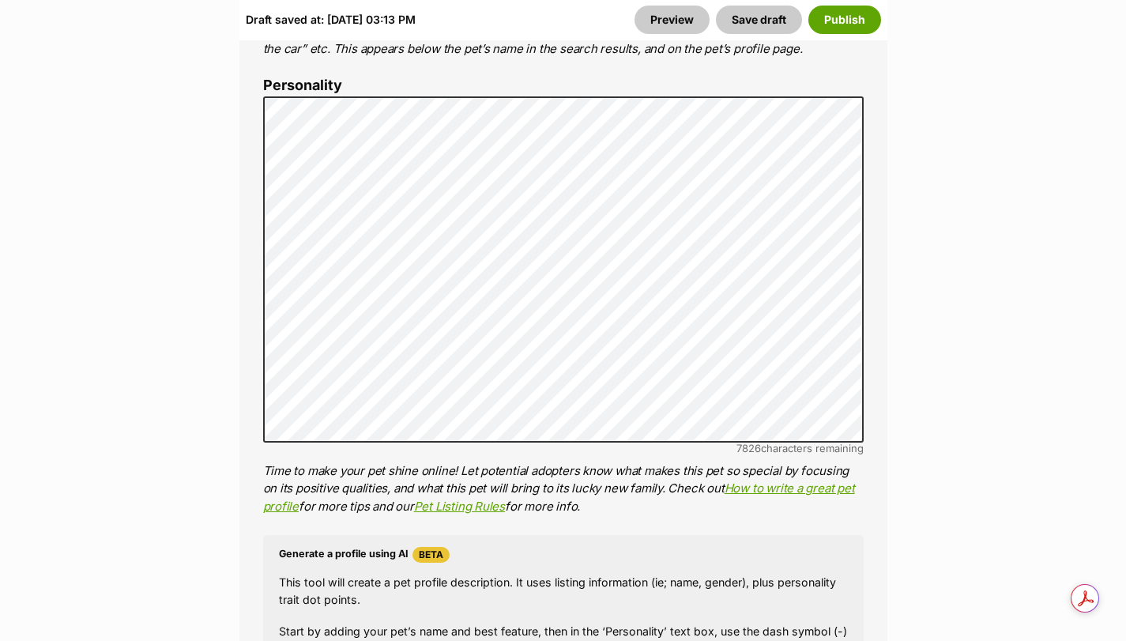
scroll to position [1280, 0]
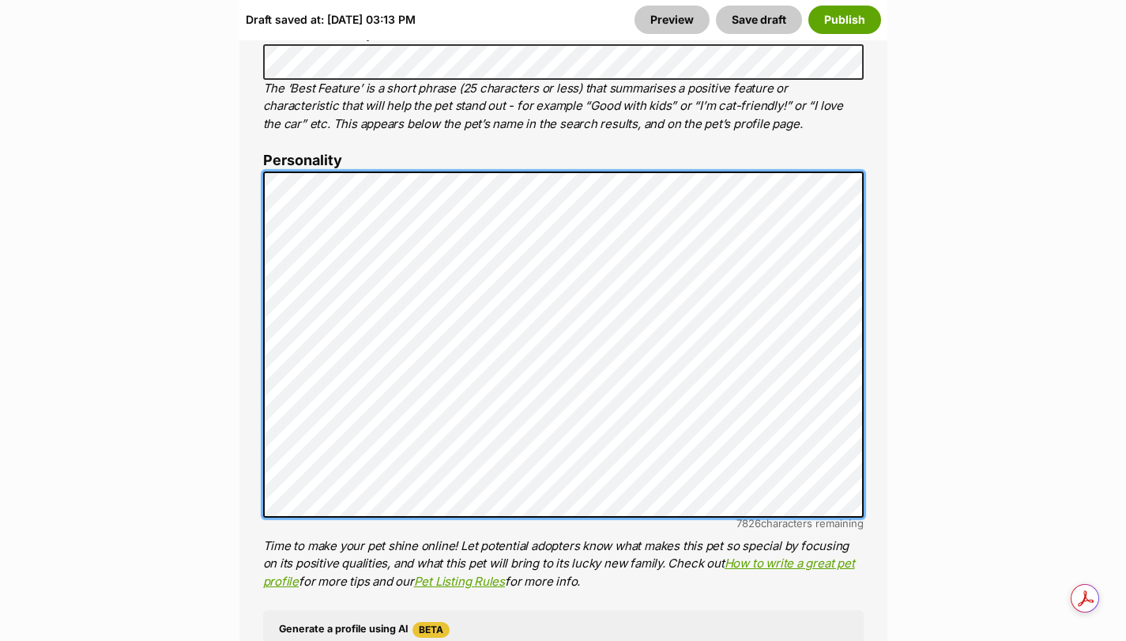
click at [254, 155] on div "About This Pet Name Henlo there, it looks like you might be using the pet name …" at bounding box center [563, 414] width 648 height 1323
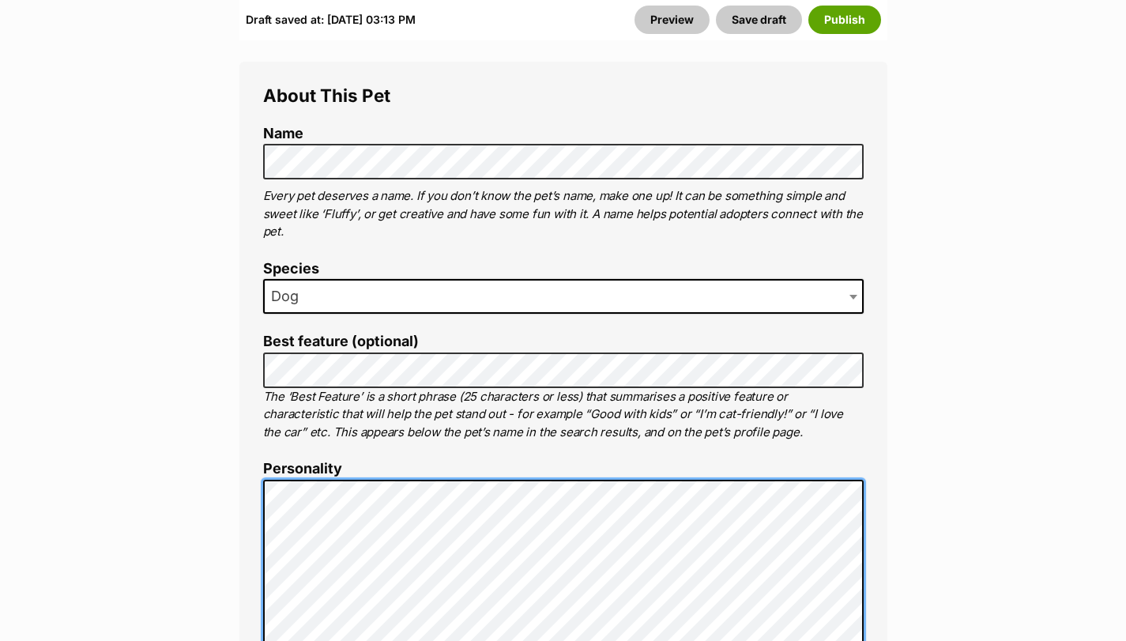
scroll to position [938, 0]
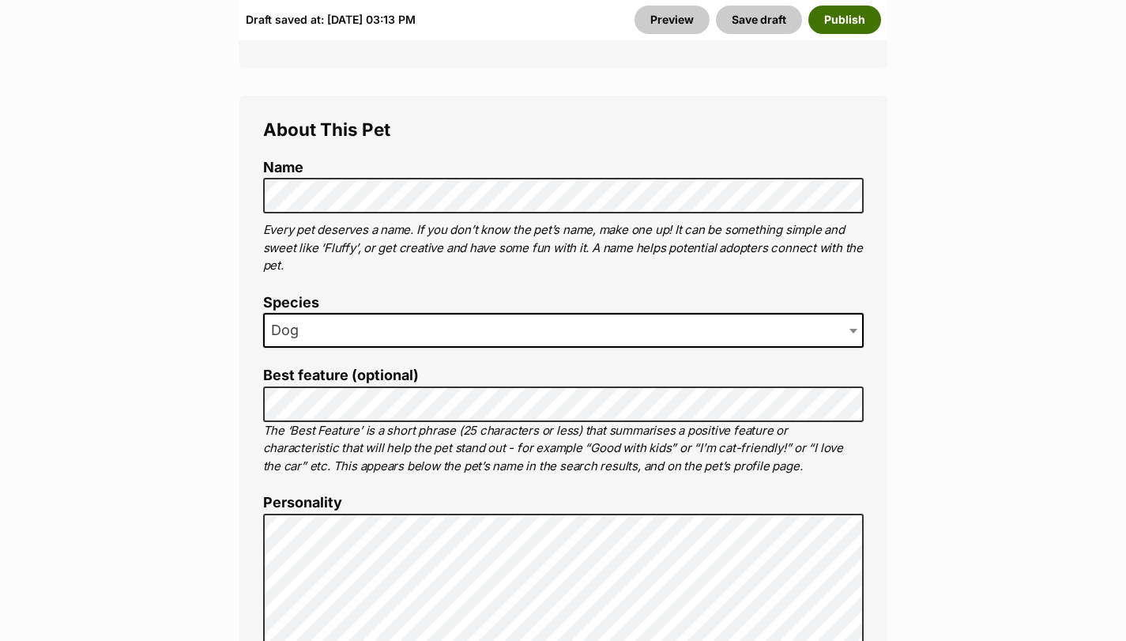
click at [849, 24] on button "Publish" at bounding box center [844, 20] width 73 height 28
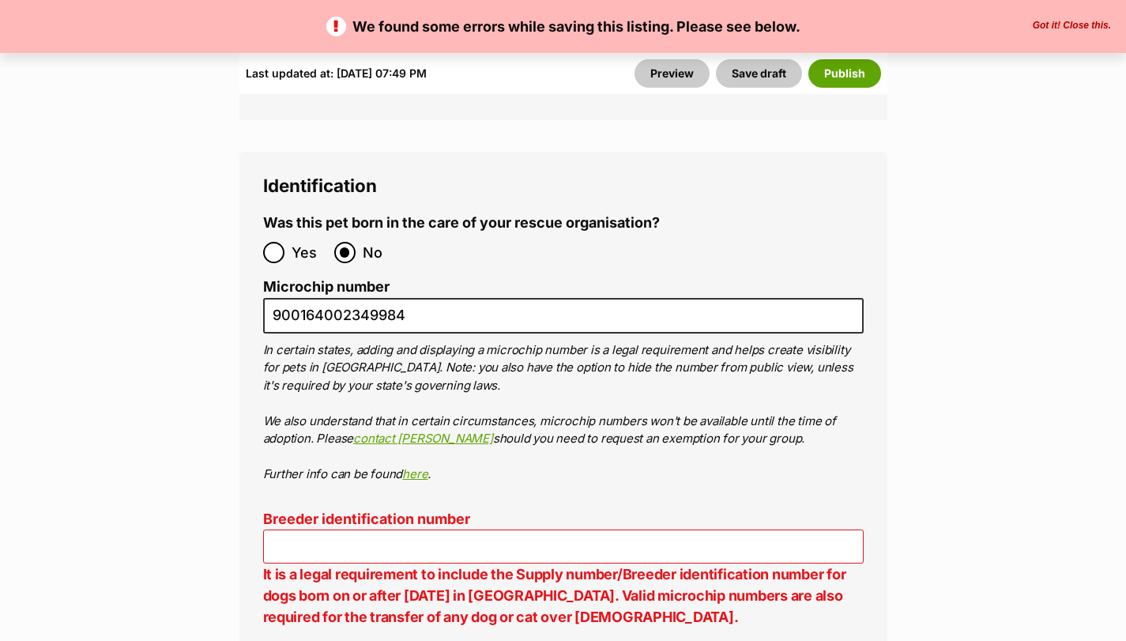
scroll to position [5644, 0]
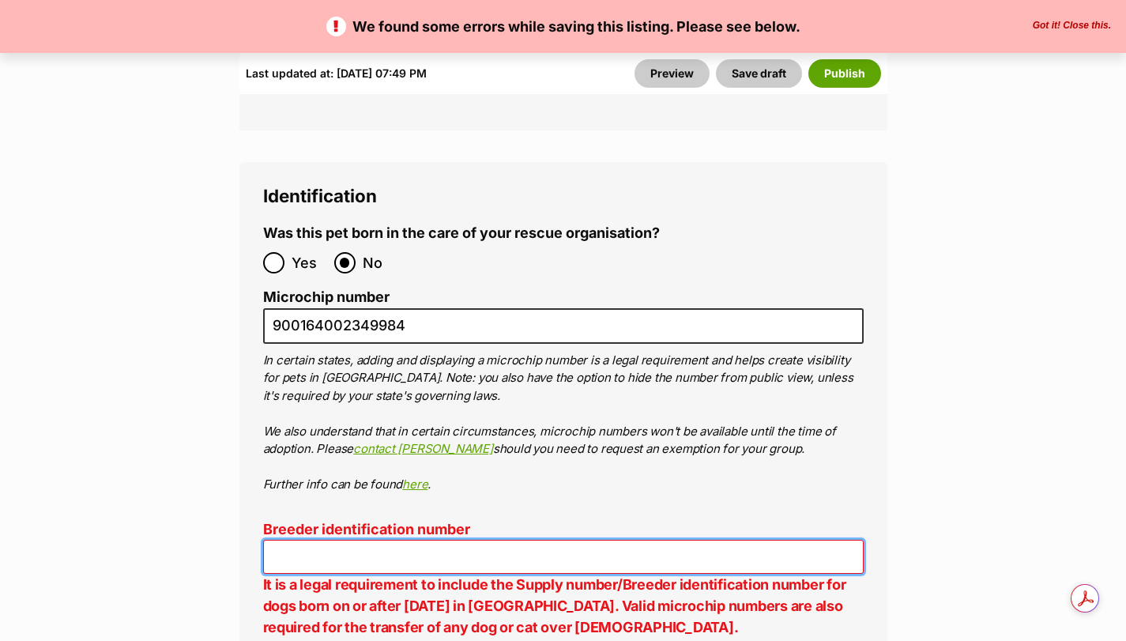
click at [473, 540] on input "Breeder identification number" at bounding box center [563, 557] width 600 height 34
type input "0016197957671"
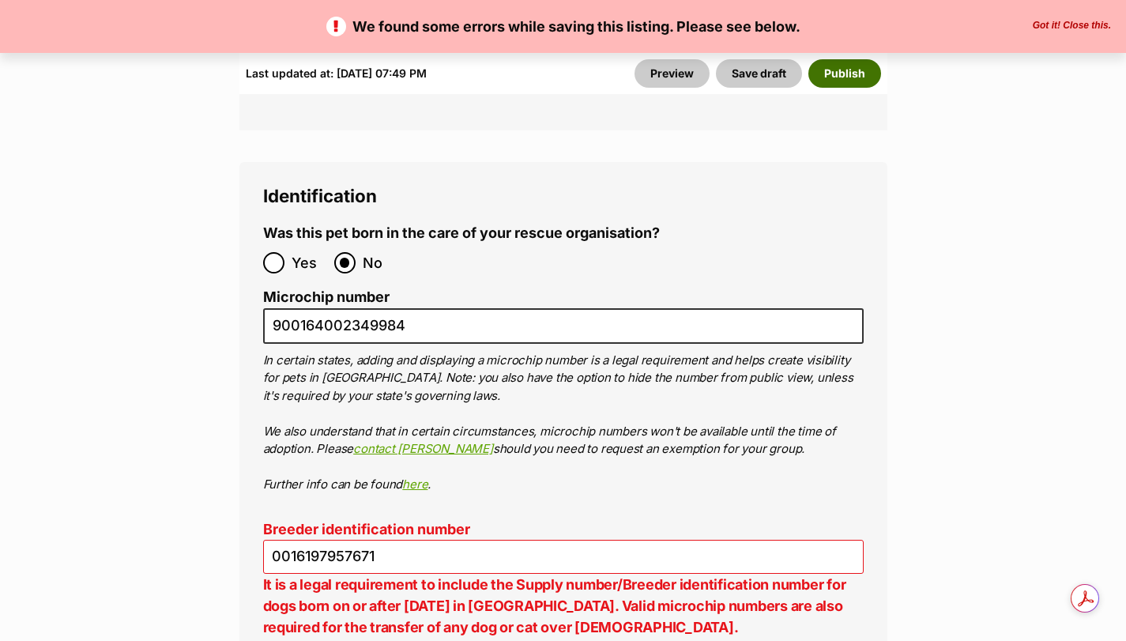
click at [834, 72] on button "Publish" at bounding box center [844, 73] width 73 height 28
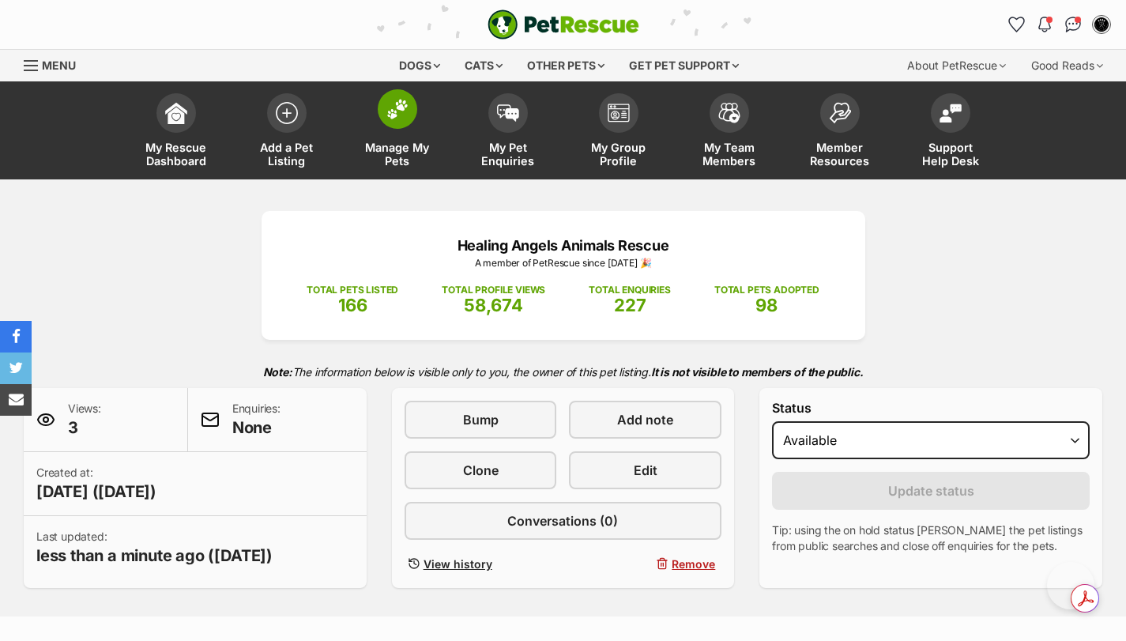
click at [407, 120] on span at bounding box center [398, 109] width 40 height 40
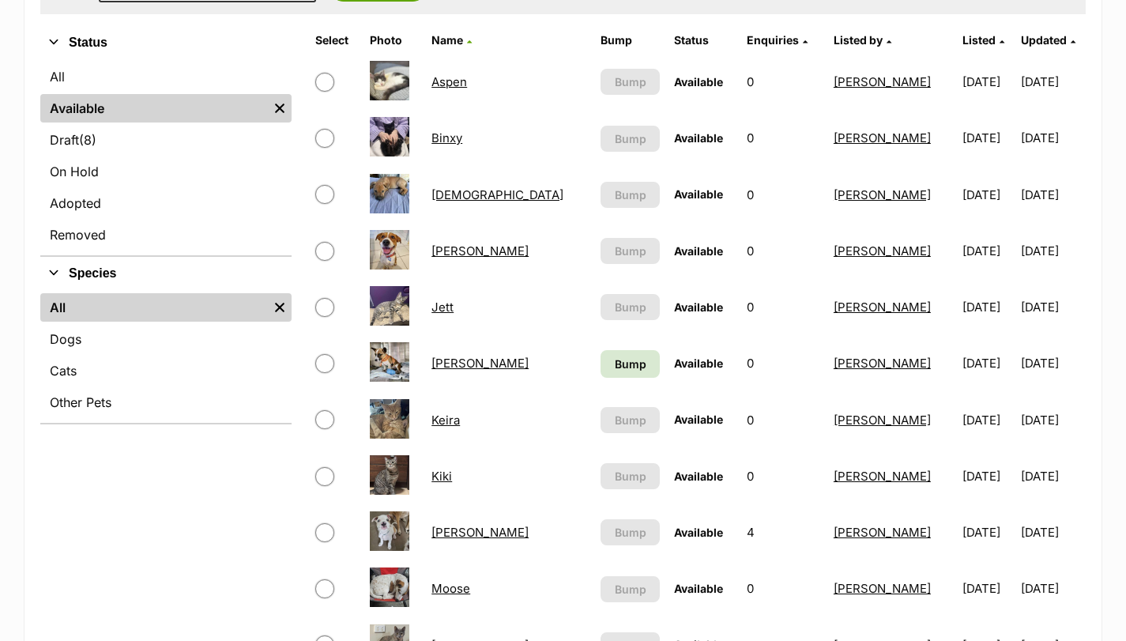
scroll to position [369, 0]
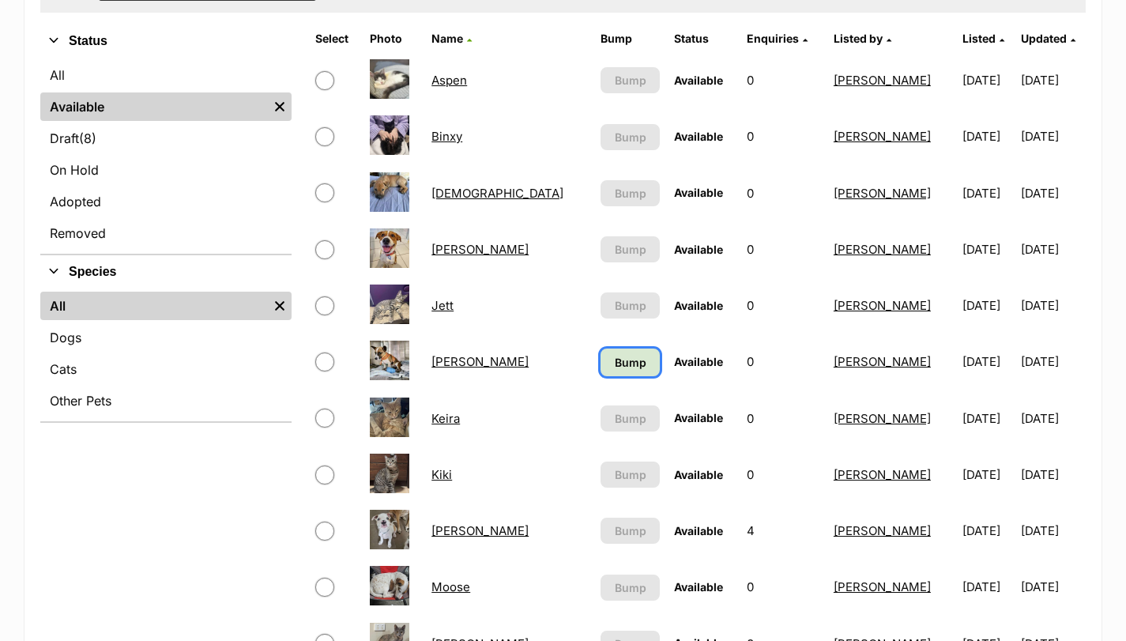
click at [600, 355] on link "Bump" at bounding box center [629, 362] width 58 height 28
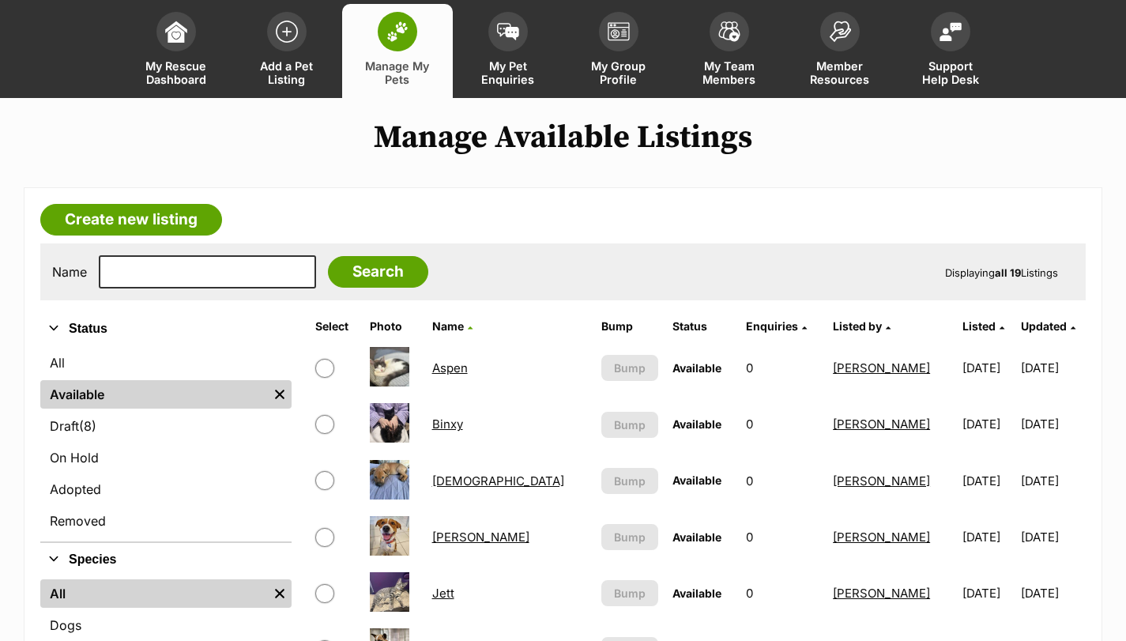
scroll to position [79, 0]
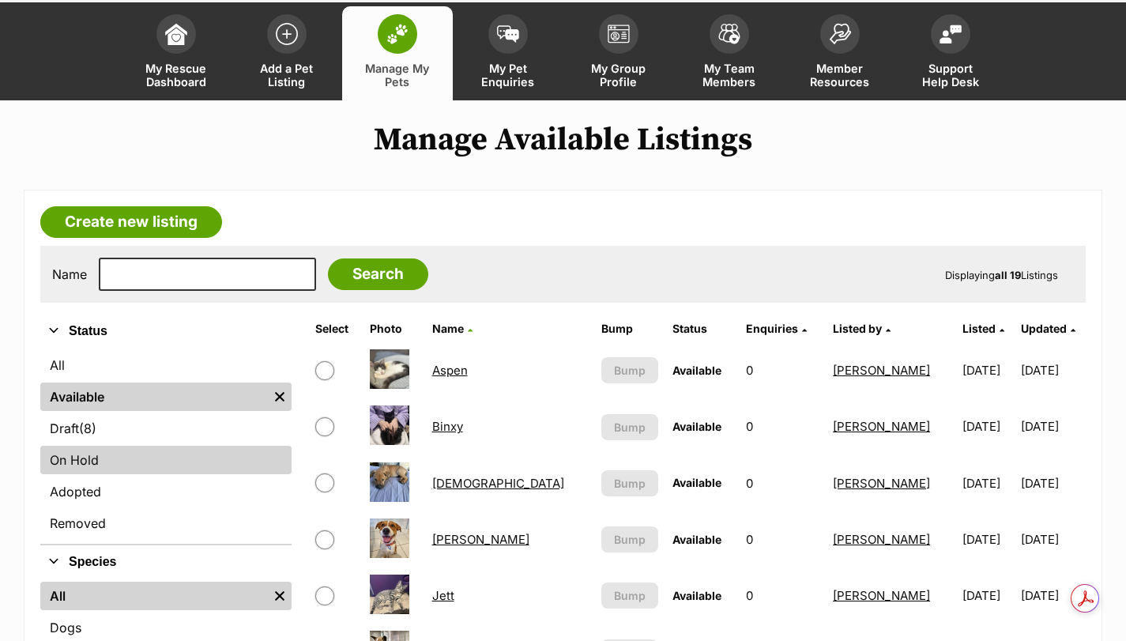
click at [86, 456] on link "On Hold" at bounding box center [165, 460] width 251 height 28
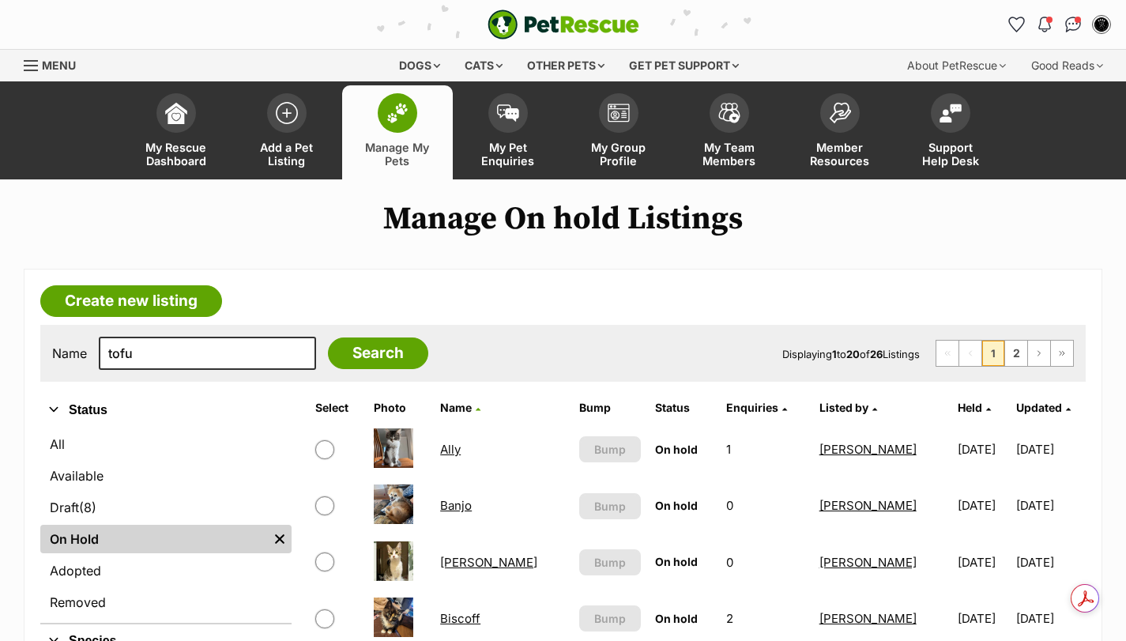
type input "tofu"
click at [328, 337] on input "Search" at bounding box center [378, 353] width 100 height 32
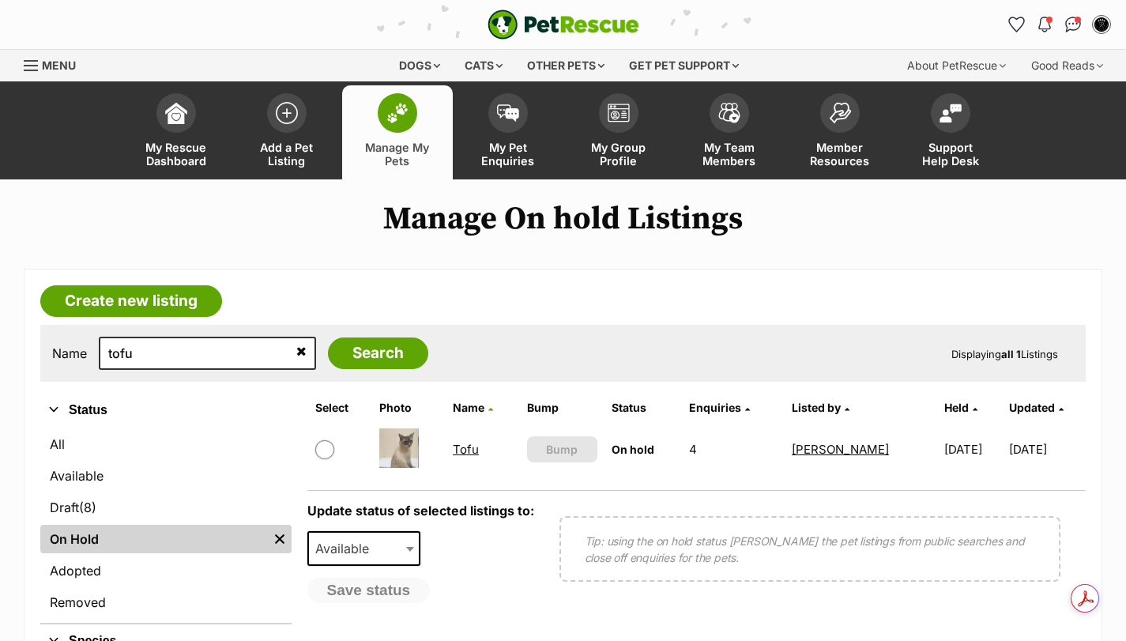
click at [467, 453] on link "Tofu" at bounding box center [466, 449] width 26 height 15
drag, startPoint x: 154, startPoint y: 363, endPoint x: 91, endPoint y: 346, distance: 65.4
click at [91, 346] on div "Name [GEOGRAPHIC_DATA] Search" at bounding box center [240, 353] width 376 height 33
type input "smokey"
click at [328, 337] on input "Search" at bounding box center [378, 353] width 100 height 32
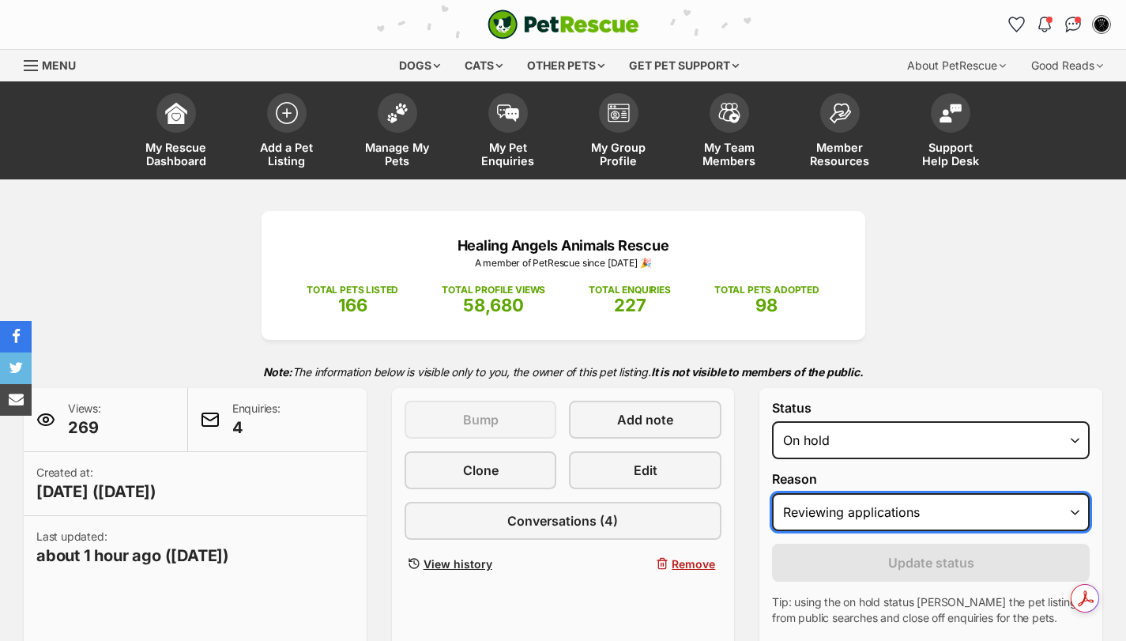
drag, startPoint x: 0, startPoint y: 0, endPoint x: 852, endPoint y: 521, distance: 998.7
click at [852, 521] on select "Please select a reason Medical reasons Reviewing applications Adoption pending …" at bounding box center [931, 512] width 318 height 38
select select "adoption_pending"
click at [772, 493] on select "Please select a reason Medical reasons Reviewing applications Adoption pending …" at bounding box center [931, 512] width 318 height 38
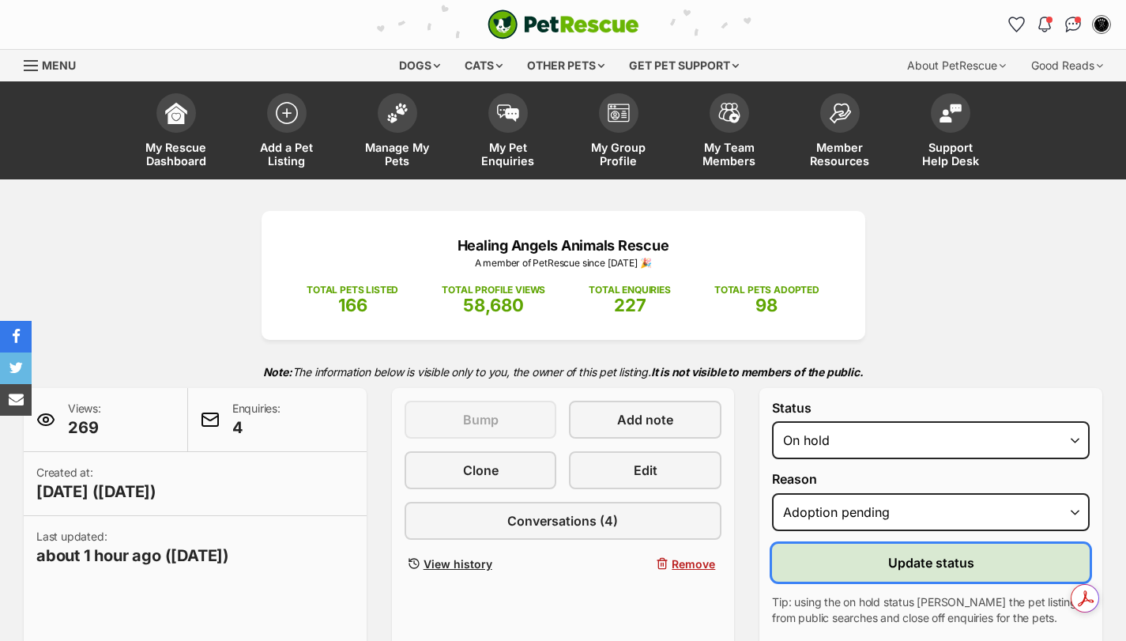
click at [884, 559] on button "Update status" at bounding box center [931, 563] width 318 height 38
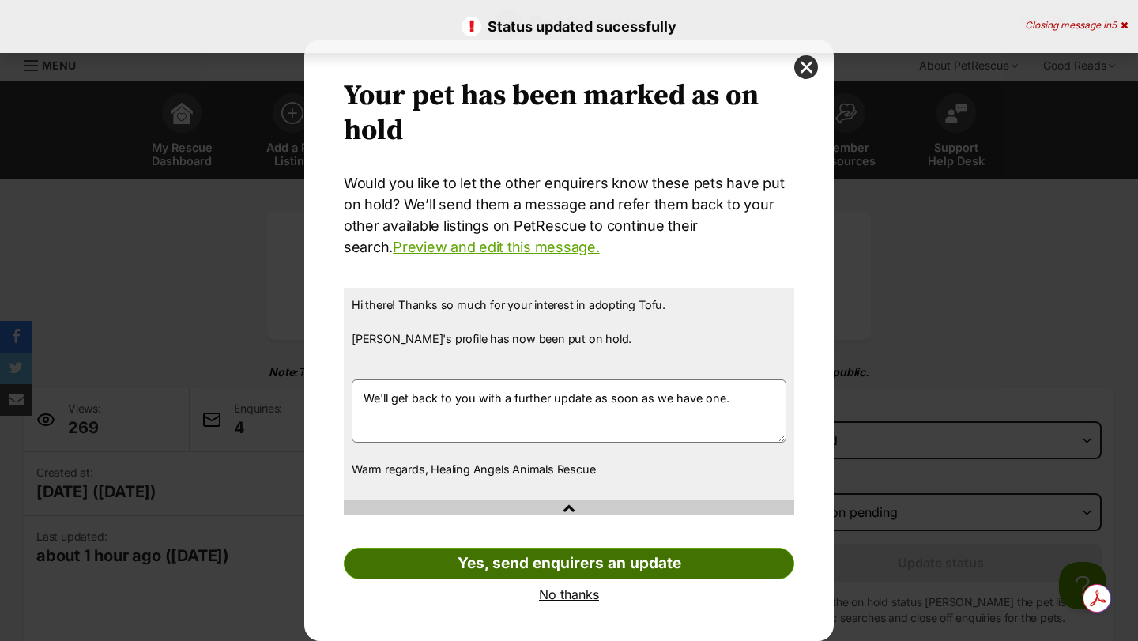
click at [548, 559] on link "Yes, send enquirers an update" at bounding box center [569, 564] width 450 height 32
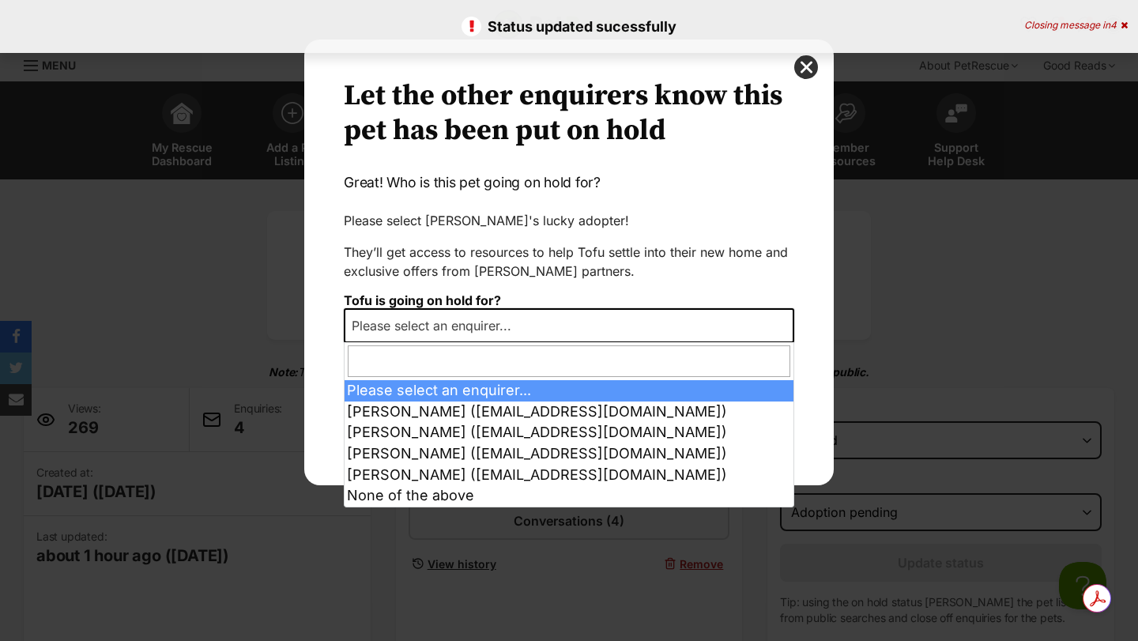
click at [419, 321] on span "Please select an enquirer..." at bounding box center [436, 325] width 182 height 22
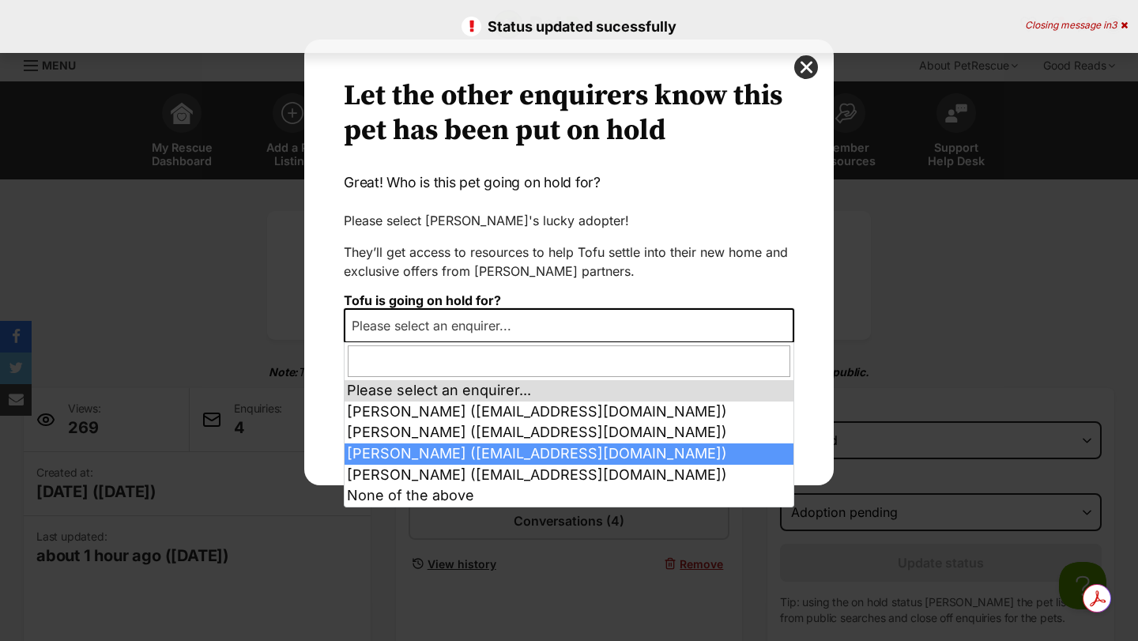
select select "2018151"
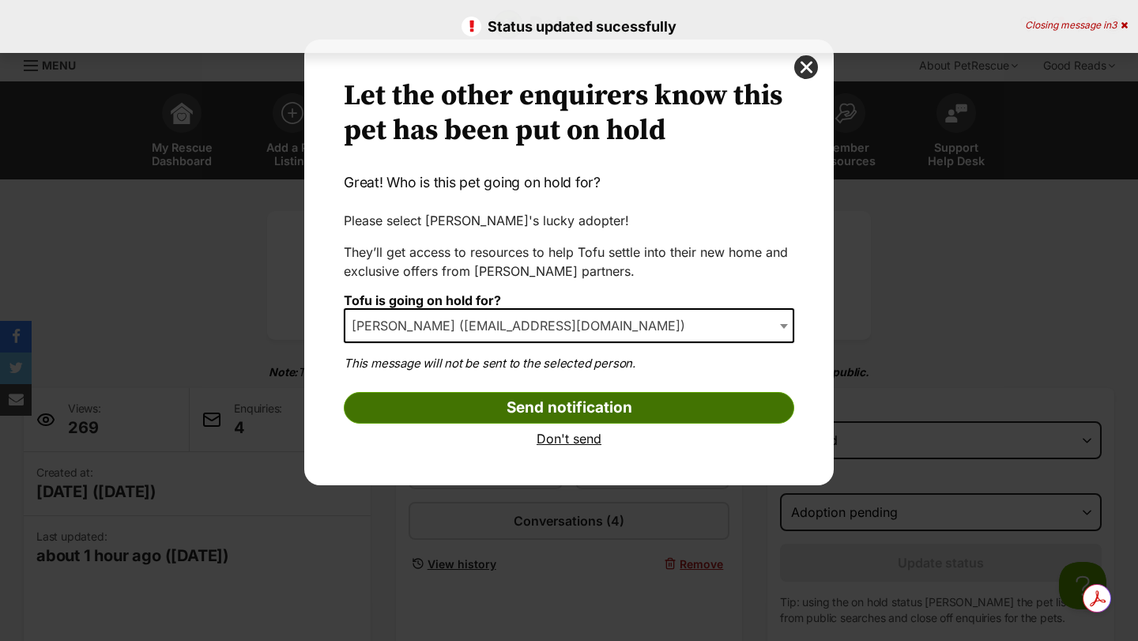
click at [440, 412] on input "Send notification" at bounding box center [569, 408] width 450 height 32
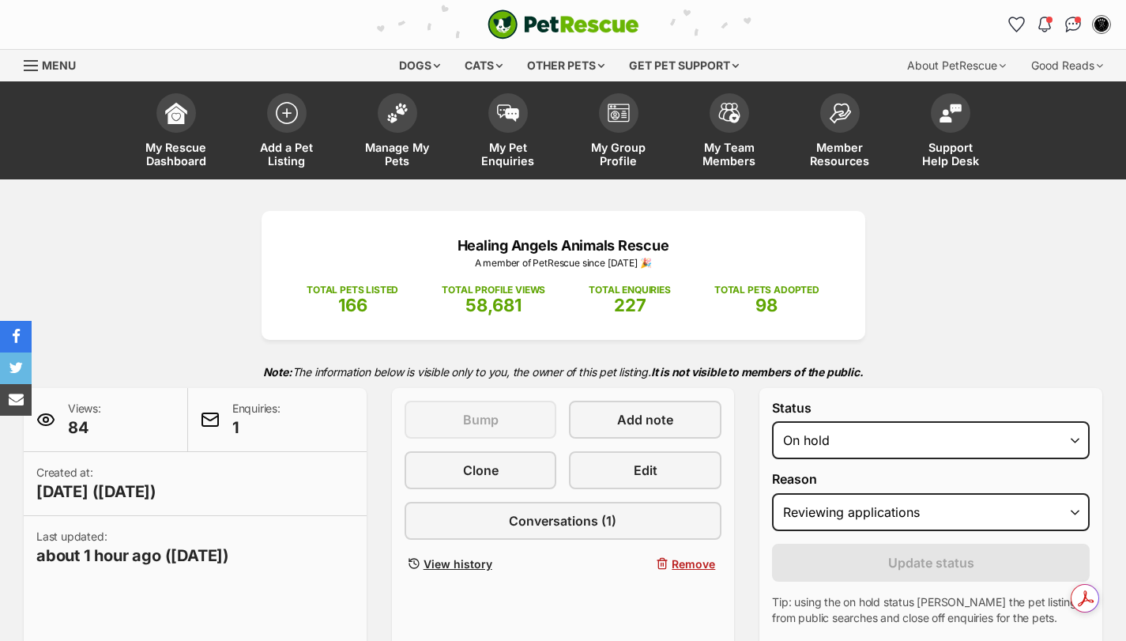
click at [772, 421] on select "Draft - not available as listing has enquires Available On hold Adopted" at bounding box center [931, 440] width 318 height 38
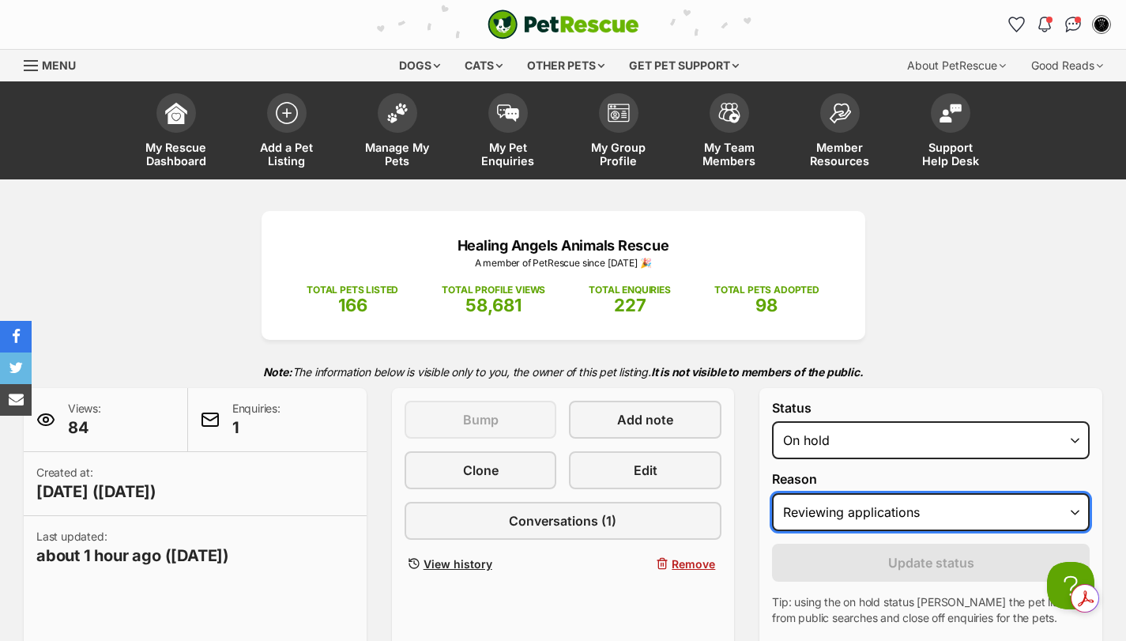
click at [846, 515] on select "Please select a reason Medical reasons Reviewing applications Adoption pending …" at bounding box center [931, 512] width 318 height 38
select select "adoption_pending"
click at [772, 493] on select "Please select a reason Medical reasons Reviewing applications Adoption pending …" at bounding box center [931, 512] width 318 height 38
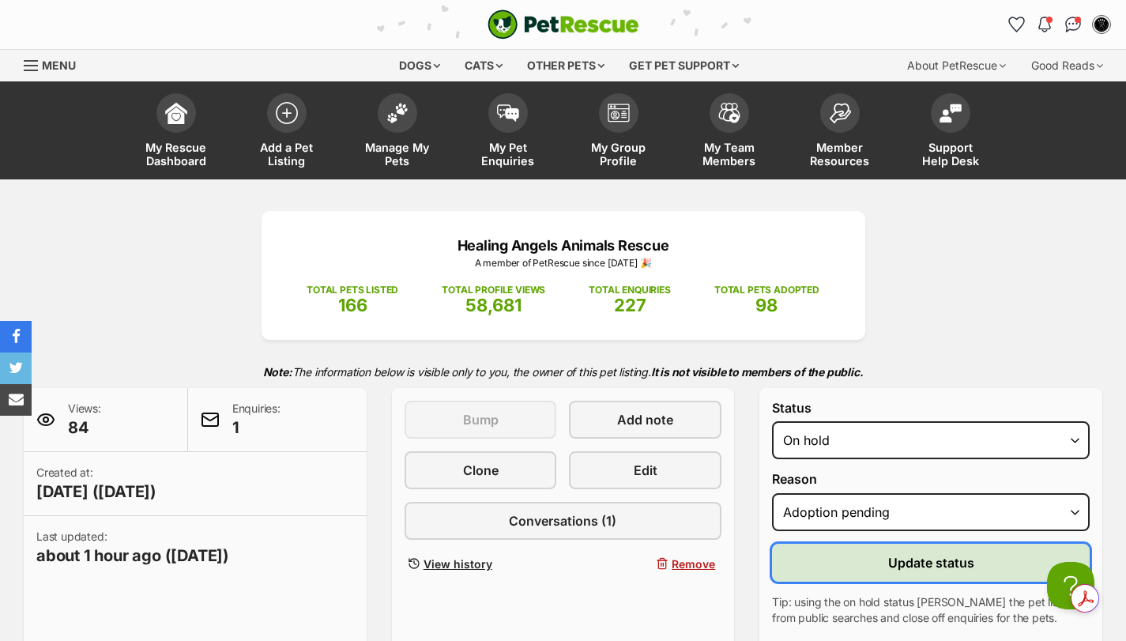
click at [860, 554] on button "Update status" at bounding box center [931, 563] width 318 height 38
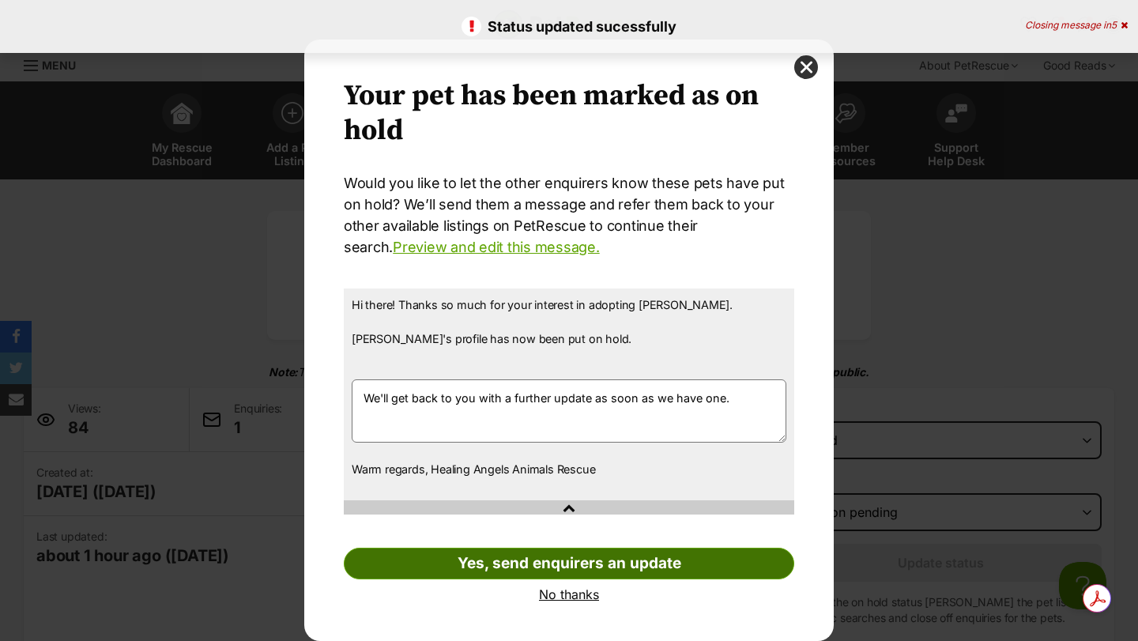
click at [487, 559] on link "Yes, send enquirers an update" at bounding box center [569, 564] width 450 height 32
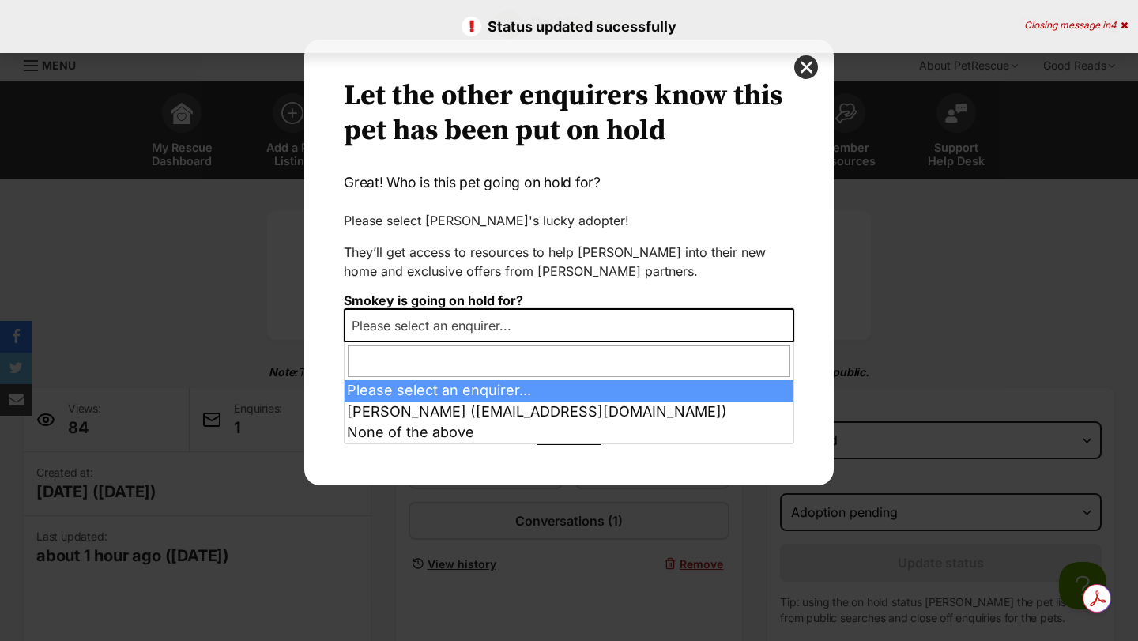
drag, startPoint x: 421, startPoint y: 331, endPoint x: 424, endPoint y: 344, distance: 13.0
click at [421, 331] on span "Please select an enquirer..." at bounding box center [436, 325] width 182 height 22
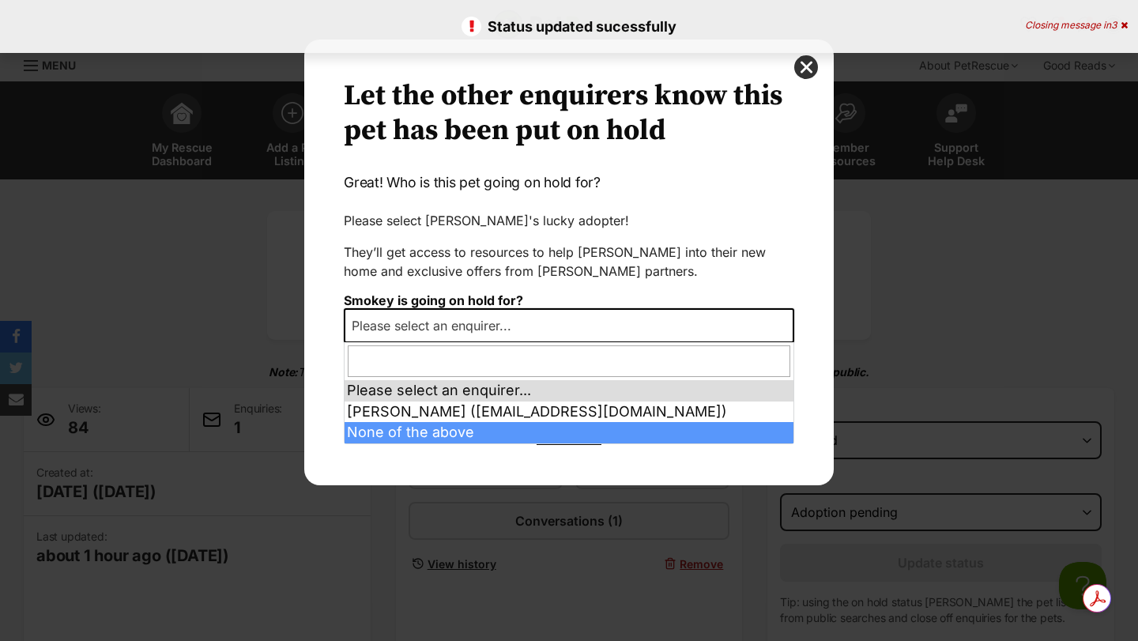
select select "2018393"
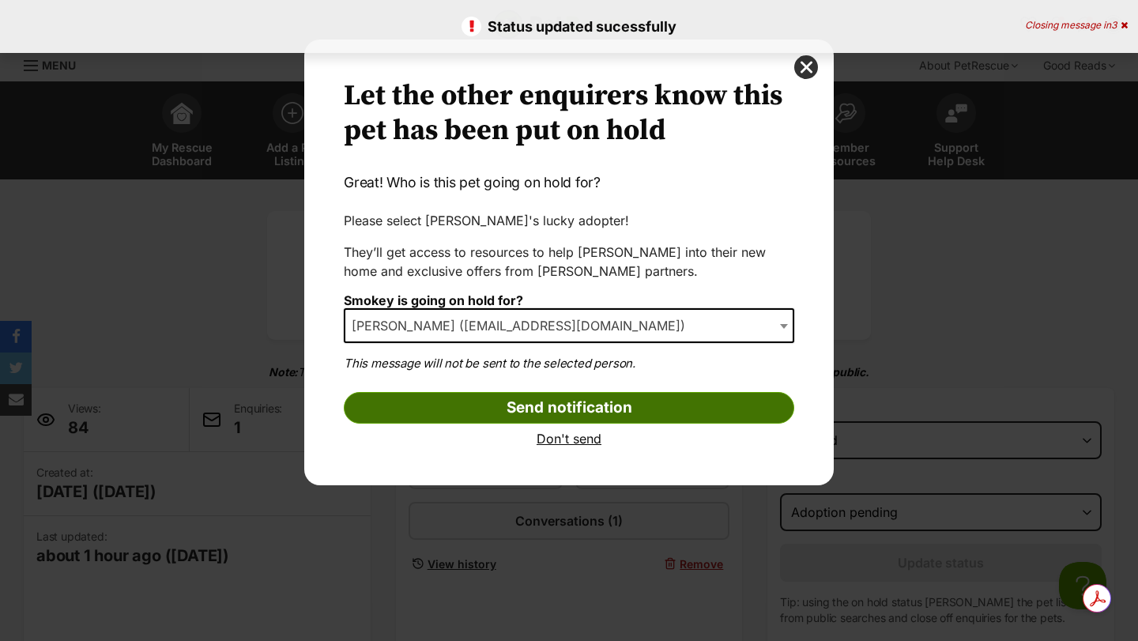
click at [454, 413] on input "Send notification" at bounding box center [569, 408] width 450 height 32
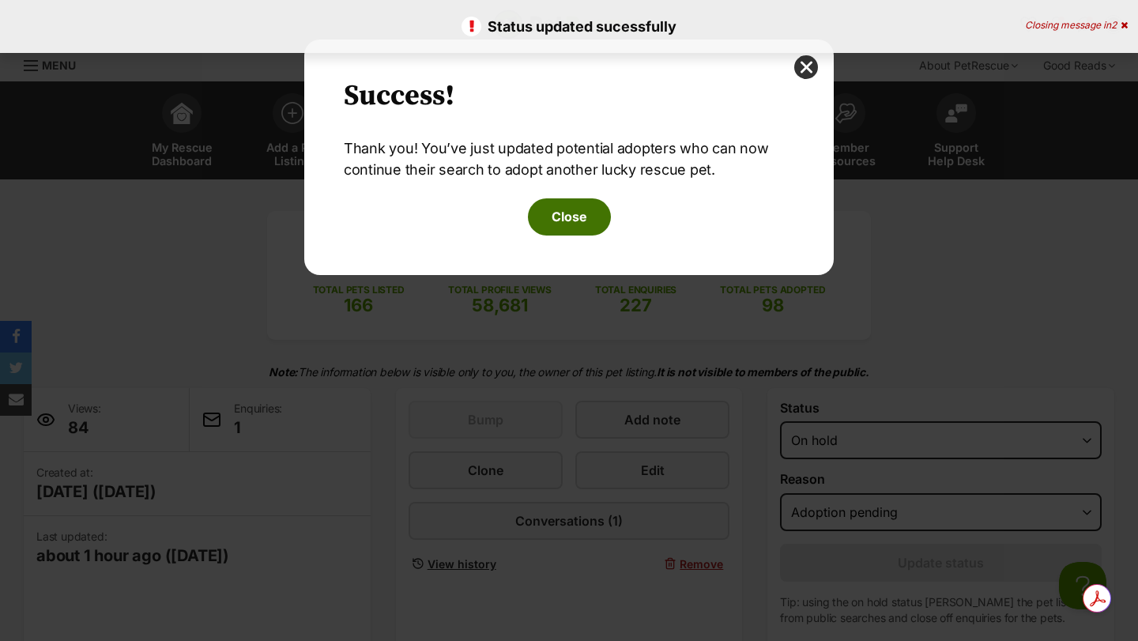
click at [558, 202] on button "Close" at bounding box center [569, 216] width 83 height 36
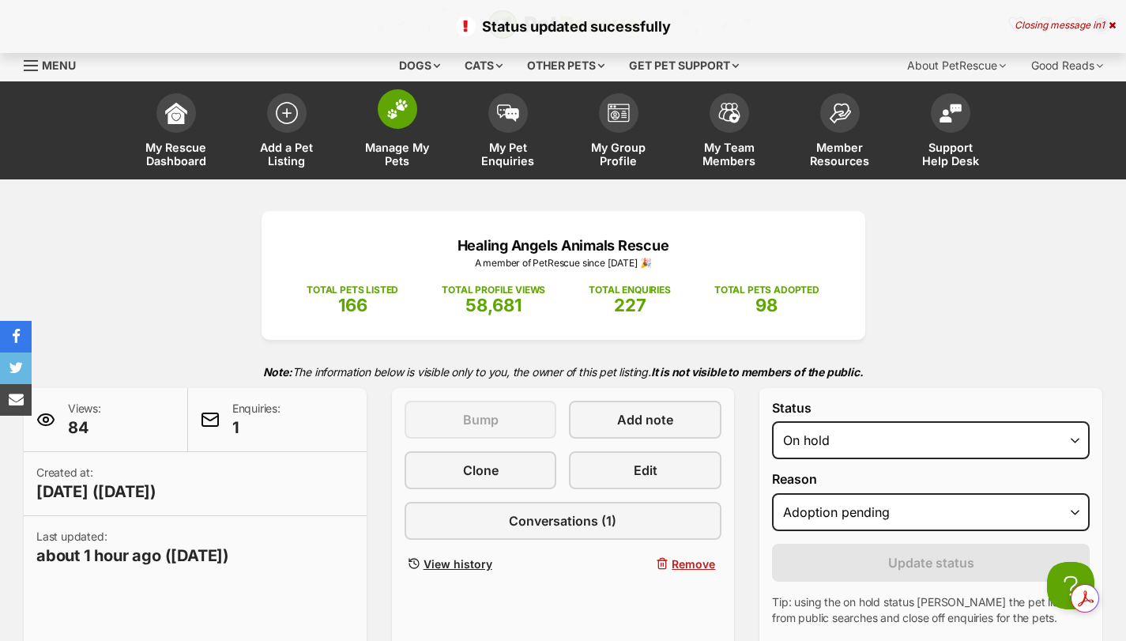
click at [395, 103] on img at bounding box center [397, 109] width 22 height 21
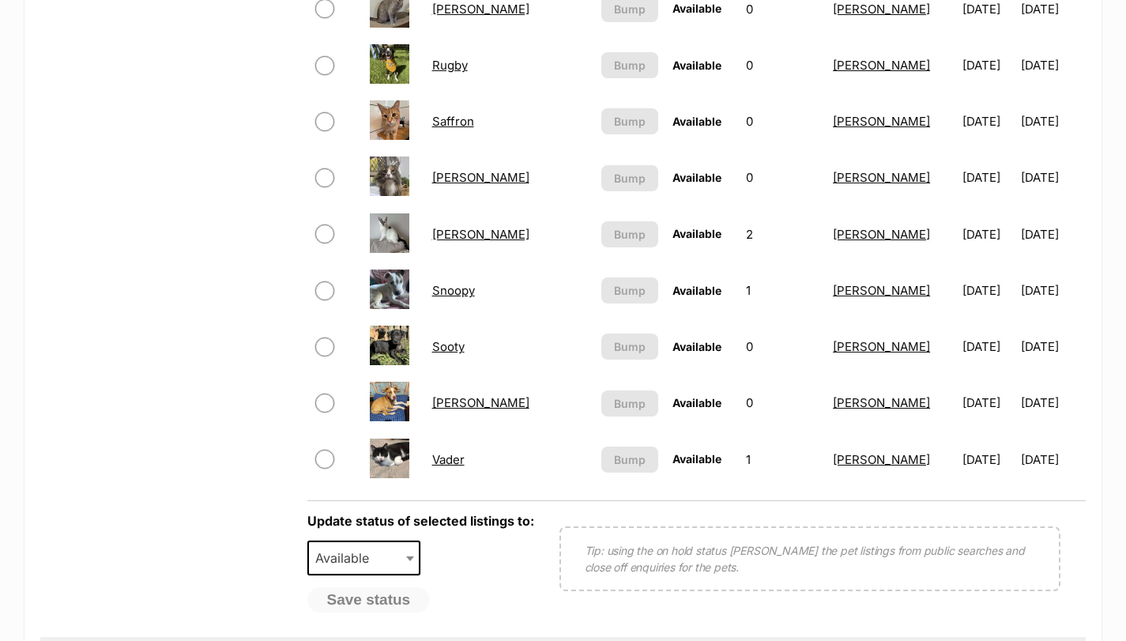
scroll to position [1001, 0]
